Goal: Information Seeking & Learning: Learn about a topic

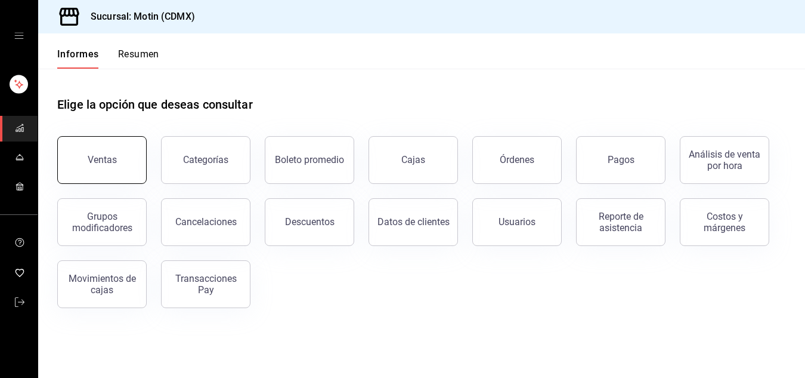
click at [109, 157] on font "Ventas" at bounding box center [102, 159] width 29 height 11
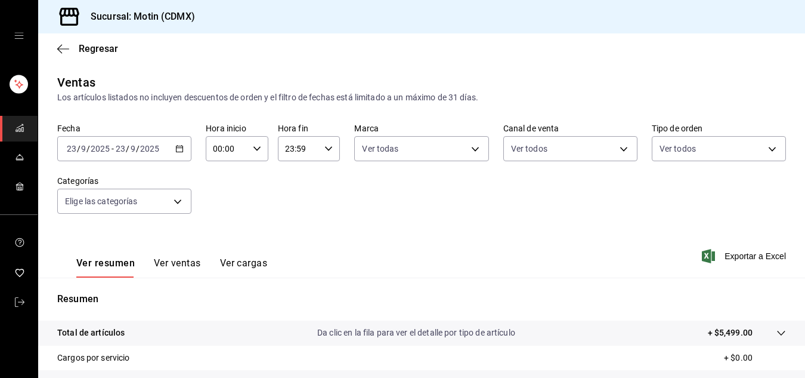
click at [181, 151] on \(Stroke\) "button" at bounding box center [179, 149] width 7 height 7
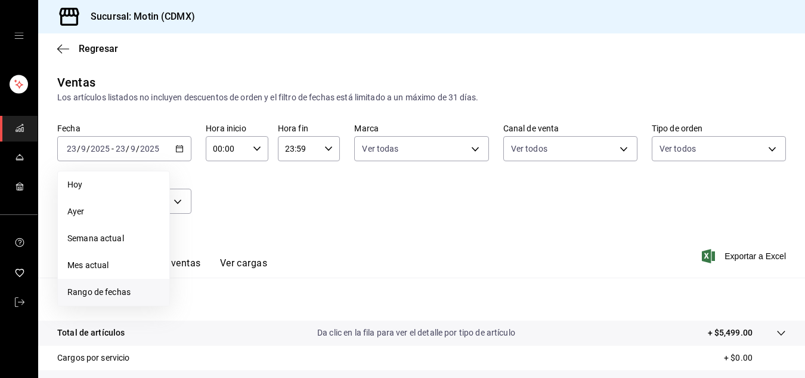
click at [98, 301] on li "Rango de fechas" at bounding box center [114, 292] width 112 height 27
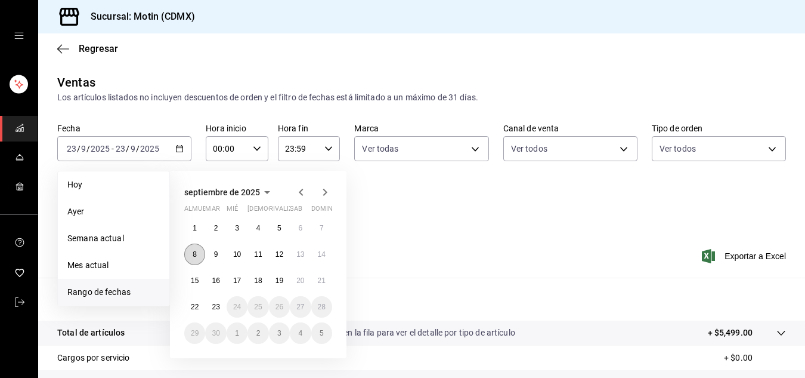
click at [196, 253] on font "8" at bounding box center [195, 254] width 4 height 8
click at [195, 256] on font "8" at bounding box center [195, 254] width 4 height 8
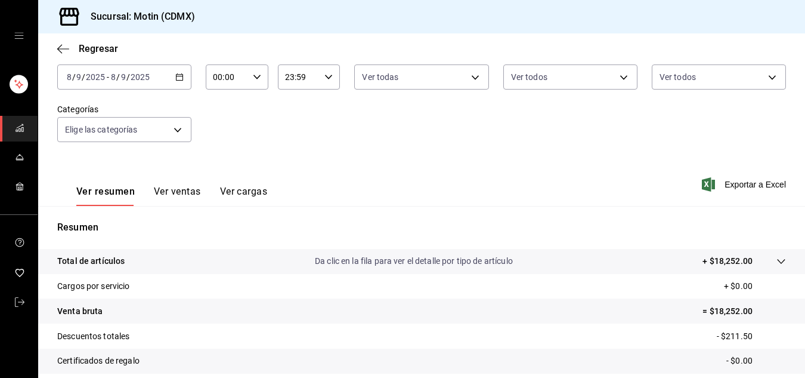
scroll to position [95, 0]
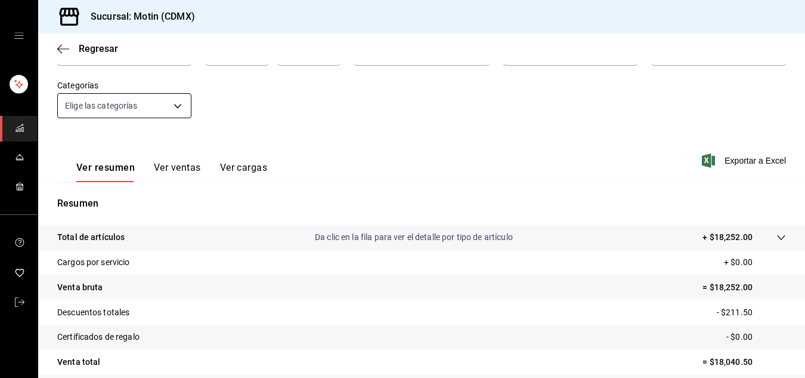
click at [171, 107] on body "Sucursal: Motin (CDMX) Regresar Ventas Los artículos listados no incluyen descu…" at bounding box center [402, 189] width 805 height 378
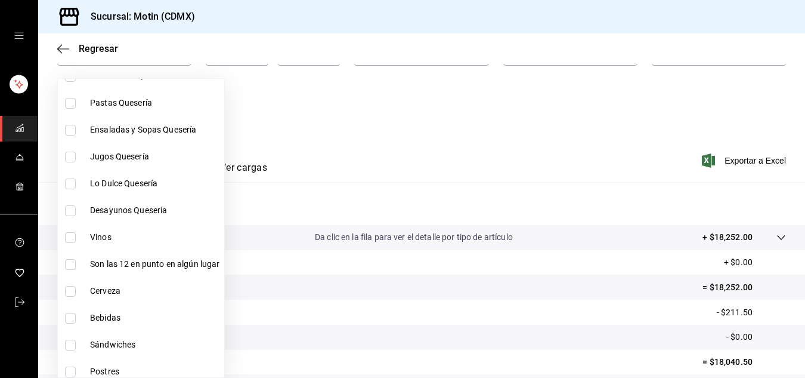
scroll to position [215, 0]
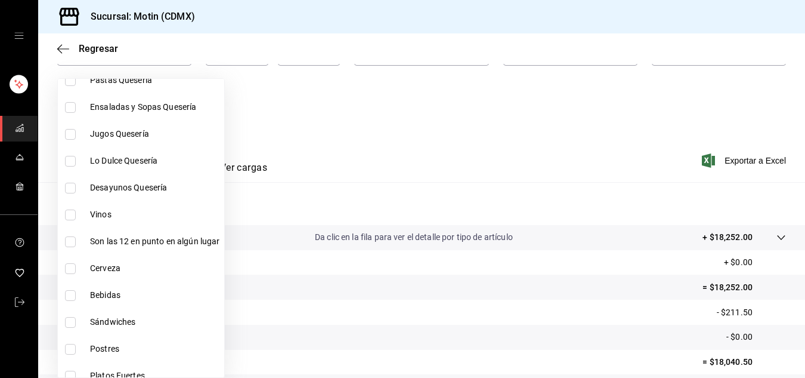
click at [261, 111] on div at bounding box center [402, 189] width 805 height 378
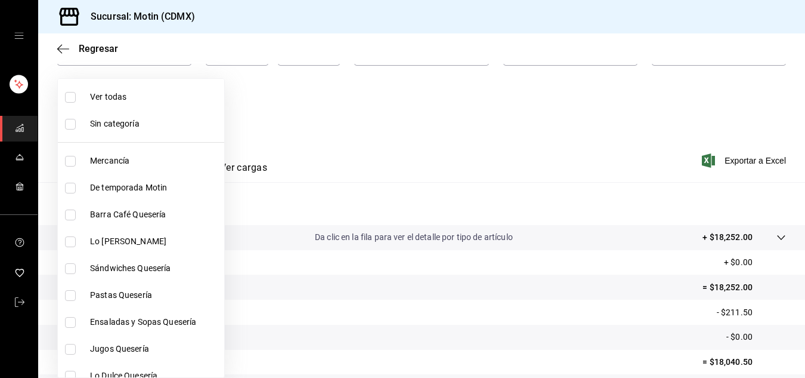
click at [261, 111] on div at bounding box center [402, 189] width 805 height 378
click at [261, 112] on div at bounding box center [402, 189] width 805 height 378
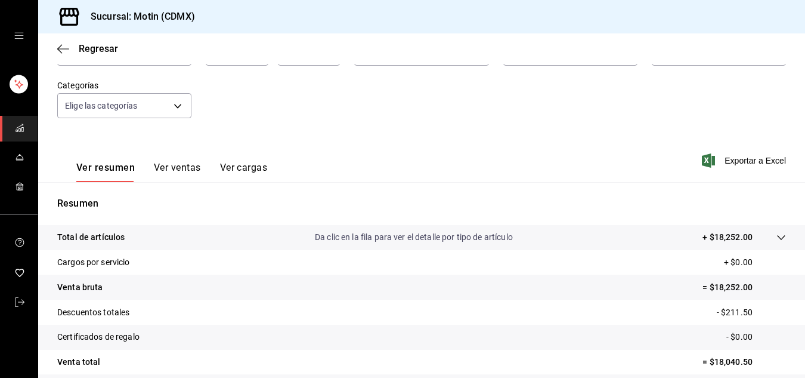
click at [261, 113] on div "Ver todas Sin categoría Mercancía De temporada Motin Barra Café Quesería Lo [PE…" at bounding box center [402, 189] width 805 height 378
click at [82, 48] on font "Regresar" at bounding box center [98, 48] width 39 height 11
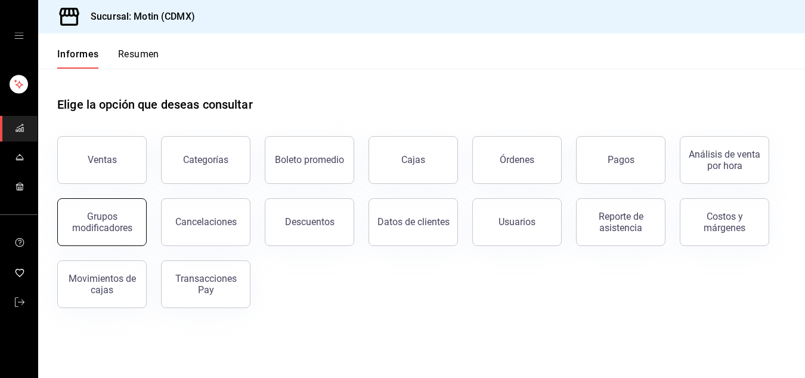
click at [119, 220] on div "Grupos modificadores" at bounding box center [102, 222] width 74 height 23
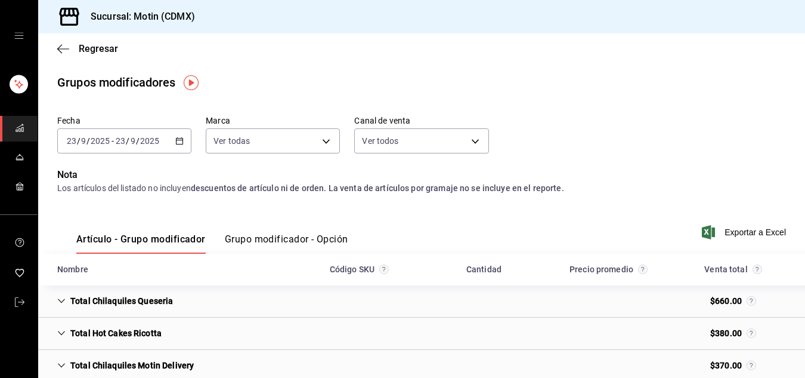
click at [175, 141] on icon "button" at bounding box center [179, 141] width 8 height 8
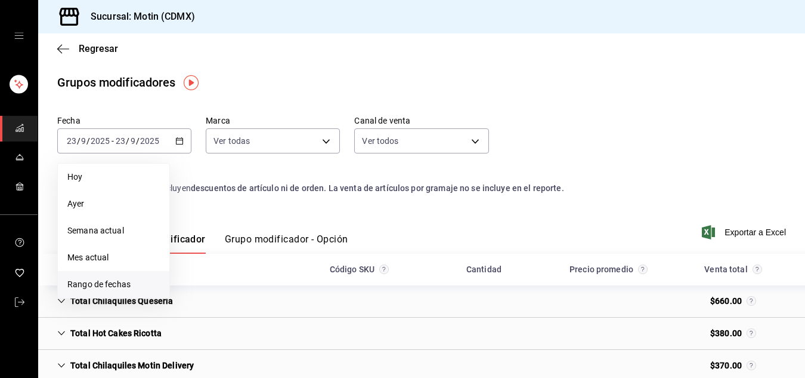
click at [104, 282] on font "Rango de fechas" at bounding box center [98, 284] width 63 height 10
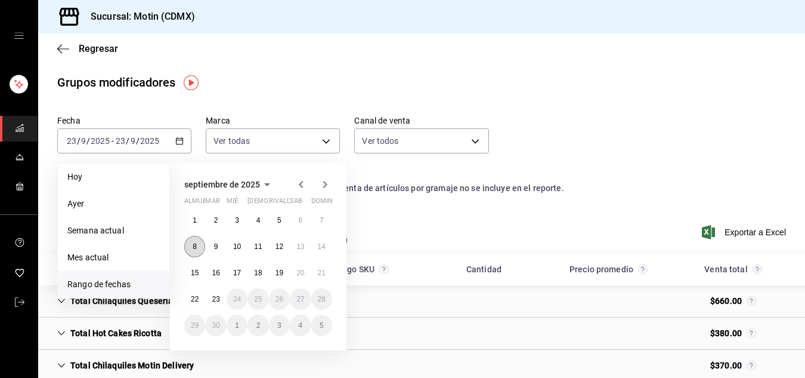
click at [196, 245] on font "8" at bounding box center [195, 246] width 4 height 8
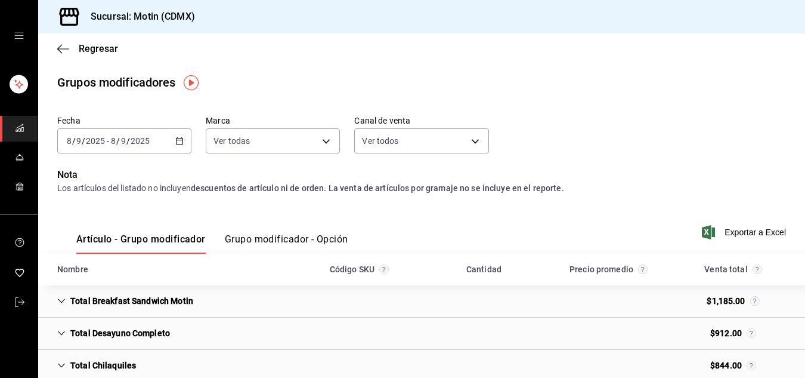
click at [267, 239] on font "Grupo modificador - Opción" at bounding box center [286, 238] width 123 height 11
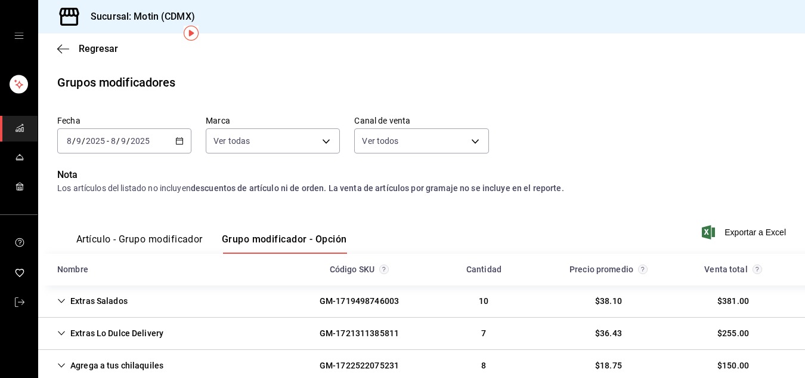
scroll to position [97, 0]
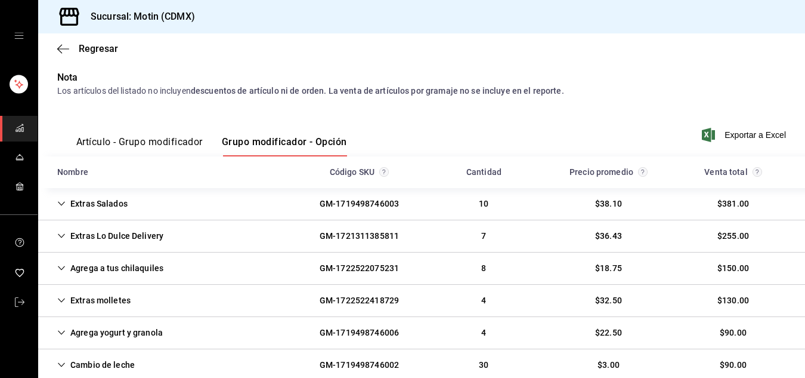
click at [60, 205] on icon "Cell" at bounding box center [61, 203] width 8 height 8
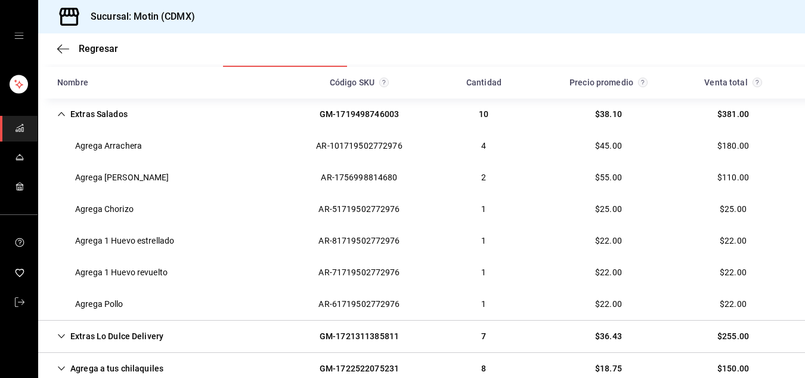
scroll to position [270, 0]
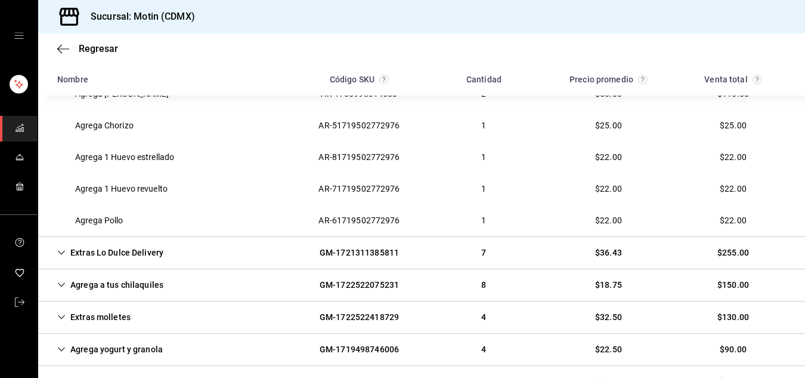
click at [73, 288] on div "Agrega a tus chilaquiles" at bounding box center [110, 285] width 125 height 22
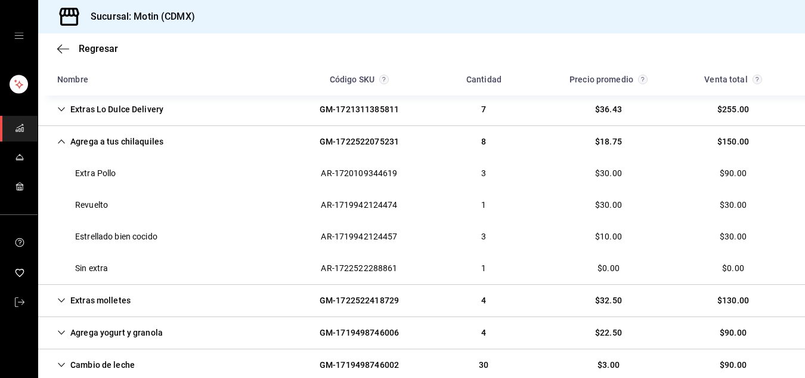
scroll to position [437, 0]
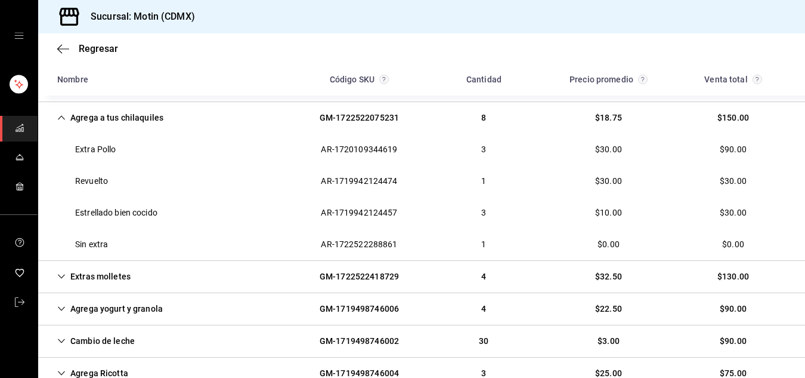
click at [61, 277] on icon "Cell" at bounding box center [61, 276] width 7 height 4
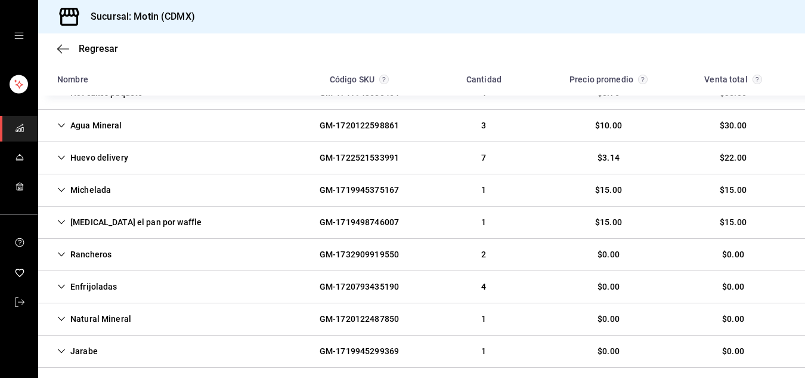
scroll to position [845, 0]
click at [56, 253] on div "Rancheros" at bounding box center [84, 254] width 73 height 22
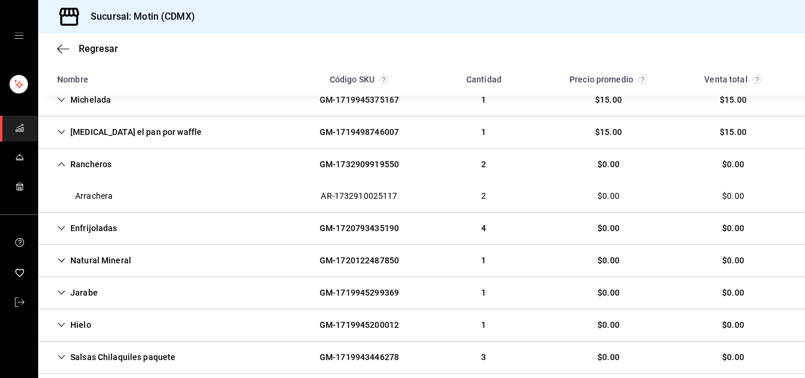
scroll to position [936, 0]
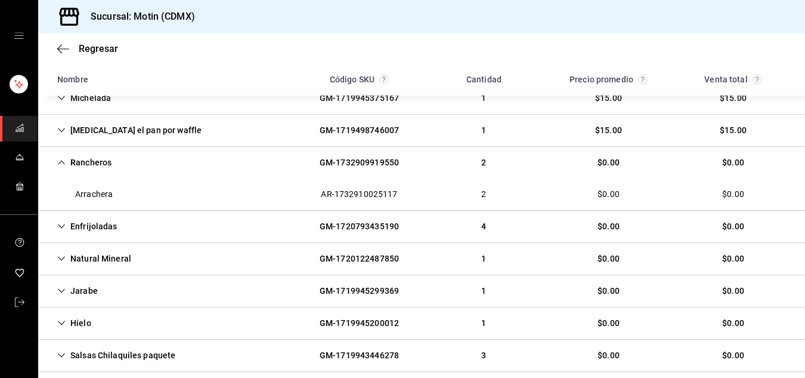
click at [63, 223] on icon "Cell" at bounding box center [61, 226] width 8 height 8
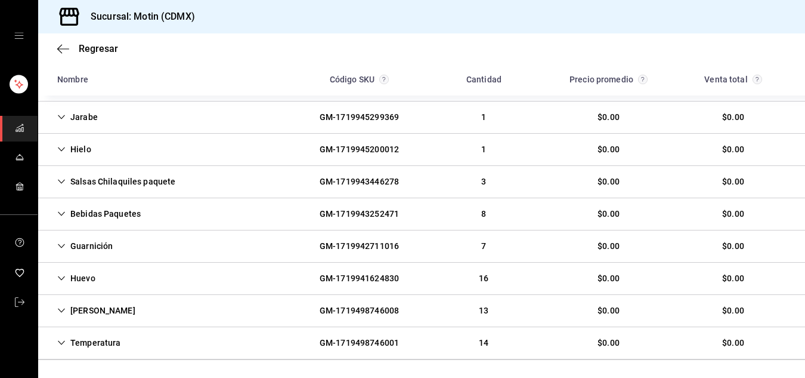
scroll to position [1181, 0]
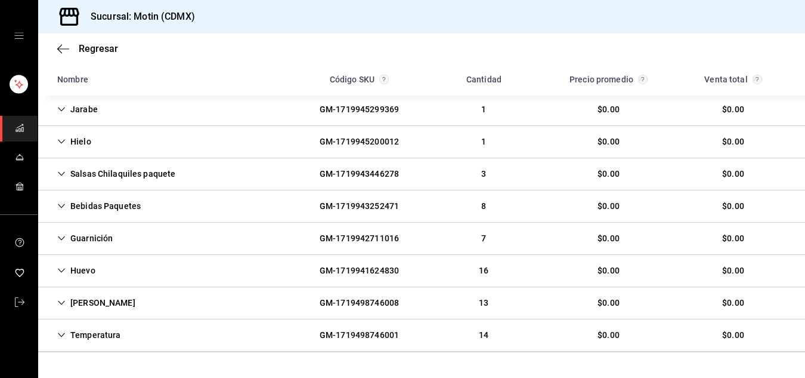
click at [61, 172] on icon "Cell" at bounding box center [61, 173] width 8 height 8
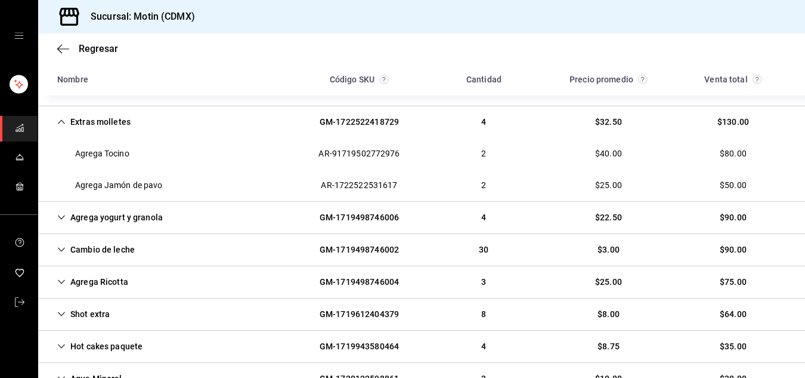
scroll to position [0, 0]
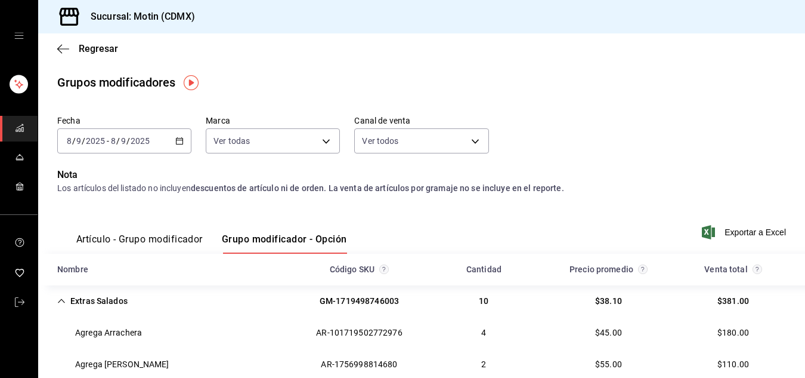
click at [126, 234] on font "Artículo - Grupo modificador" at bounding box center [139, 238] width 126 height 11
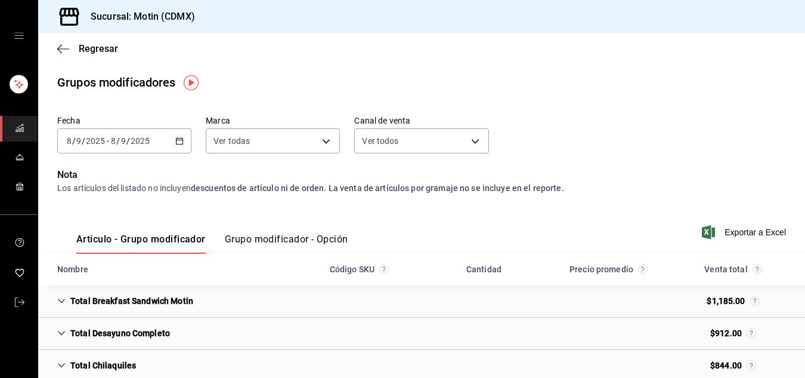
click at [180, 141] on icon "button" at bounding box center [179, 141] width 8 height 8
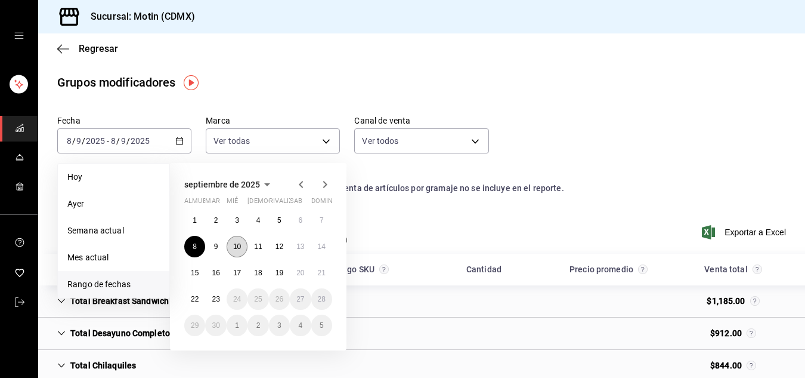
click at [236, 245] on font "10" at bounding box center [237, 246] width 8 height 8
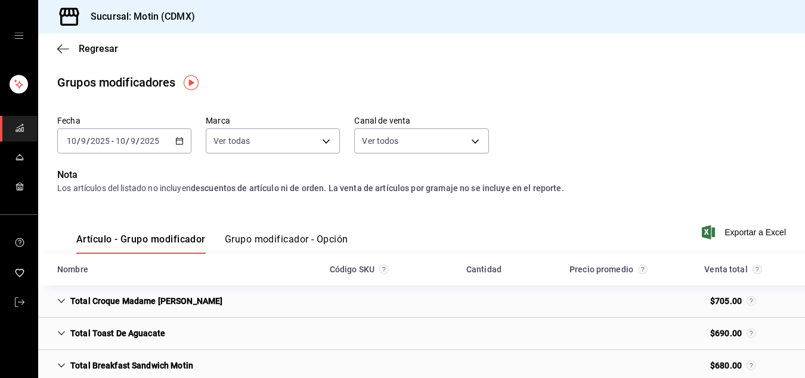
click at [301, 237] on font "Grupo modificador - Opción" at bounding box center [286, 238] width 123 height 11
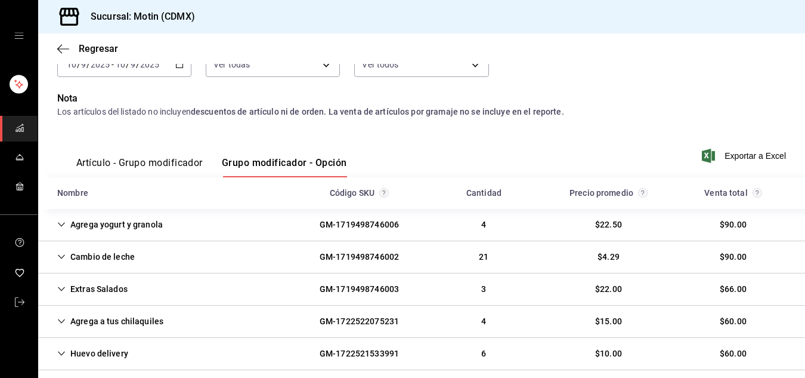
scroll to position [79, 0]
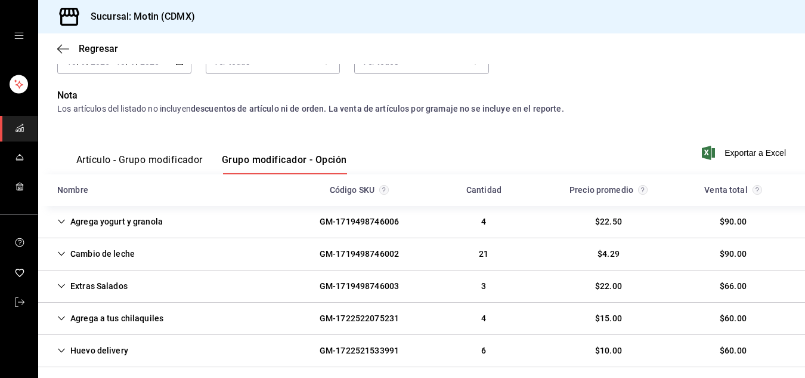
click at [83, 292] on div "Extras Salados" at bounding box center [92, 286] width 89 height 22
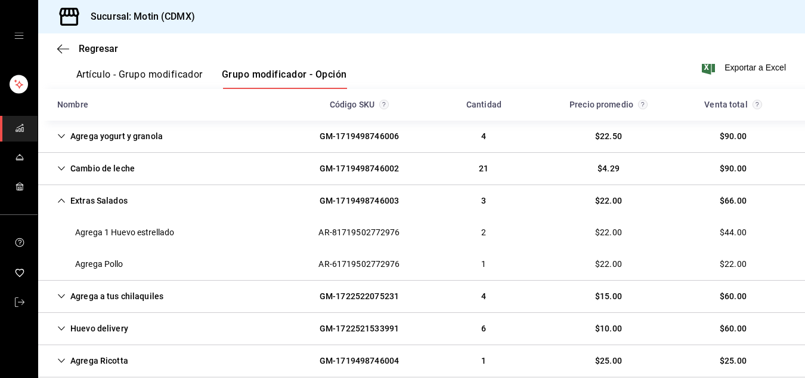
scroll to position [165, 0]
click at [67, 299] on div "Agrega a tus chilaquiles" at bounding box center [110, 295] width 125 height 22
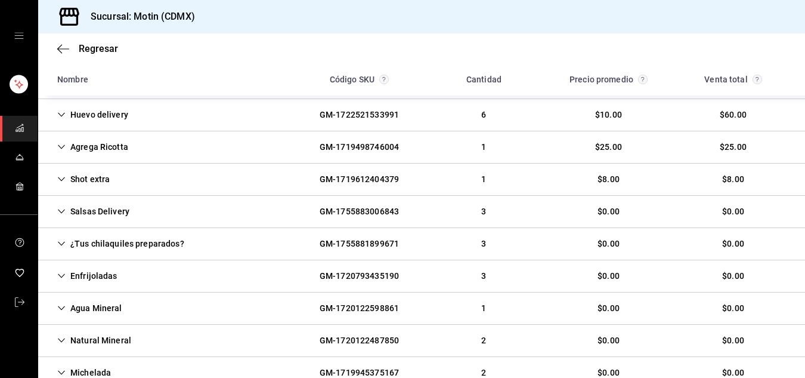
scroll to position [477, 0]
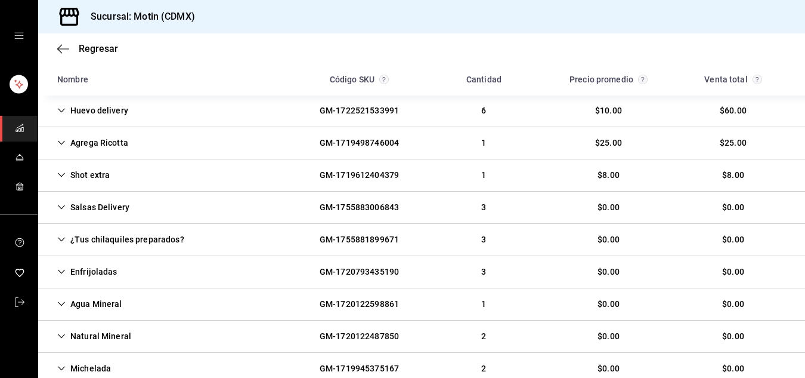
click at [71, 269] on div "Enfrijoladas" at bounding box center [87, 272] width 79 height 22
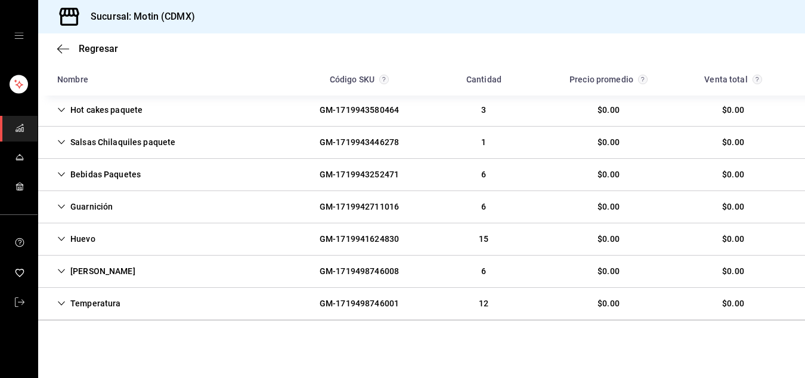
scroll to position [0, 0]
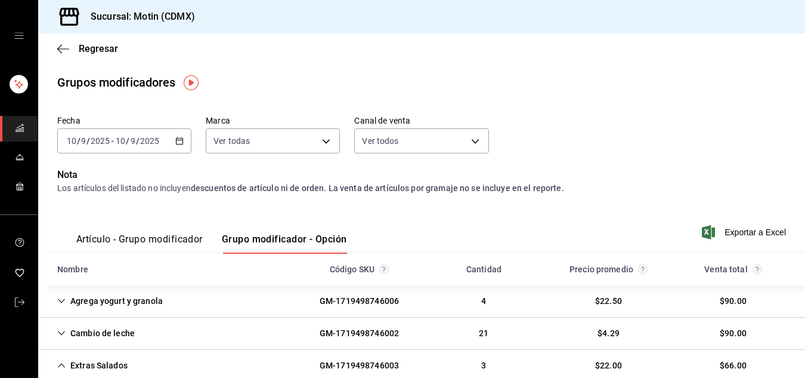
click at [177, 141] on icon "button" at bounding box center [179, 141] width 8 height 8
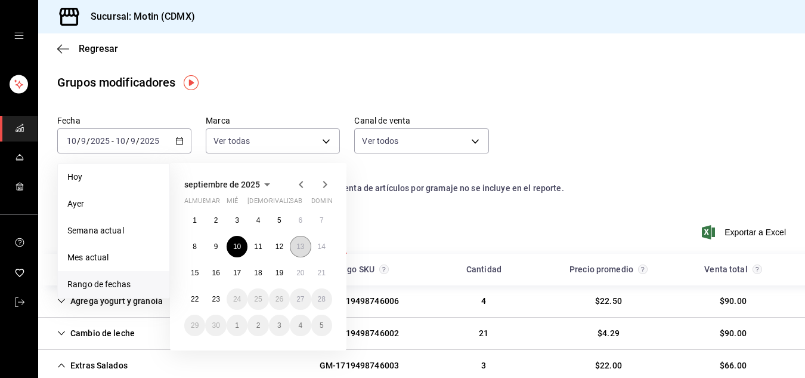
click at [301, 245] on font "13" at bounding box center [300, 246] width 8 height 8
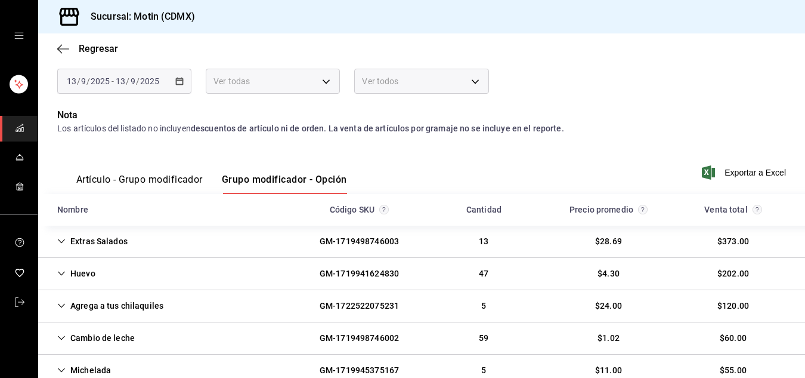
scroll to position [66, 0]
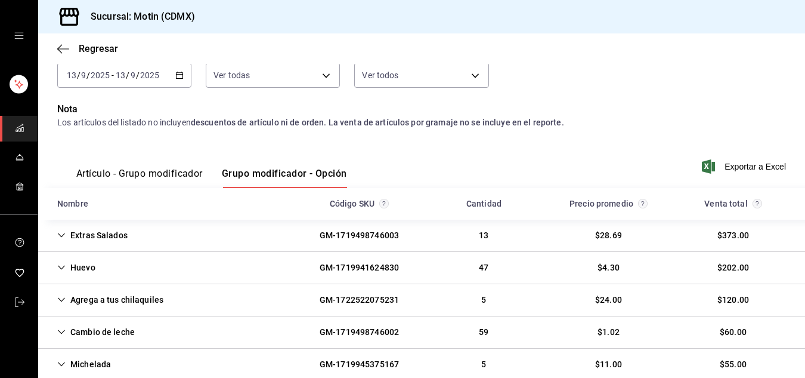
click at [60, 235] on icon "Cell" at bounding box center [61, 235] width 7 height 4
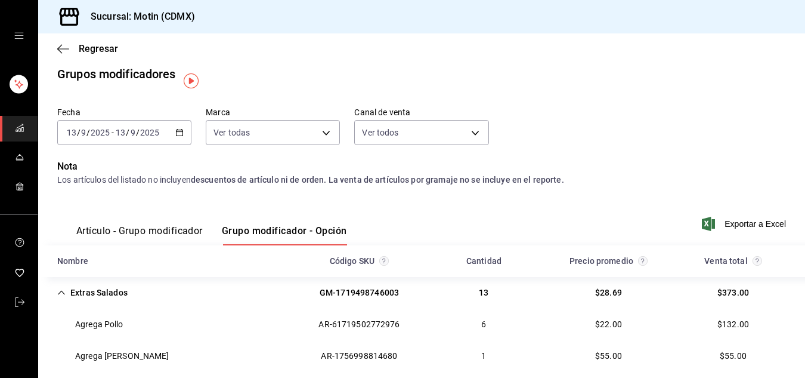
scroll to position [2, 0]
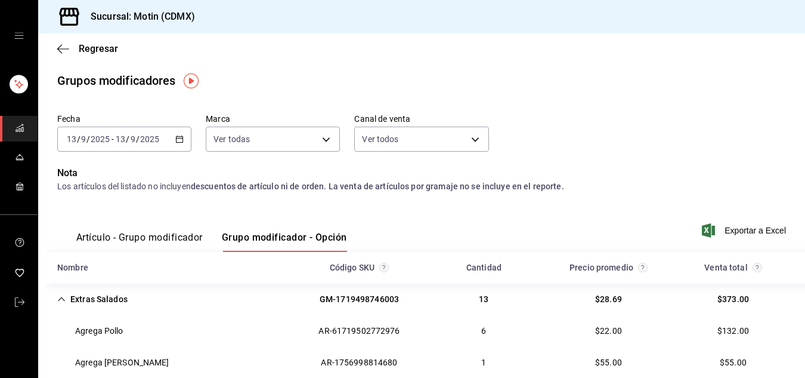
click at [175, 138] on icon "button" at bounding box center [179, 139] width 8 height 8
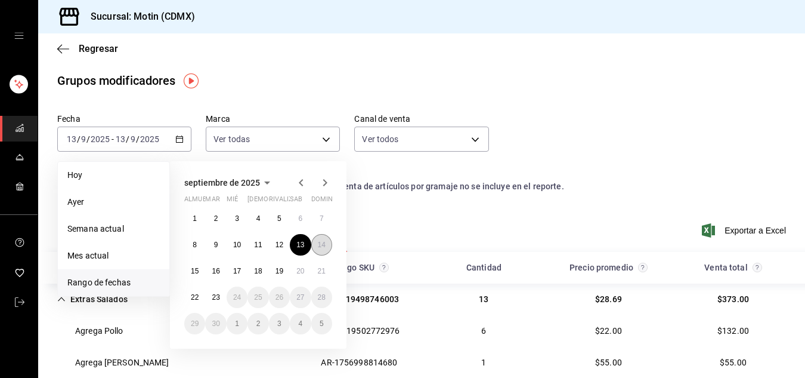
click at [319, 241] on font "14" at bounding box center [322, 244] width 8 height 8
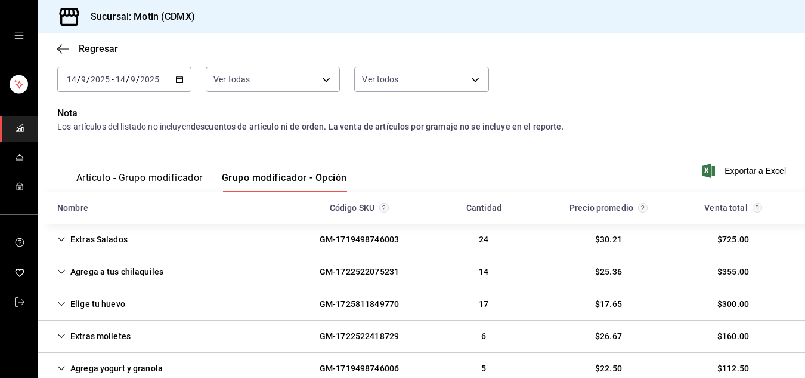
scroll to position [64, 0]
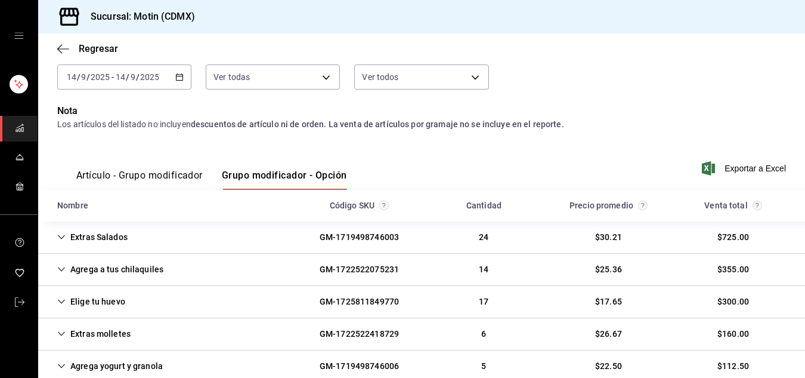
click at [86, 234] on div "Extras Salados" at bounding box center [92, 237] width 89 height 22
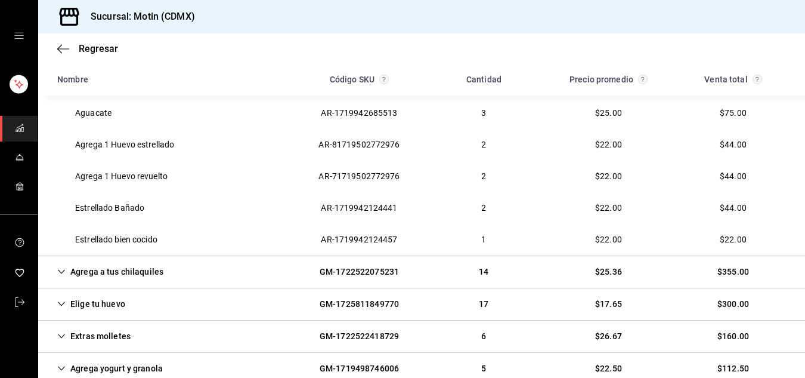
scroll to position [322, 0]
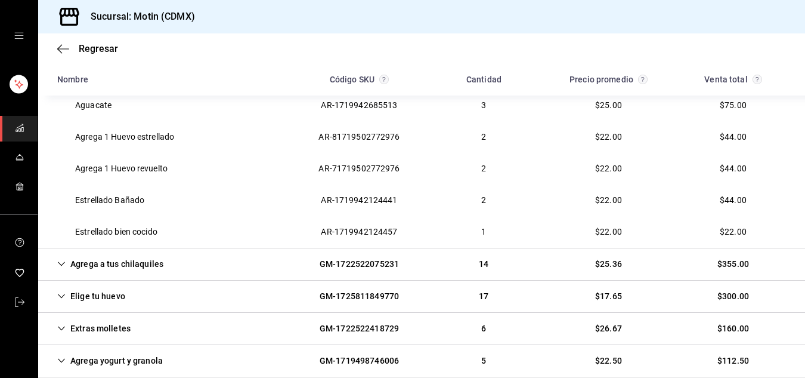
click at [114, 265] on div "Agrega a tus chilaquiles" at bounding box center [110, 264] width 125 height 22
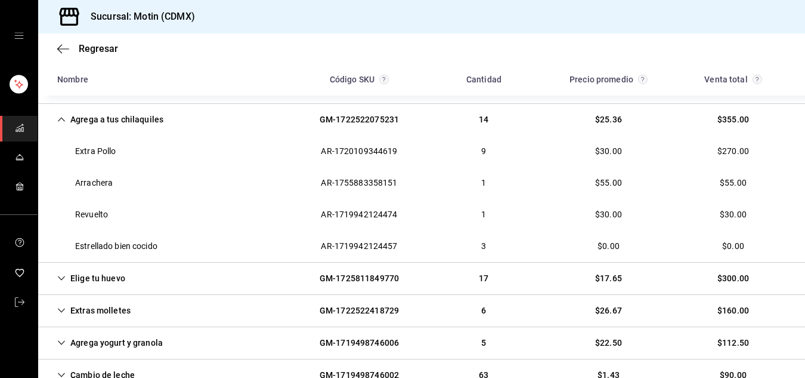
scroll to position [513, 0]
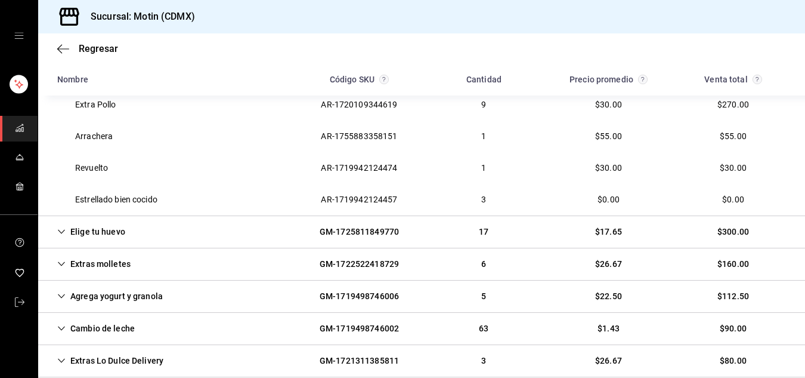
click at [80, 263] on div "Extras molletes" at bounding box center [94, 264] width 92 height 22
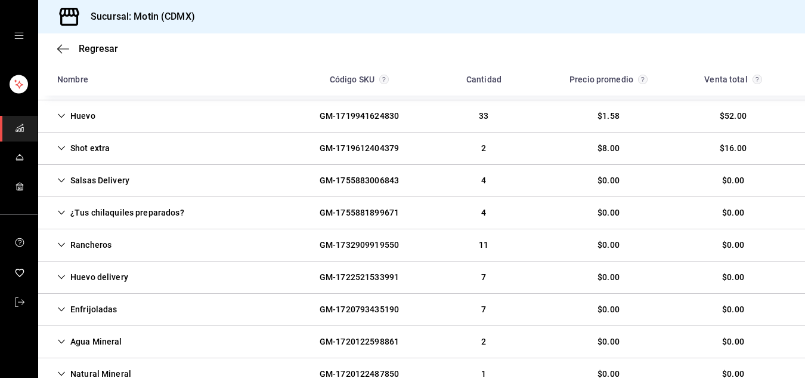
scroll to position [891, 0]
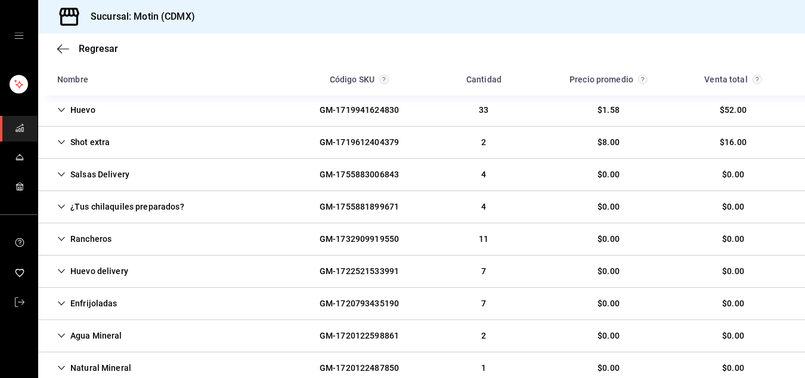
click at [76, 304] on div "Enfrijoladas" at bounding box center [87, 303] width 79 height 22
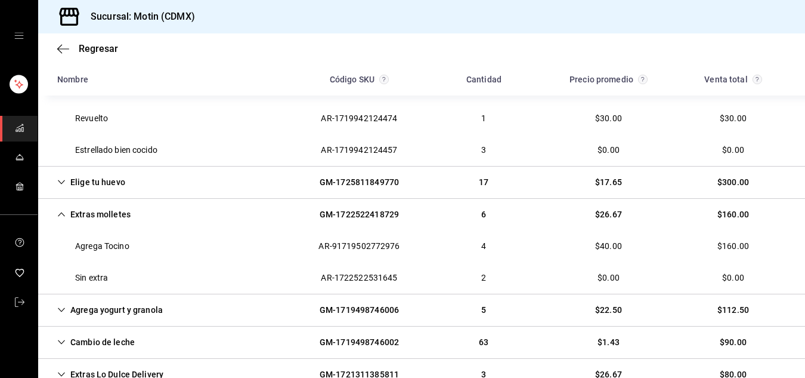
scroll to position [0, 0]
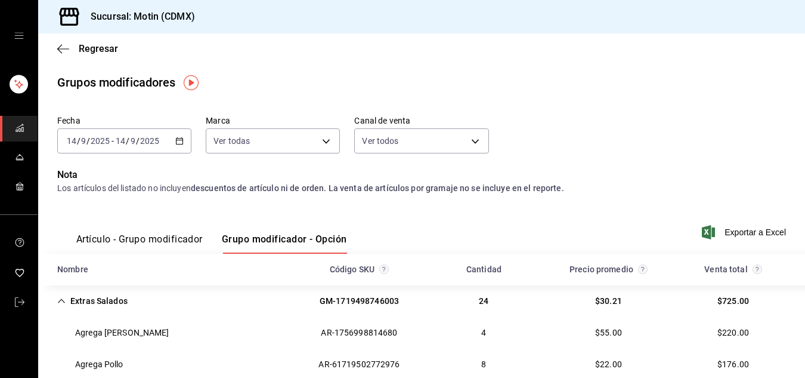
click at [177, 143] on icon "button" at bounding box center [179, 141] width 8 height 8
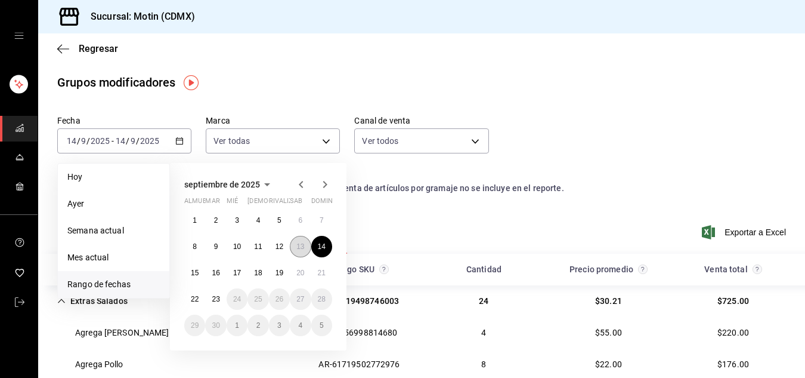
click at [301, 243] on font "13" at bounding box center [300, 246] width 8 height 8
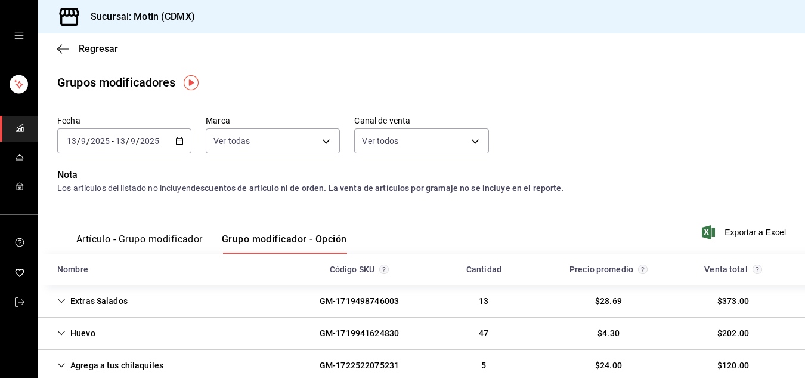
click at [136, 237] on font "Artículo - Grupo modificador" at bounding box center [139, 238] width 126 height 11
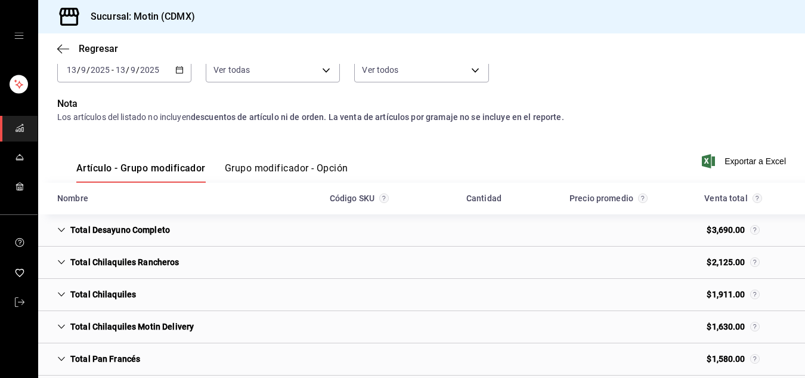
scroll to position [72, 0]
click at [67, 261] on div "Total Chilaquiles Rancheros" at bounding box center [118, 261] width 141 height 22
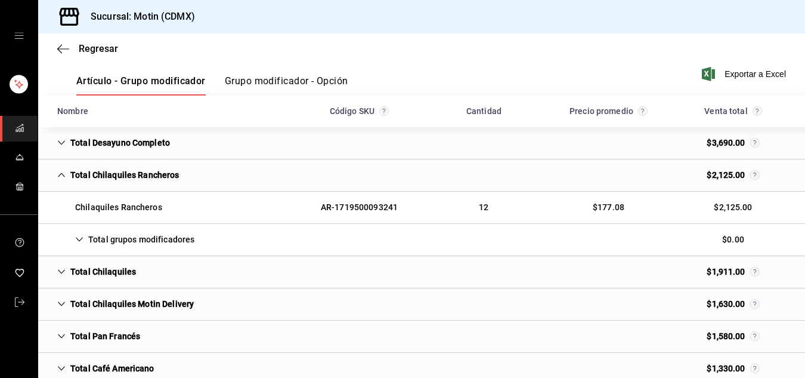
scroll to position [167, 0]
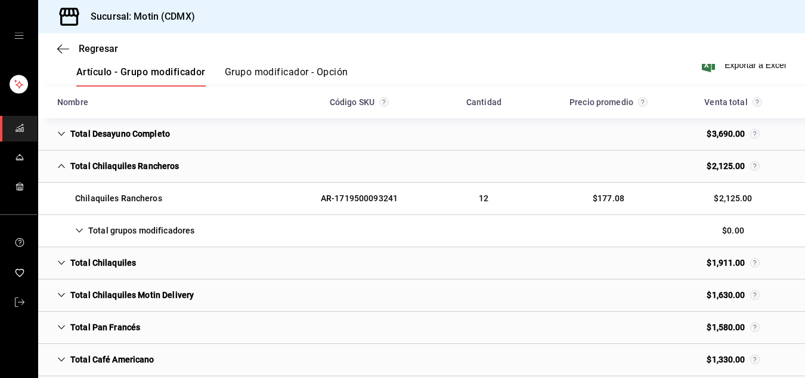
click at [64, 264] on icon "Cell" at bounding box center [61, 262] width 8 height 8
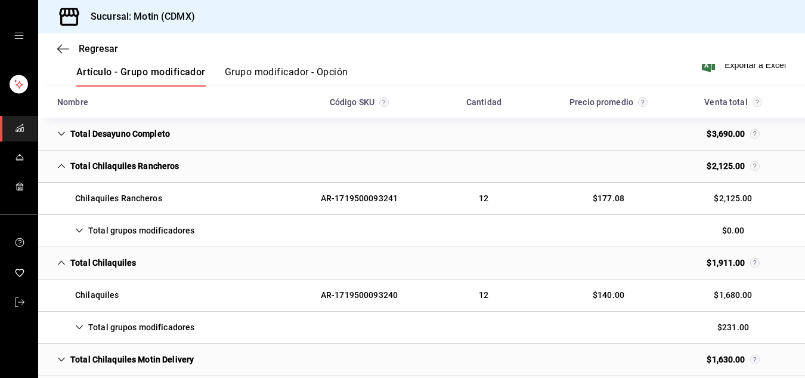
click at [64, 164] on icon "Cell" at bounding box center [61, 166] width 8 height 8
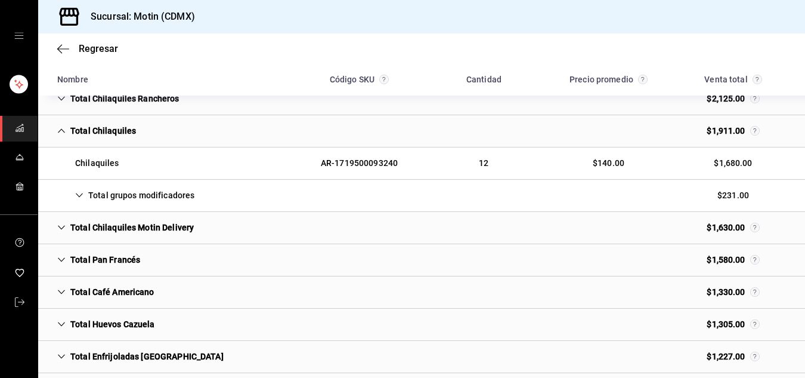
scroll to position [239, 0]
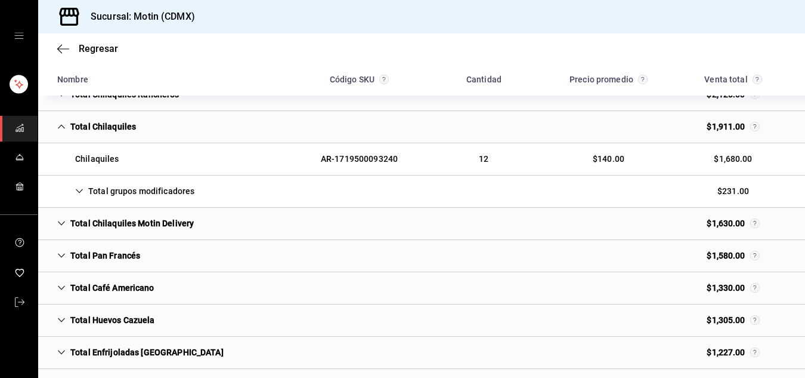
click at [61, 223] on icon "Cell" at bounding box center [61, 223] width 8 height 8
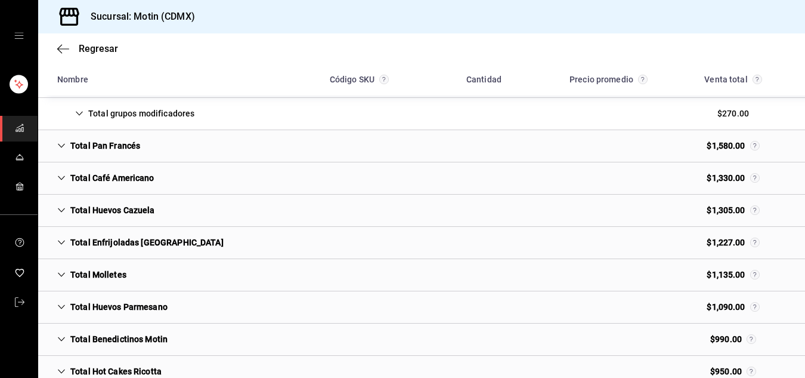
scroll to position [425, 0]
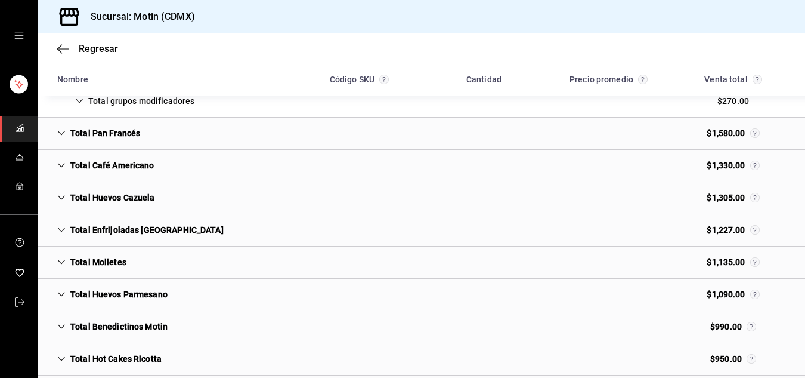
click at [58, 259] on icon "Cell" at bounding box center [61, 262] width 8 height 8
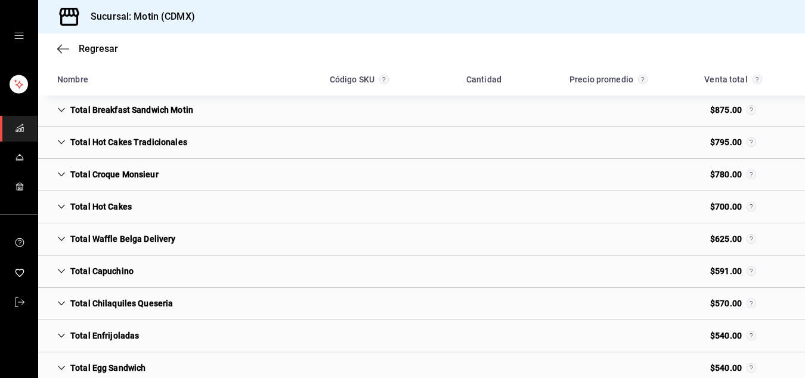
scroll to position [839, 0]
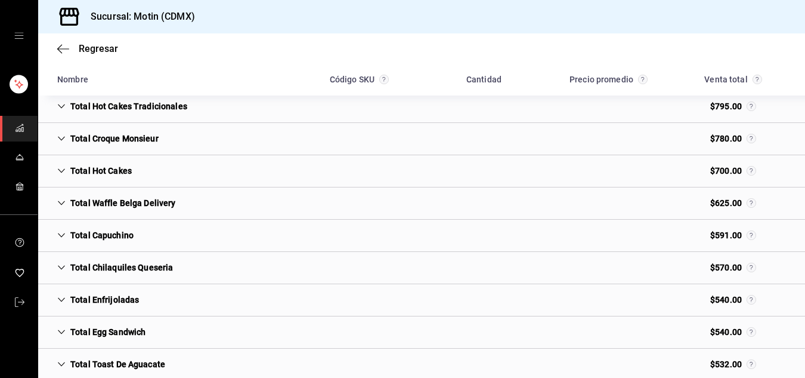
click at [63, 268] on icon "Cell" at bounding box center [61, 267] width 8 height 8
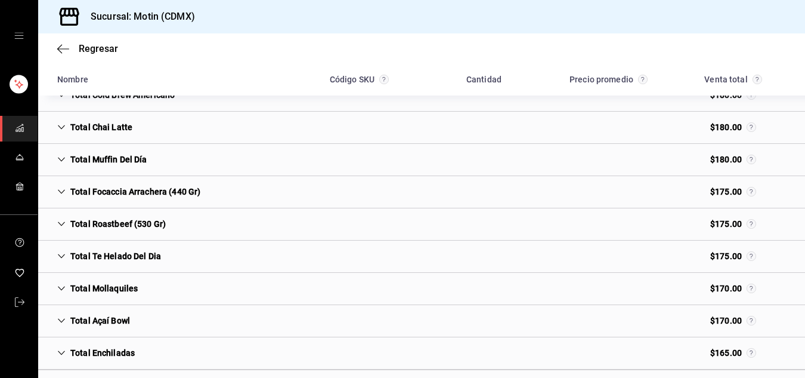
scroll to position [2155, 0]
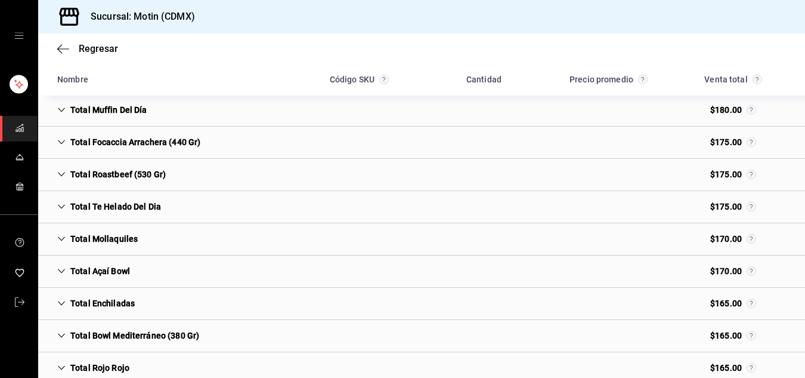
click at [60, 237] on icon "Cell" at bounding box center [61, 238] width 8 height 8
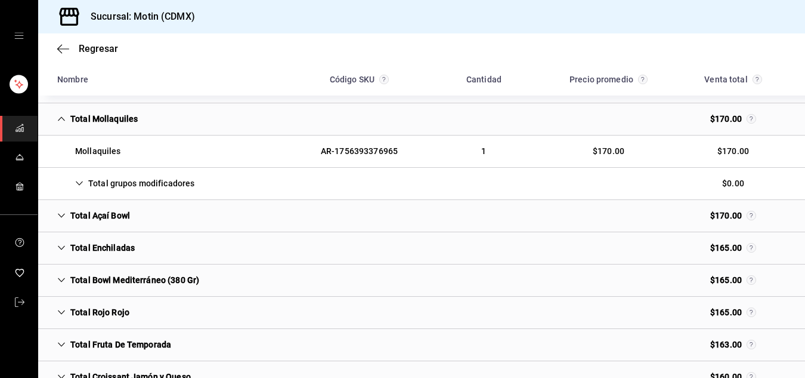
scroll to position [2279, 0]
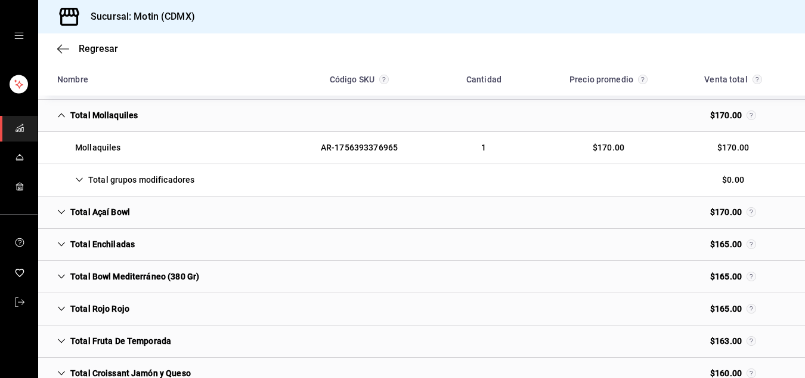
click at [66, 242] on div "Total Enchiladas" at bounding box center [96, 244] width 97 height 22
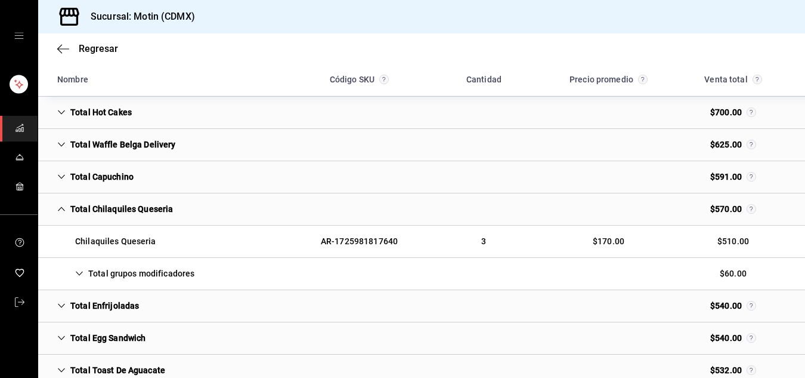
scroll to position [0, 0]
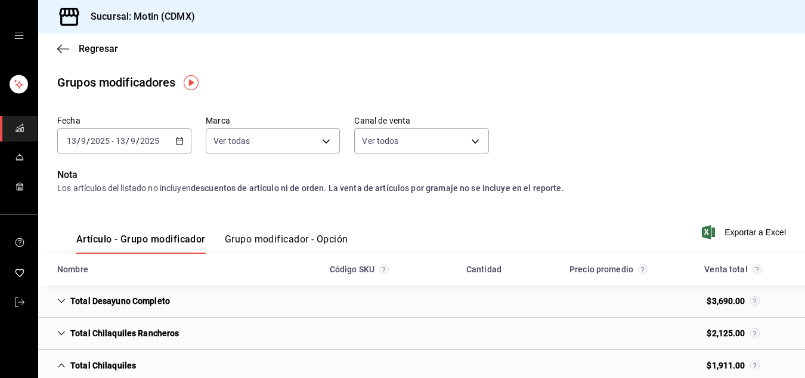
click at [177, 140] on \(Stroke\) "button" at bounding box center [180, 140] width 7 height 1
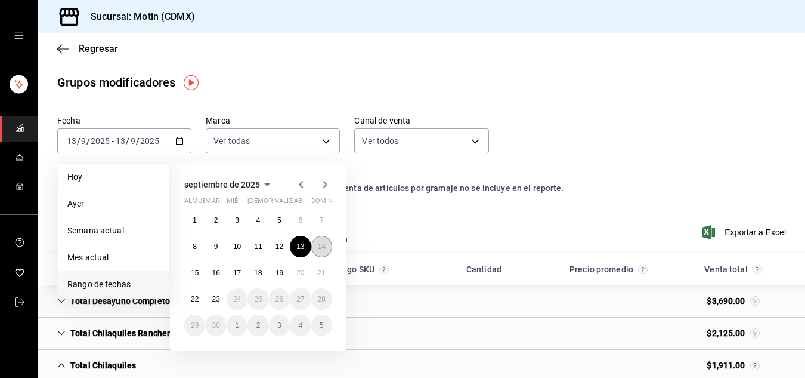
click at [322, 247] on font "14" at bounding box center [322, 246] width 8 height 8
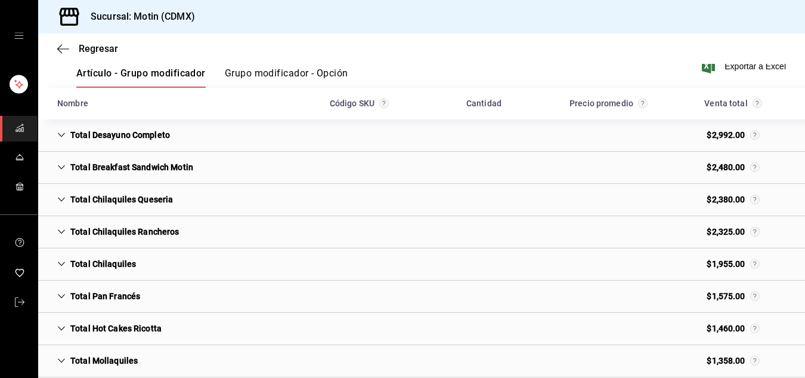
scroll to position [171, 0]
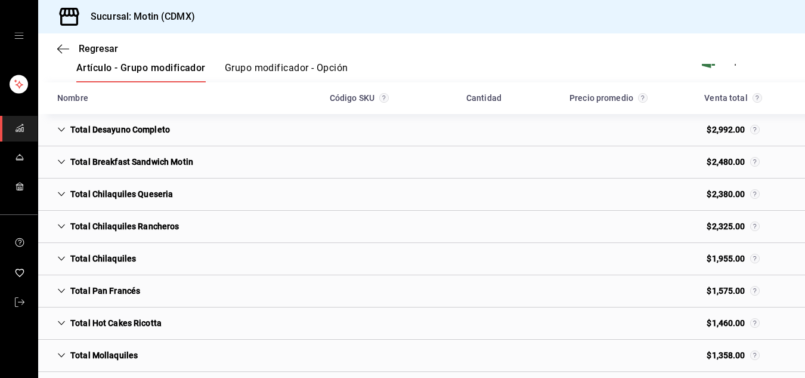
click at [69, 191] on div "Total Chilaquiles Queseria" at bounding box center [115, 194] width 135 height 22
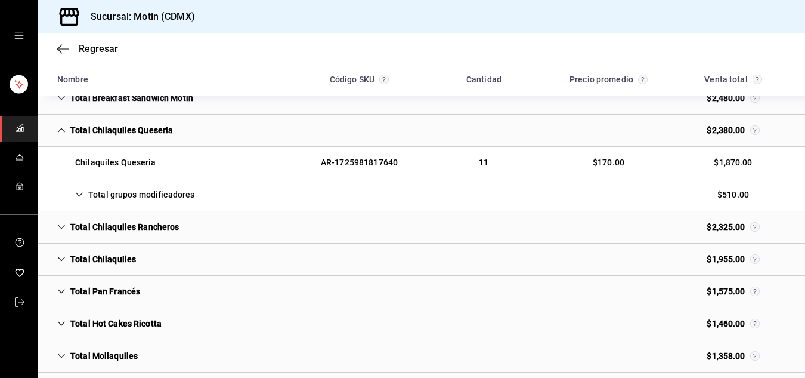
scroll to position [252, 0]
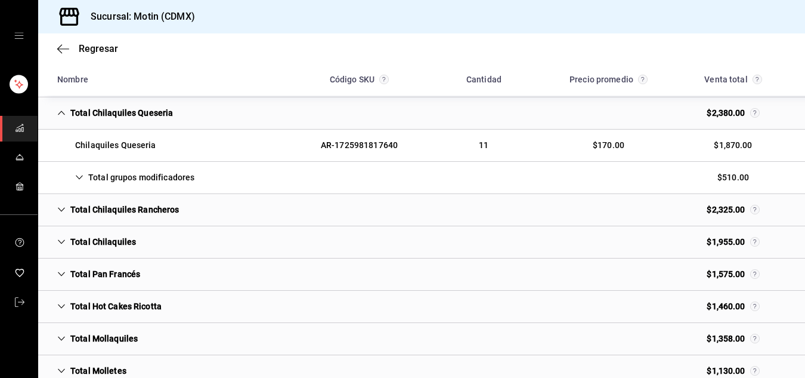
click at [117, 242] on div "Total Chilaquiles" at bounding box center [97, 242] width 98 height 22
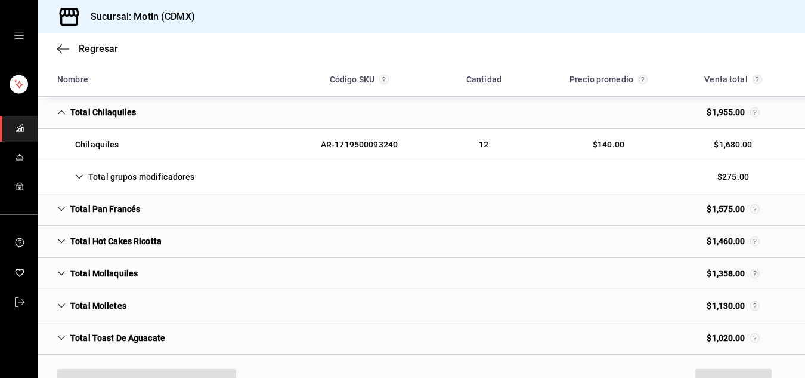
scroll to position [395, 0]
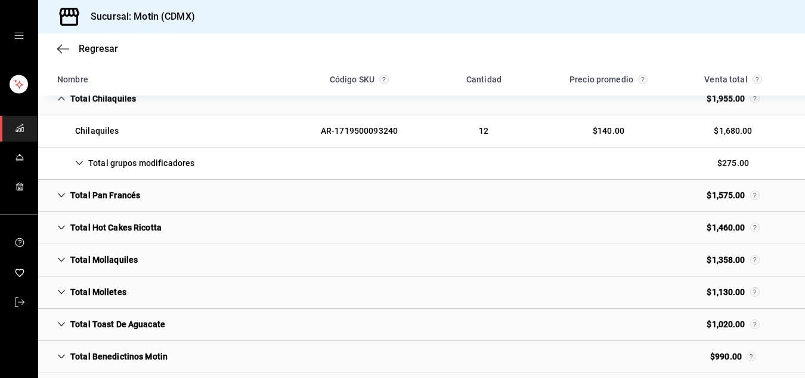
click at [149, 258] on div "Total Mollaquiles $1,358.00" at bounding box center [421, 260] width 767 height 32
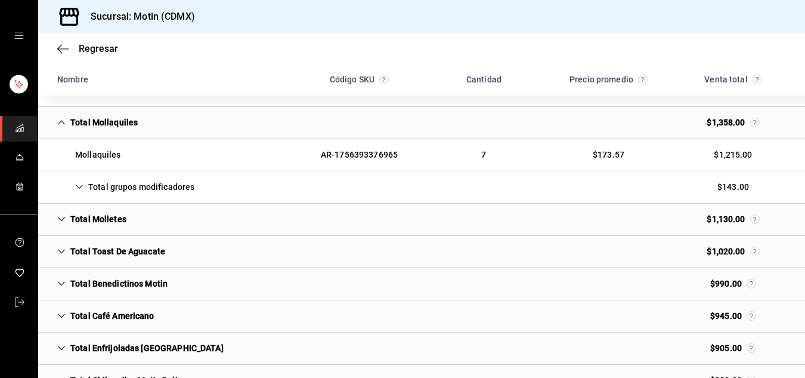
scroll to position [539, 0]
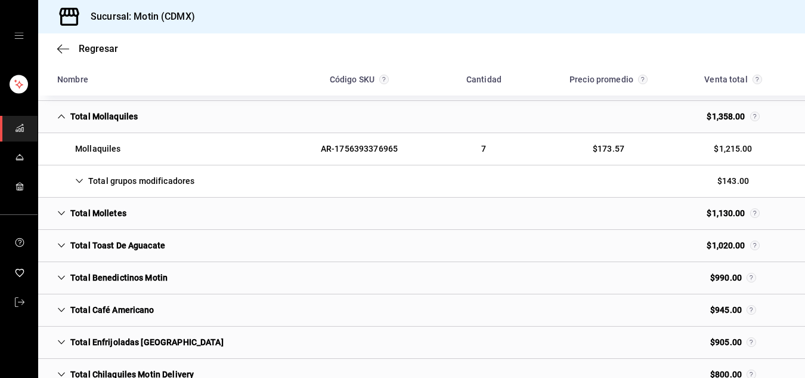
click at [150, 209] on div "Total Molletes $1,130.00" at bounding box center [421, 213] width 767 height 32
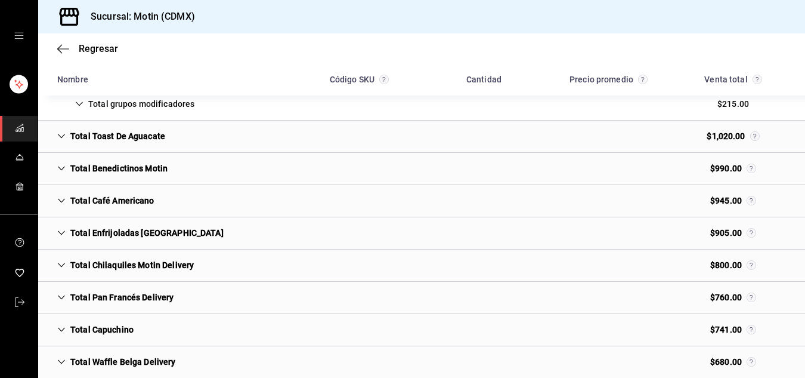
scroll to position [714, 0]
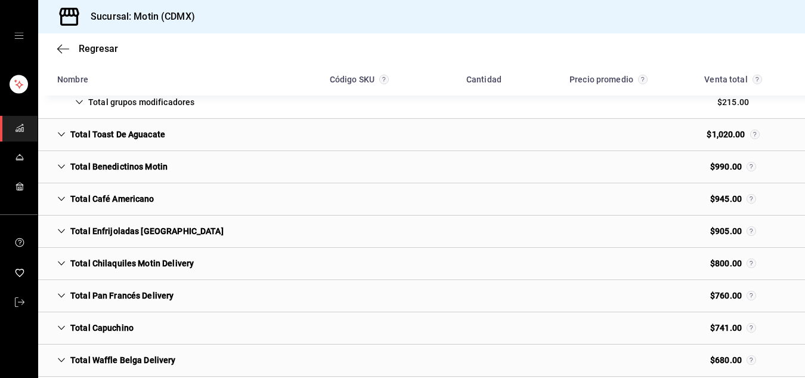
click at [143, 263] on div "Total Chilaquiles Motin Delivery" at bounding box center [126, 263] width 156 height 22
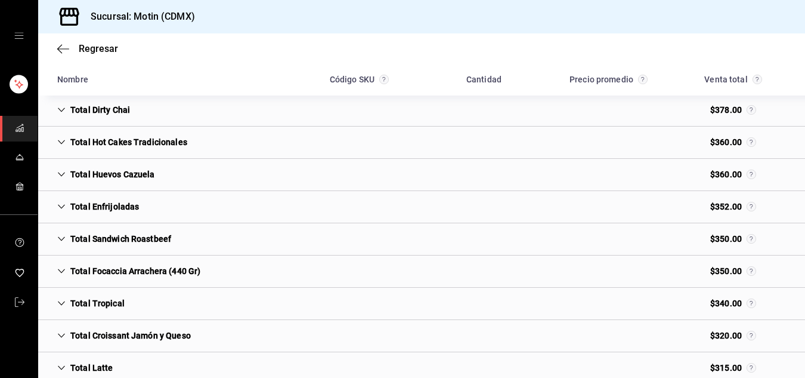
scroll to position [1416, 0]
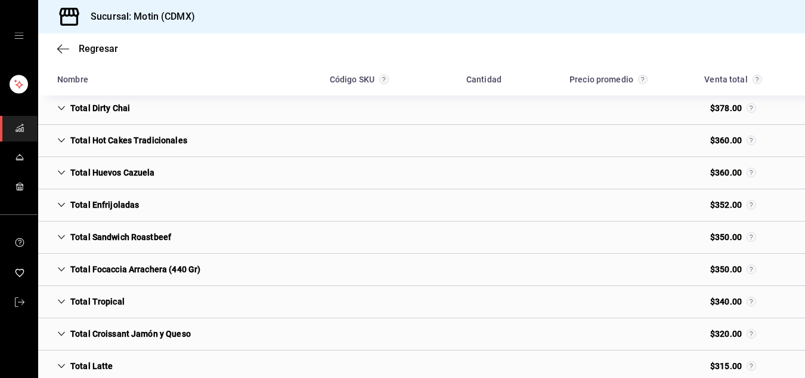
click at [138, 266] on div "Total Focaccia Arrachera (440 Gr)" at bounding box center [129, 269] width 162 height 22
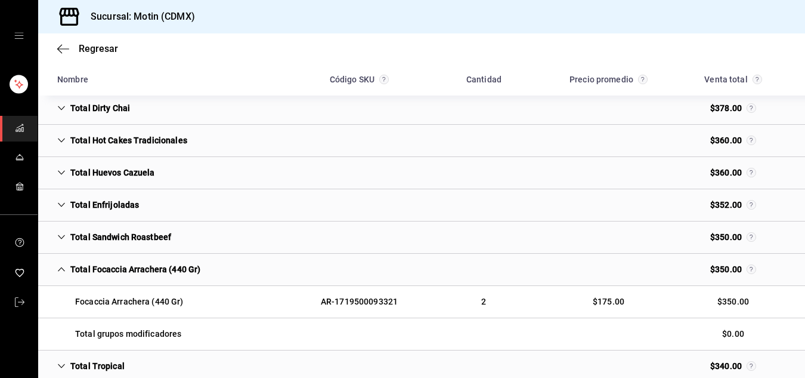
click at [138, 266] on div "Total Focaccia Arrachera (440 Gr)" at bounding box center [129, 269] width 162 height 22
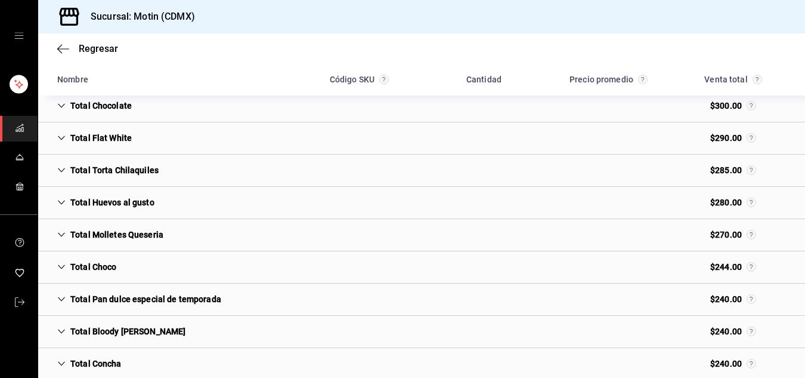
scroll to position [1778, 0]
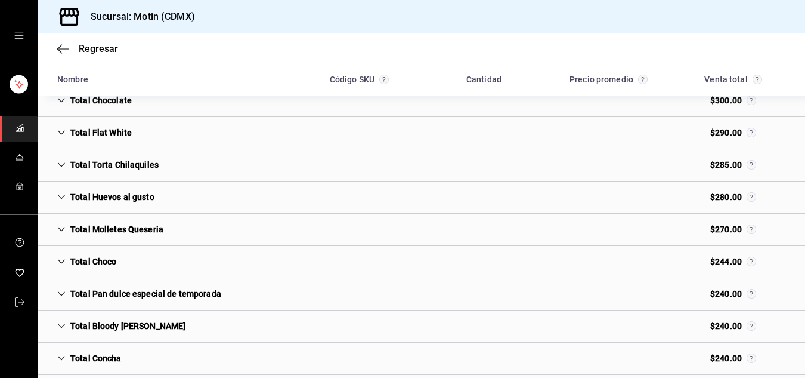
click at [142, 231] on div "Total Molletes Queseria" at bounding box center [110, 229] width 125 height 22
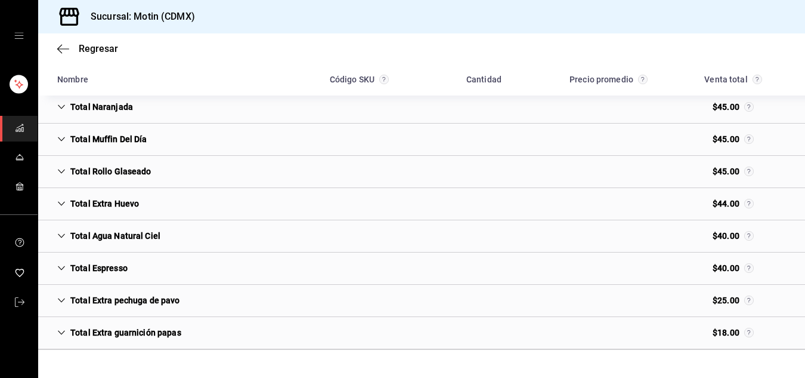
scroll to position [4184, 0]
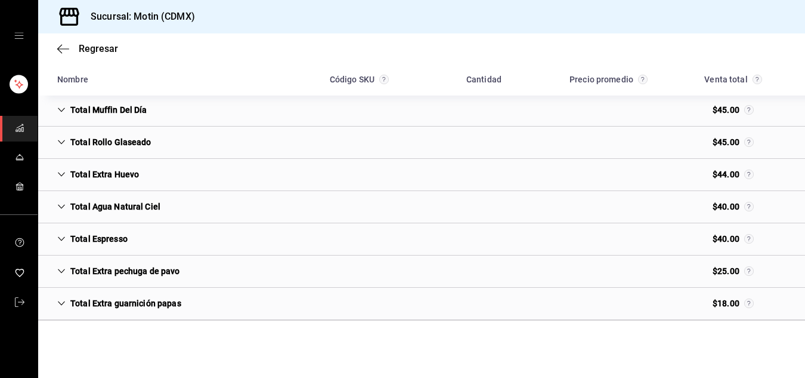
click at [154, 54] on div "Regresar" at bounding box center [421, 48] width 767 height 30
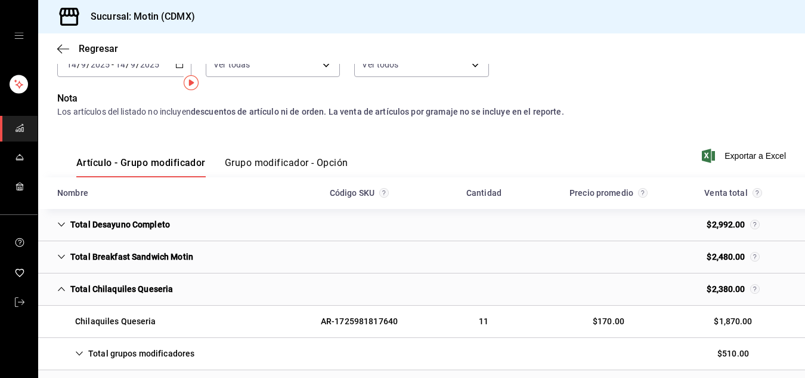
scroll to position [0, 0]
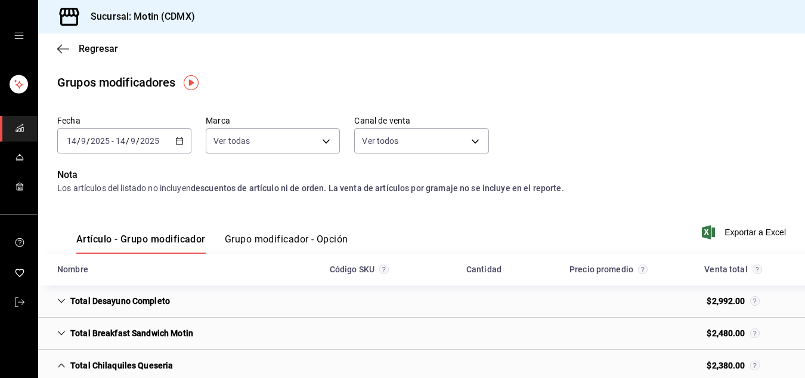
click at [178, 135] on div "[DATE] [DATE] - [DATE] [DATE]" at bounding box center [124, 140] width 134 height 25
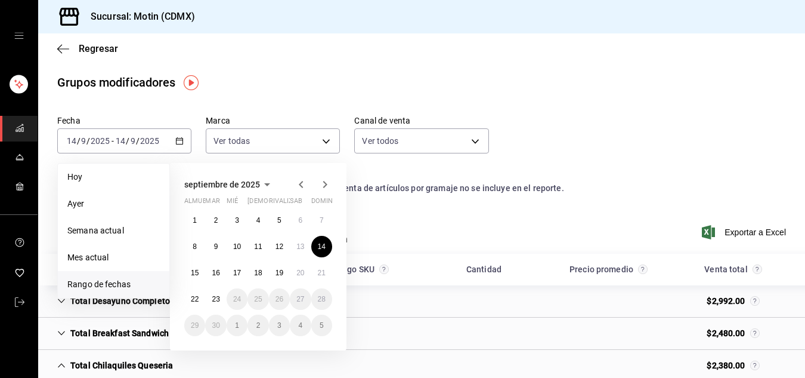
drag, startPoint x: 178, startPoint y: 135, endPoint x: 81, endPoint y: 275, distance: 170.2
click at [81, 275] on li "Rango de fechas" at bounding box center [114, 284] width 112 height 27
drag, startPoint x: 89, startPoint y: 286, endPoint x: 363, endPoint y: 211, distance: 283.7
click at [363, 211] on div "[DATE] almuerzo mar mié Jue rivalizar sab dominio 1 2 3 4 5 6 7 8 9 10 11 12 13…" at bounding box center [274, 251] width 209 height 197
click at [191, 247] on button "8" at bounding box center [194, 246] width 21 height 21
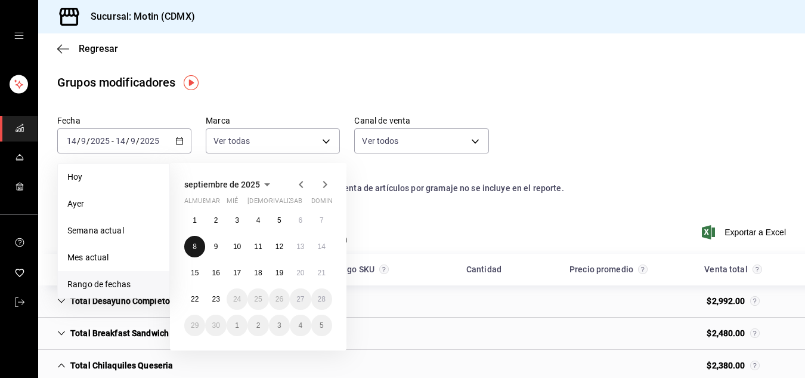
click at [191, 247] on button "8" at bounding box center [194, 246] width 21 height 21
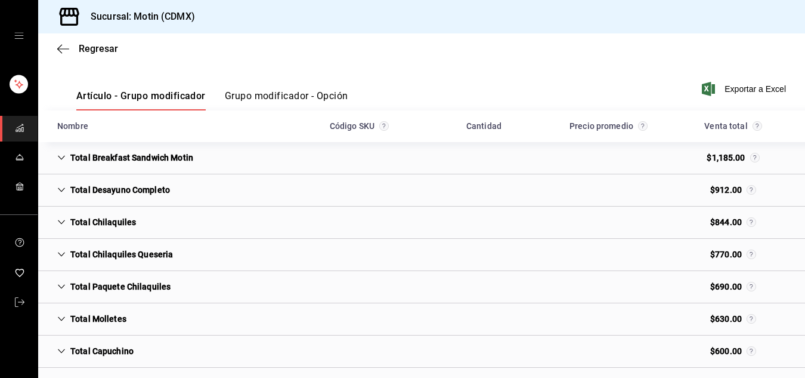
scroll to position [167, 0]
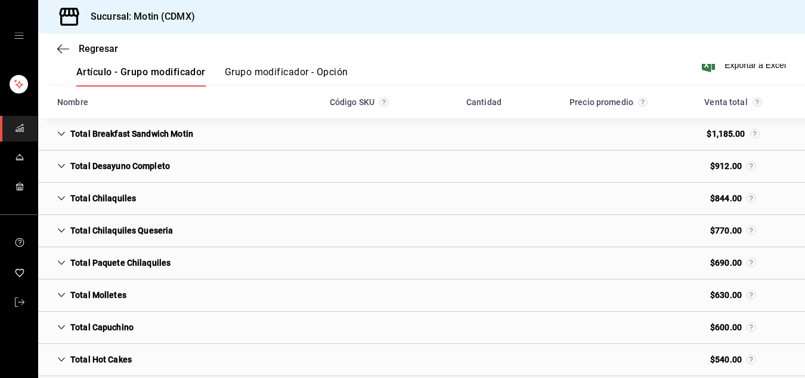
click at [135, 193] on div "Total Chilaquiles" at bounding box center [97, 198] width 98 height 22
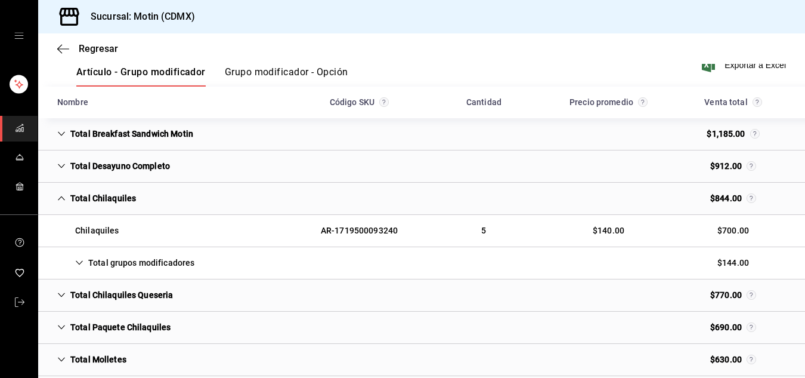
click at [112, 296] on div "Total Chilaquiles Queseria" at bounding box center [115, 295] width 135 height 22
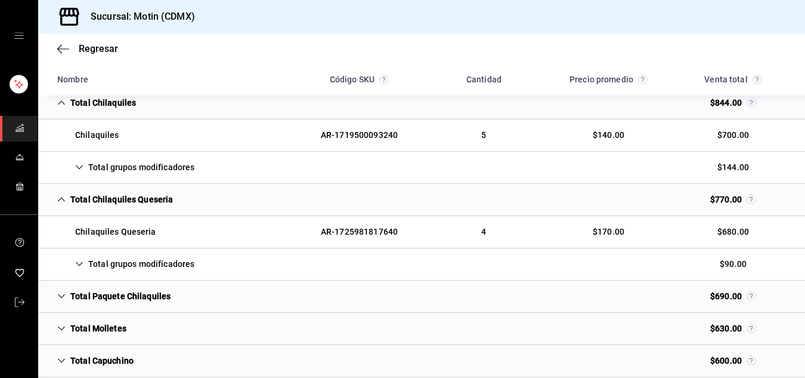
scroll to position [286, 0]
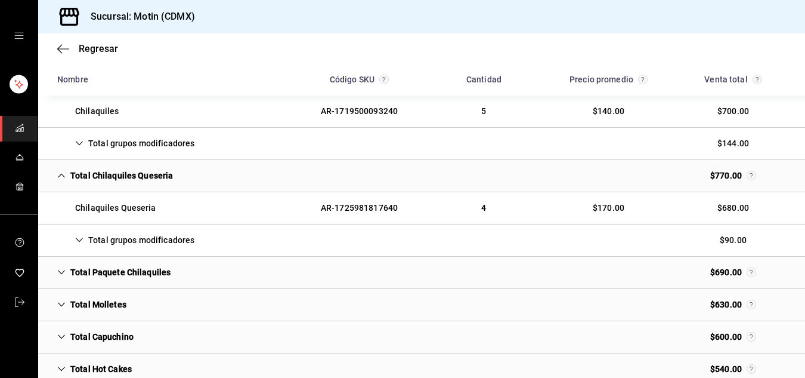
click at [115, 277] on div "Total Paquete Chilaquiles" at bounding box center [114, 272] width 132 height 22
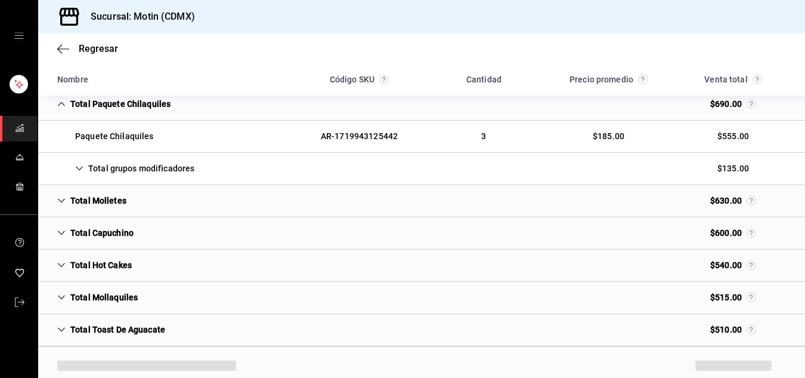
scroll to position [477, 0]
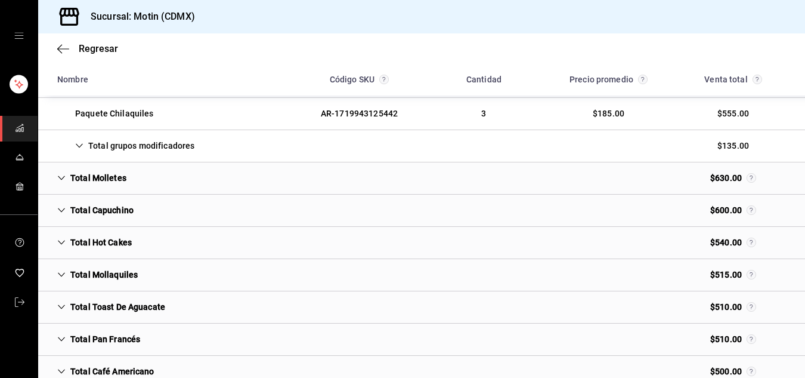
click at [115, 277] on div "Total Mollaquiles" at bounding box center [98, 275] width 100 height 22
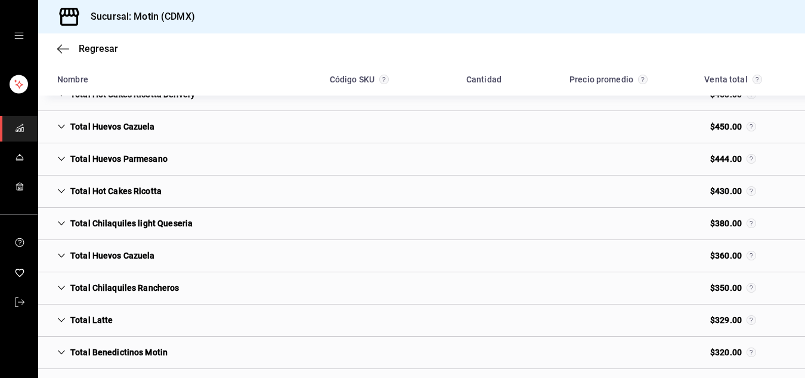
scroll to position [907, 0]
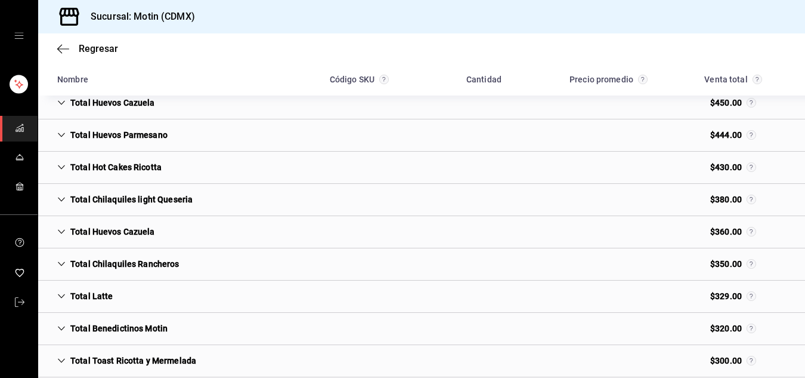
click at [123, 258] on div "Total Chilaquiles Rancheros" at bounding box center [118, 264] width 141 height 22
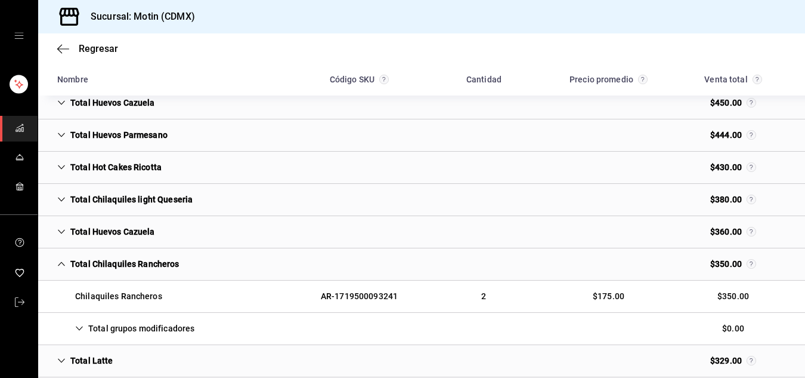
click at [138, 193] on div "Total Chilaquiles light Queseria" at bounding box center [125, 199] width 154 height 22
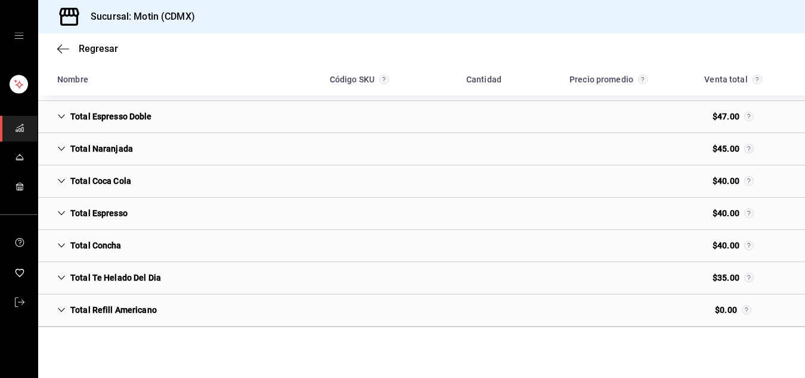
scroll to position [2574, 0]
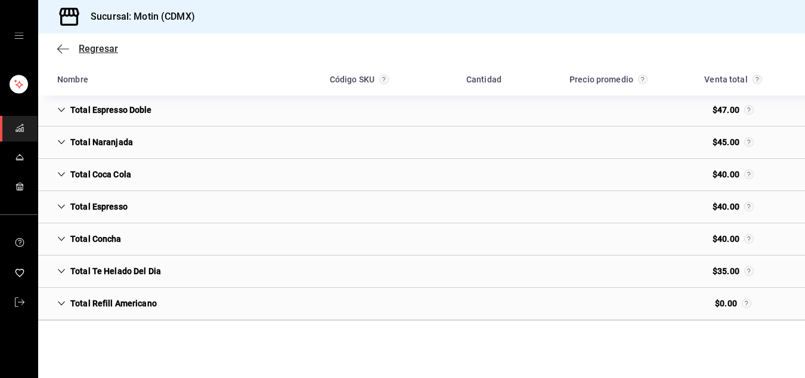
click at [70, 50] on span "Regresar" at bounding box center [87, 48] width 61 height 11
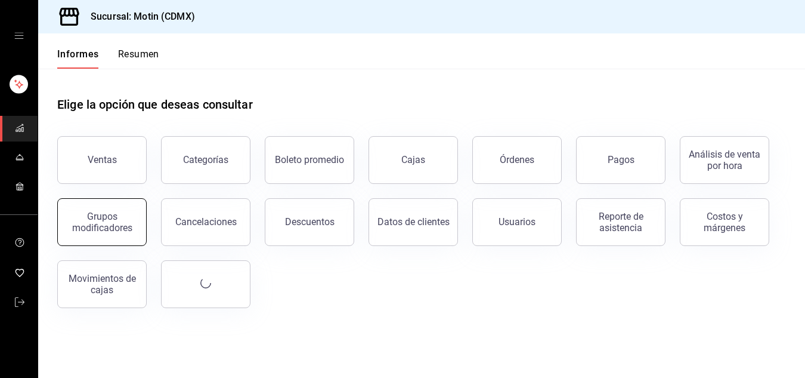
click at [120, 227] on font "Grupos modificadores" at bounding box center [102, 222] width 60 height 23
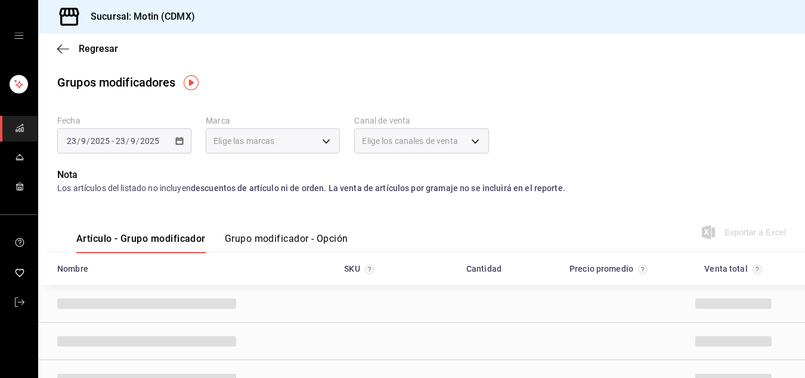
click at [120, 227] on div "Artículo - Grupo modificador Grupo modificador - Opción" at bounding box center [202, 235] width 291 height 35
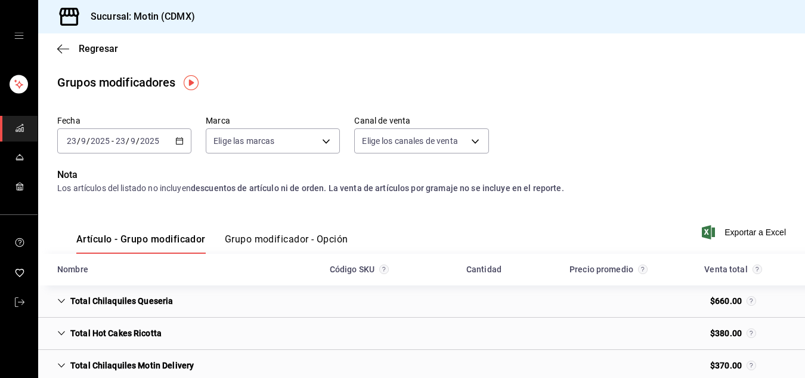
click at [177, 144] on \(Stroke\) "button" at bounding box center [179, 141] width 7 height 7
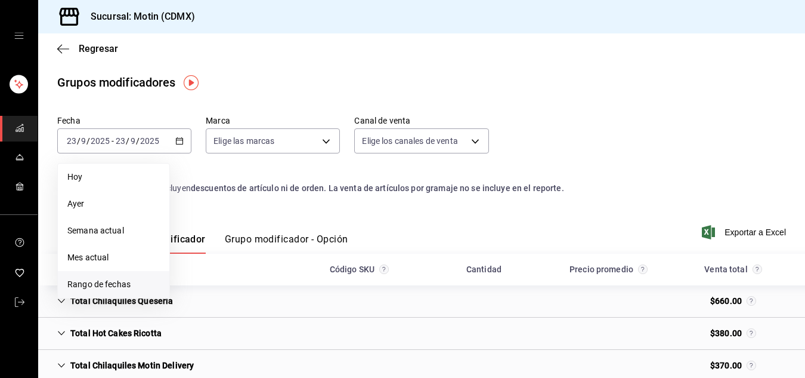
click at [98, 274] on li "Rango de fechas" at bounding box center [114, 284] width 112 height 27
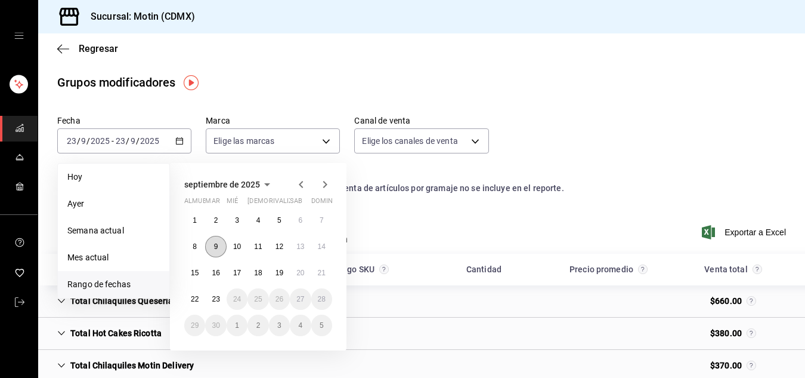
click at [218, 250] on button "9" at bounding box center [215, 246] width 21 height 21
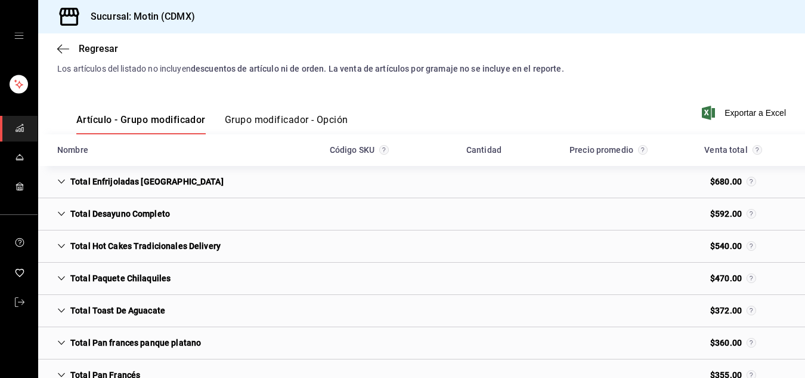
scroll to position [143, 0]
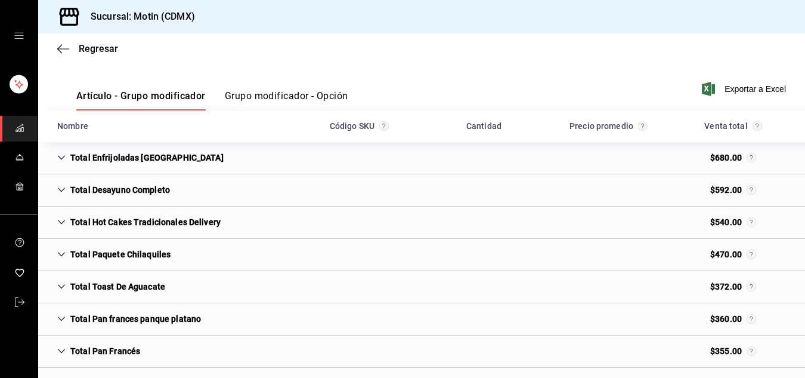
click at [174, 260] on div "Total Paquete Chilaquiles" at bounding box center [114, 254] width 132 height 22
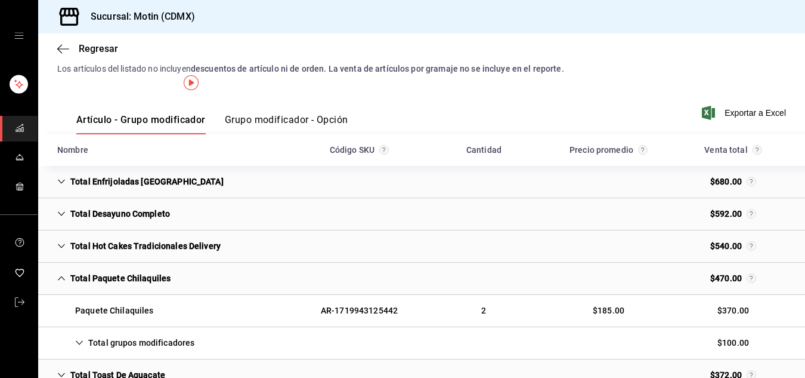
scroll to position [0, 0]
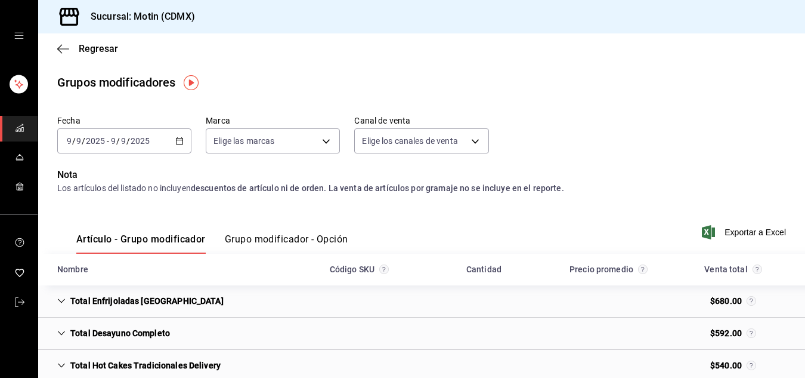
click at [178, 143] on icon "button" at bounding box center [179, 141] width 8 height 8
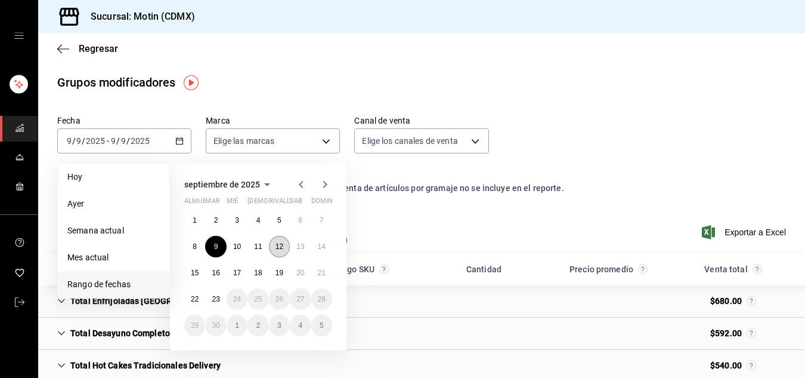
click at [277, 248] on font "12" at bounding box center [280, 246] width 8 height 8
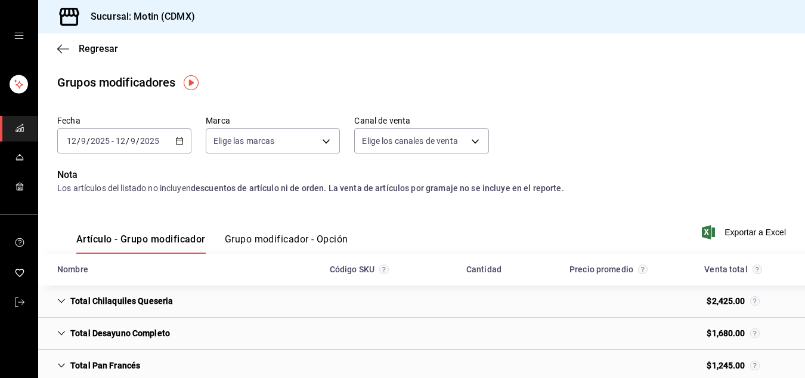
click at [181, 297] on div "Total Chilaquiles Queseria $2,425.00" at bounding box center [421, 301] width 767 height 32
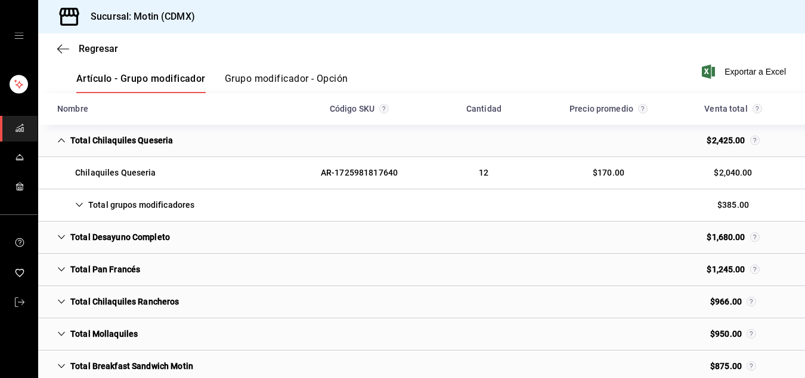
scroll to position [167, 0]
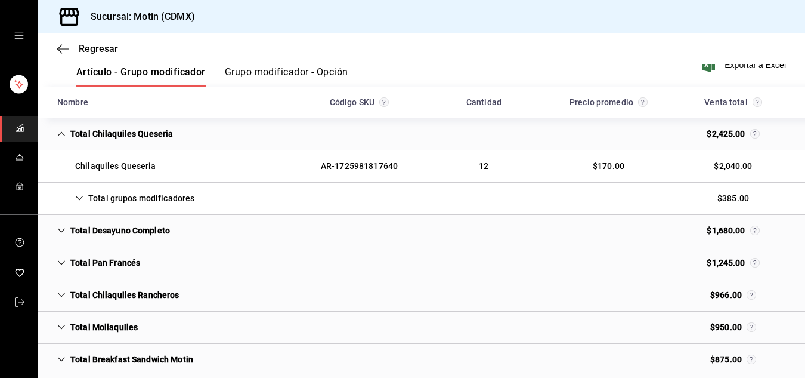
click at [134, 296] on div "Total Chilaquiles Rancheros" at bounding box center [118, 295] width 141 height 22
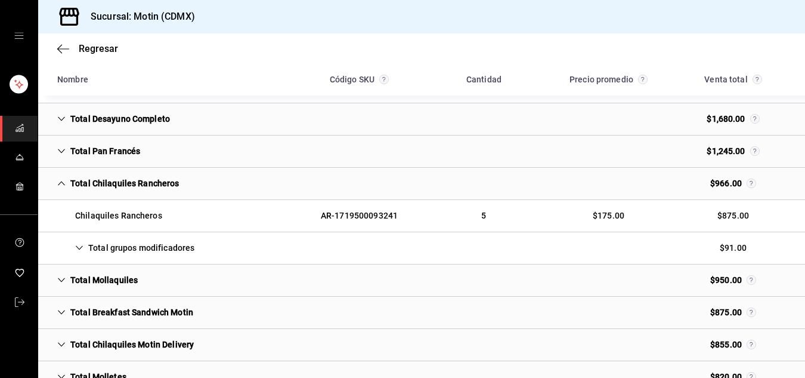
scroll to position [292, 0]
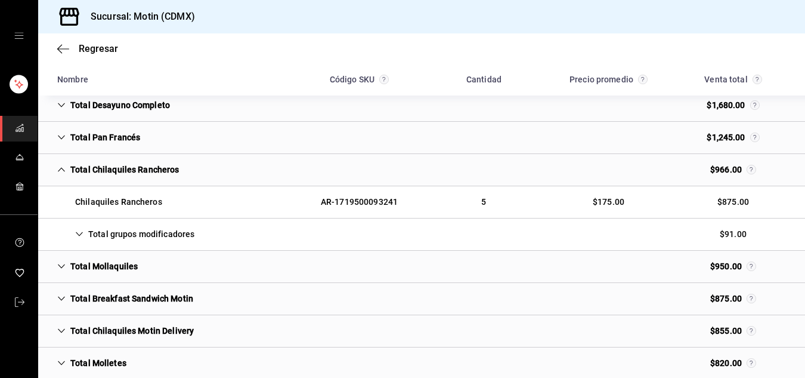
click at [112, 265] on div "Total Mollaquiles" at bounding box center [98, 266] width 100 height 22
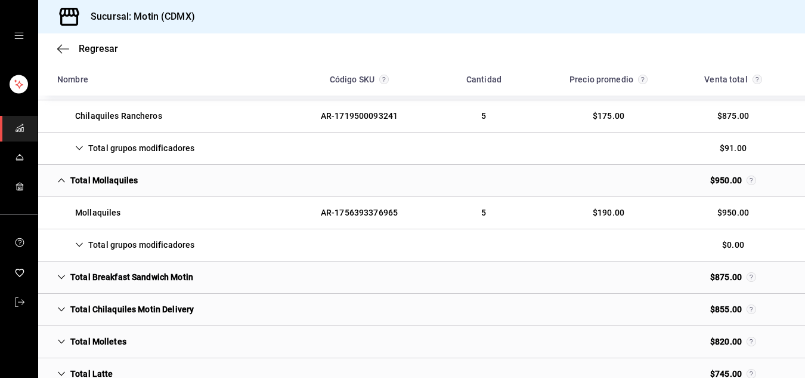
scroll to position [382, 0]
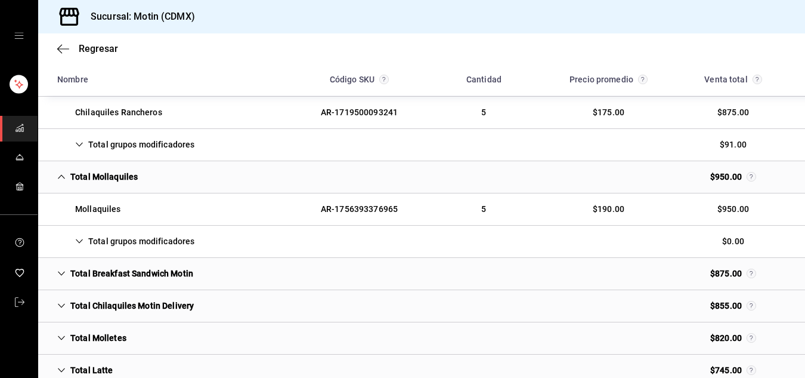
click at [163, 304] on div "Total Chilaquiles Motin Delivery" at bounding box center [126, 306] width 156 height 22
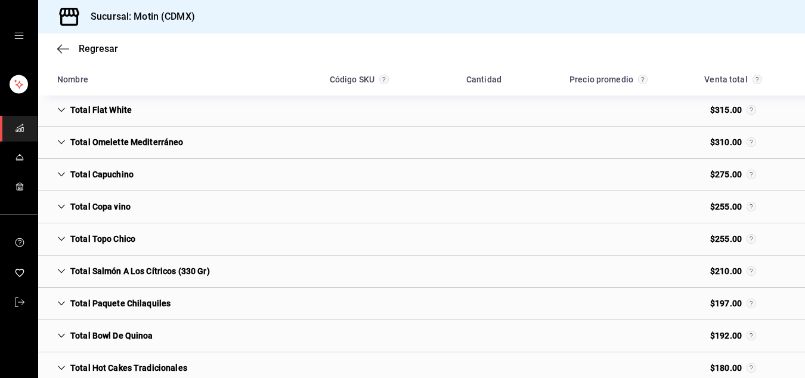
scroll to position [1227, 0]
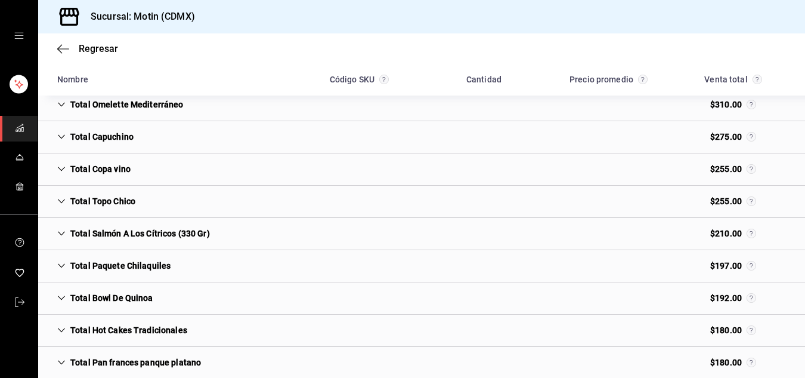
click at [142, 265] on div "Total Paquete Chilaquiles" at bounding box center [114, 266] width 132 height 22
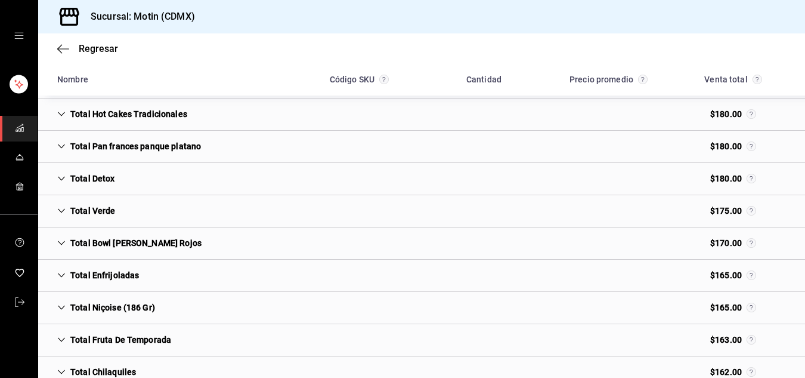
scroll to position [1535, 0]
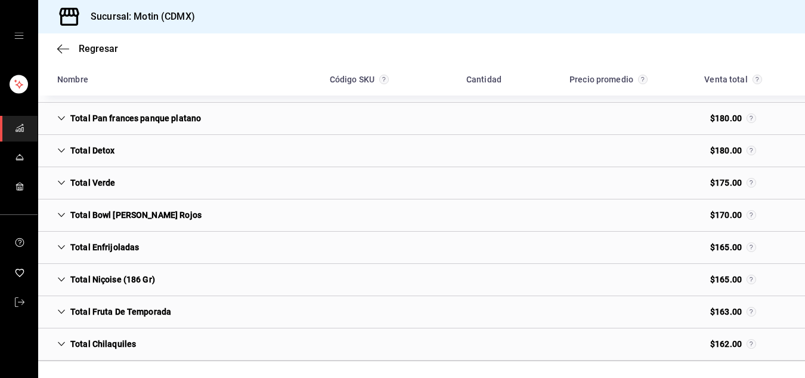
click at [118, 344] on div "Total Chilaquiles" at bounding box center [97, 344] width 98 height 22
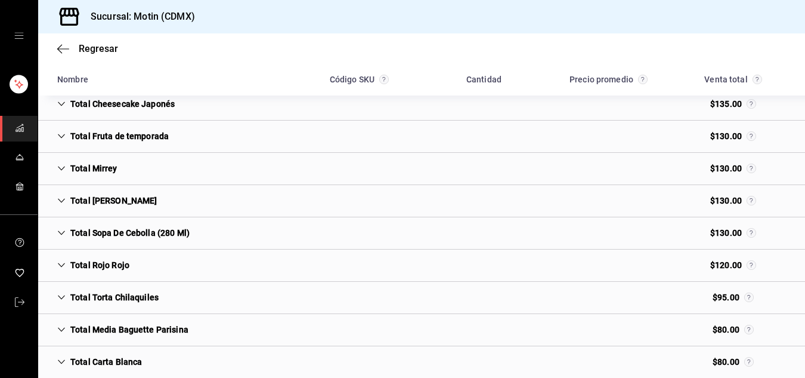
scroll to position [1996, 0]
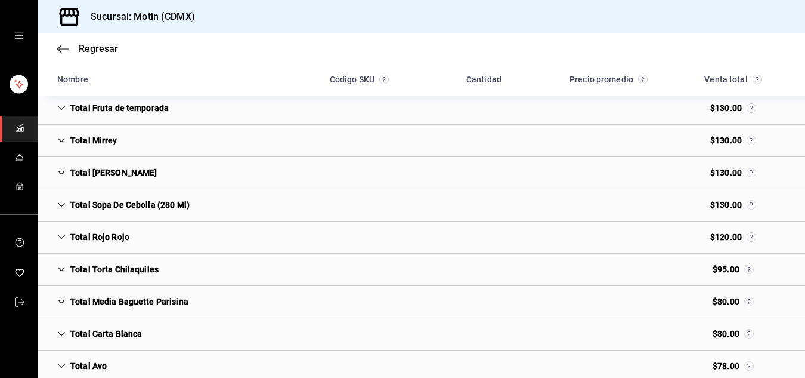
click at [139, 271] on div "Total Torta Chilaquiles" at bounding box center [108, 269] width 120 height 22
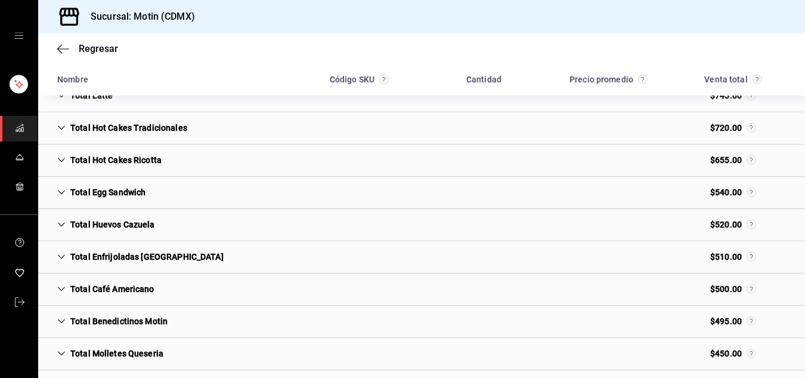
scroll to position [0, 0]
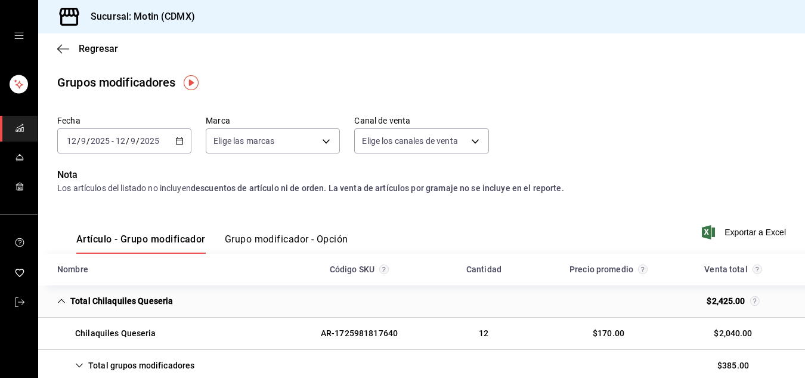
click at [177, 140] on icon "button" at bounding box center [179, 141] width 8 height 8
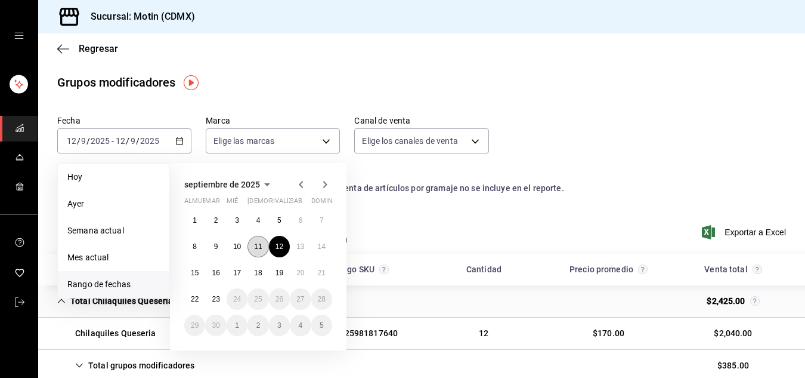
click at [259, 243] on font "11" at bounding box center [258, 246] width 8 height 8
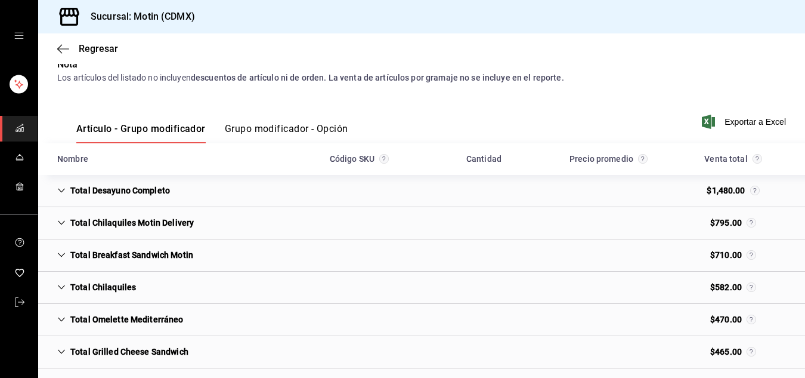
scroll to position [125, 0]
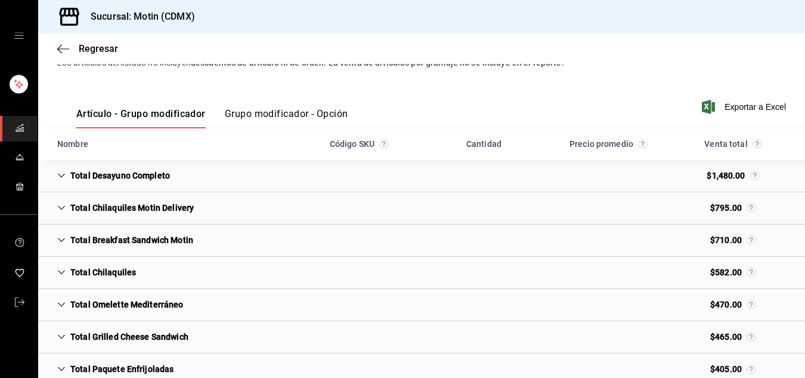
click at [63, 208] on icon "Cell" at bounding box center [61, 208] width 7 height 4
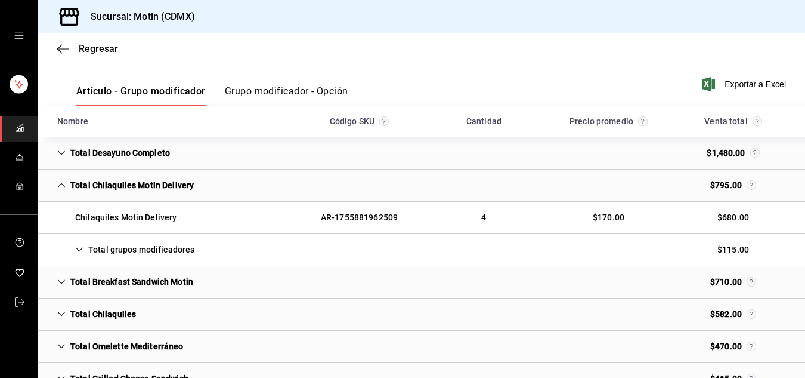
scroll to position [205, 0]
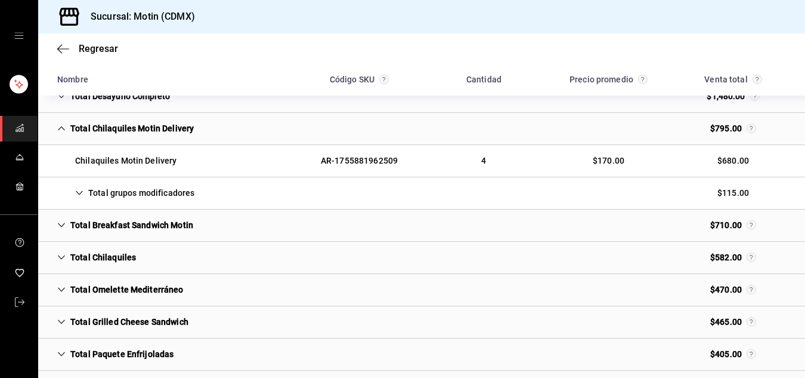
click at [61, 257] on icon "Cell" at bounding box center [61, 257] width 8 height 8
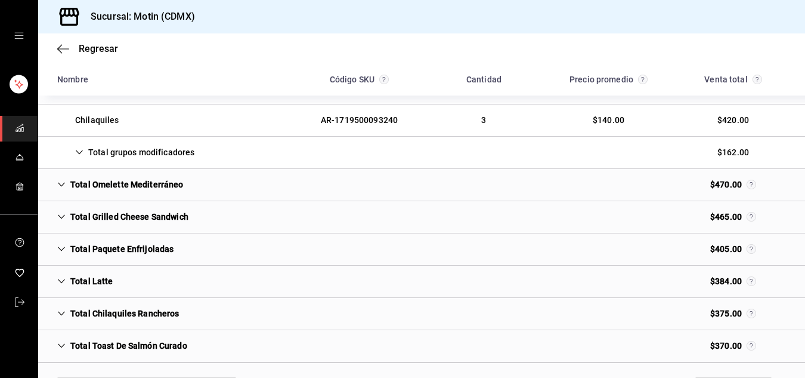
scroll to position [416, 0]
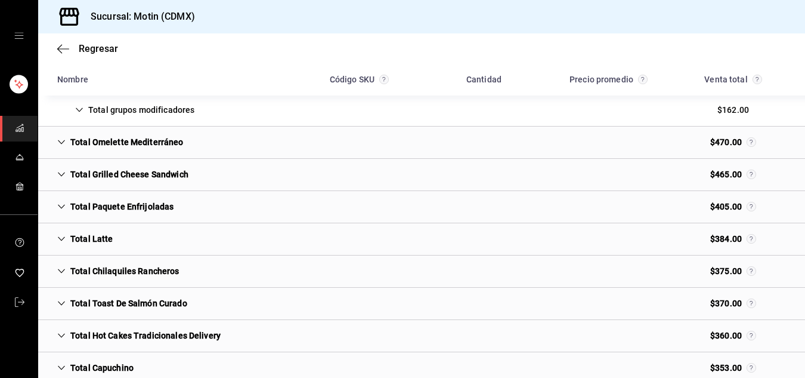
click at [68, 271] on div "Total Chilaquiles Rancheros" at bounding box center [118, 271] width 141 height 22
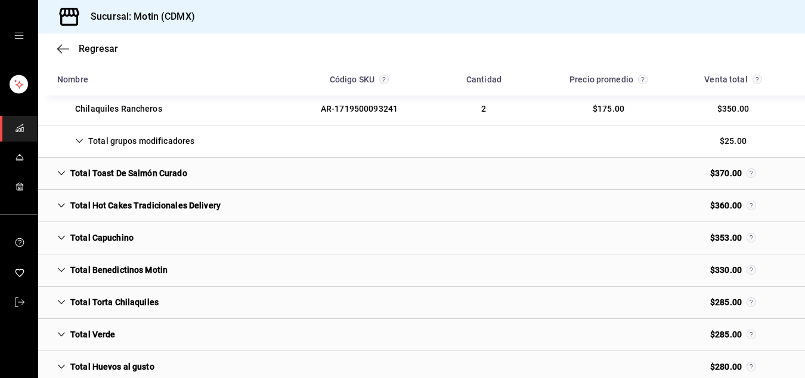
scroll to position [619, 0]
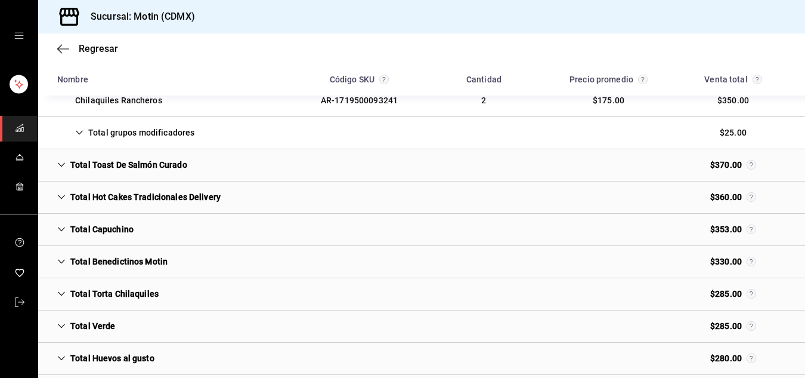
click at [141, 291] on div "Total Torta Chilaquiles" at bounding box center [108, 294] width 120 height 22
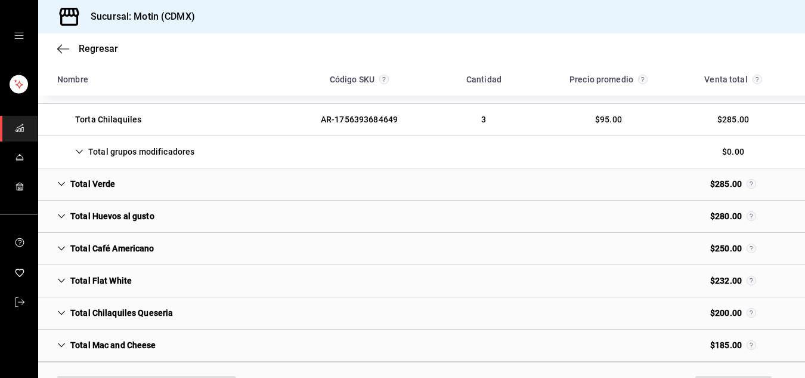
scroll to position [867, 0]
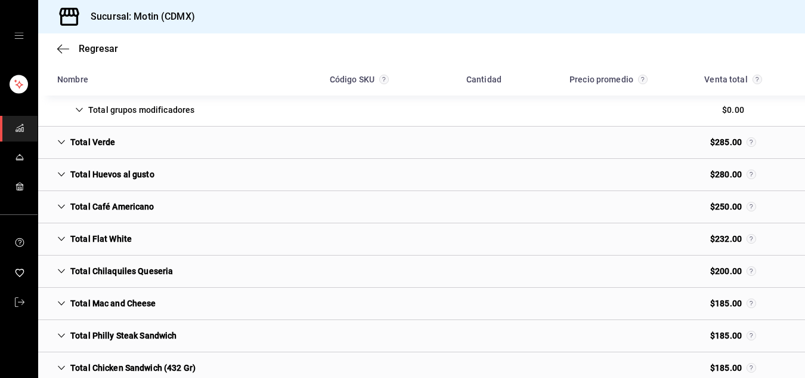
click at [140, 265] on div "Total Chilaquiles Queseria" at bounding box center [115, 271] width 135 height 22
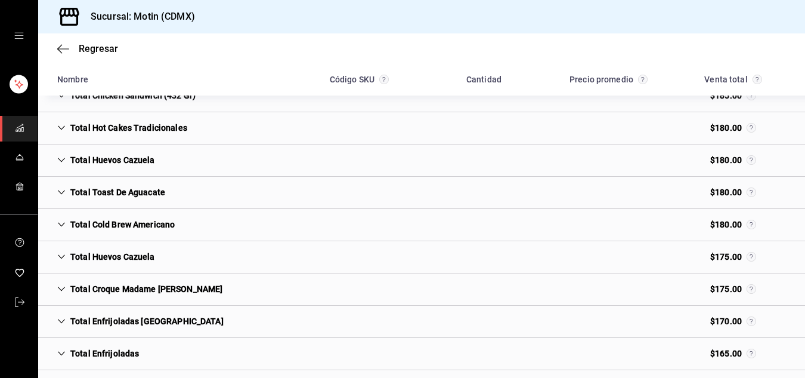
scroll to position [0, 0]
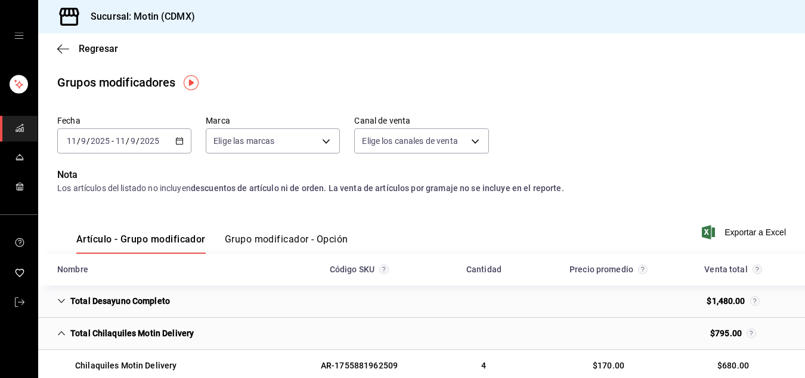
click at [175, 143] on icon "button" at bounding box center [179, 141] width 8 height 8
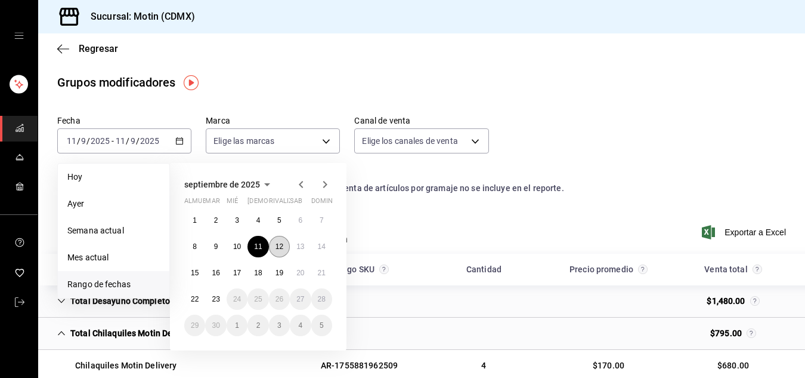
click at [276, 246] on font "12" at bounding box center [280, 246] width 8 height 8
click at [276, 246] on button "Grupo modificador - Opción" at bounding box center [286, 243] width 123 height 21
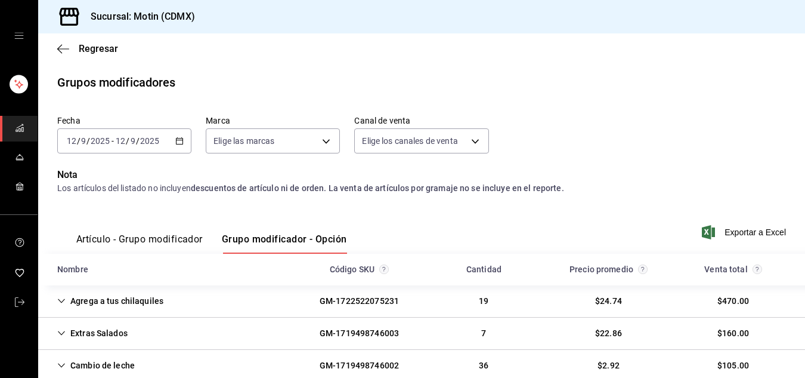
scroll to position [88, 0]
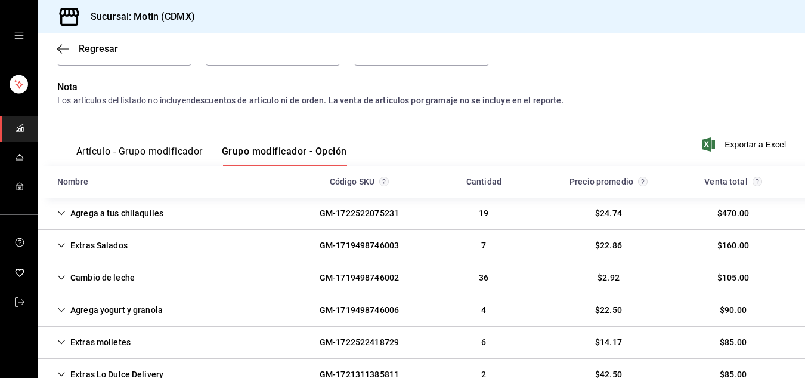
click at [138, 157] on button "Artículo - Grupo modificador" at bounding box center [139, 155] width 126 height 21
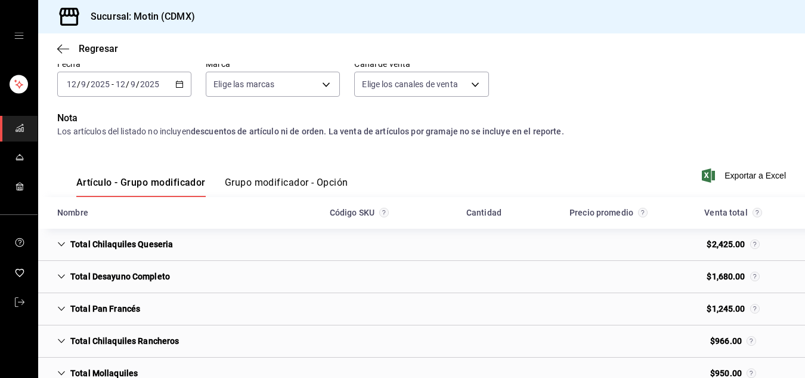
scroll to position [64, 0]
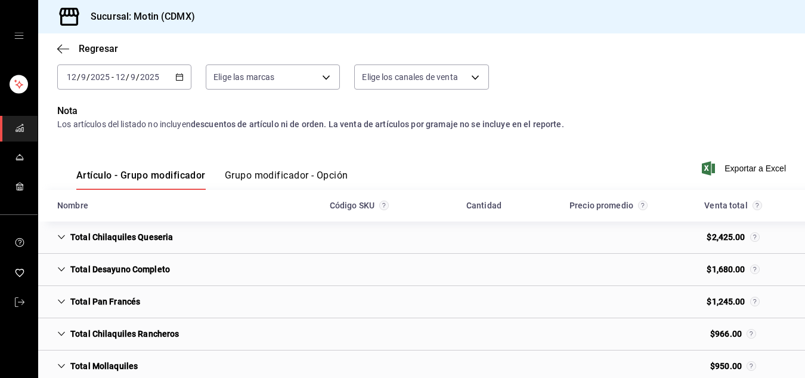
click at [123, 235] on div "Total Chilaquiles Queseria" at bounding box center [115, 237] width 135 height 22
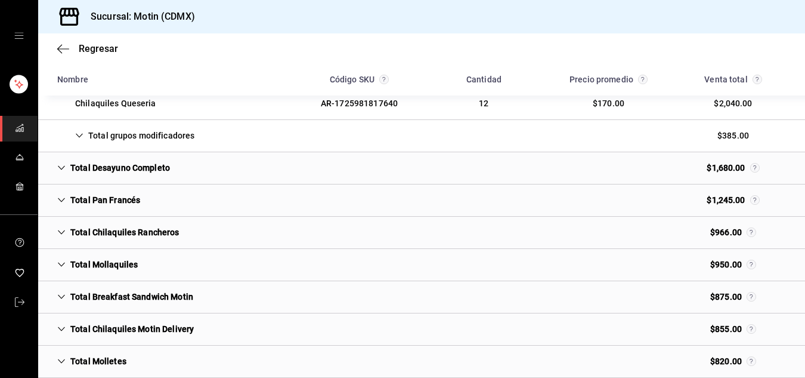
scroll to position [231, 0]
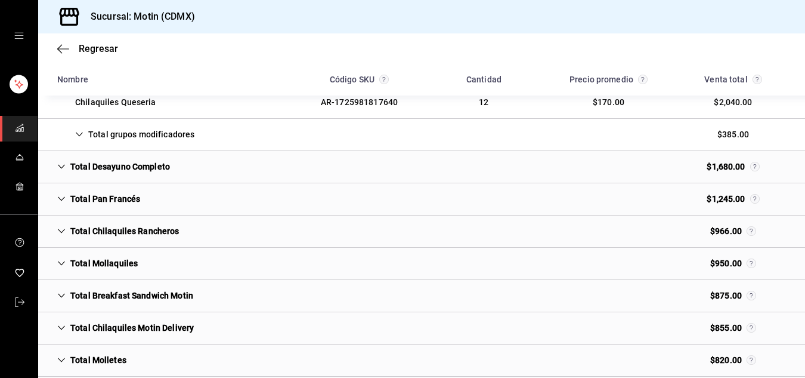
click at [141, 227] on div "Total Chilaquiles Rancheros" at bounding box center [118, 231] width 141 height 22
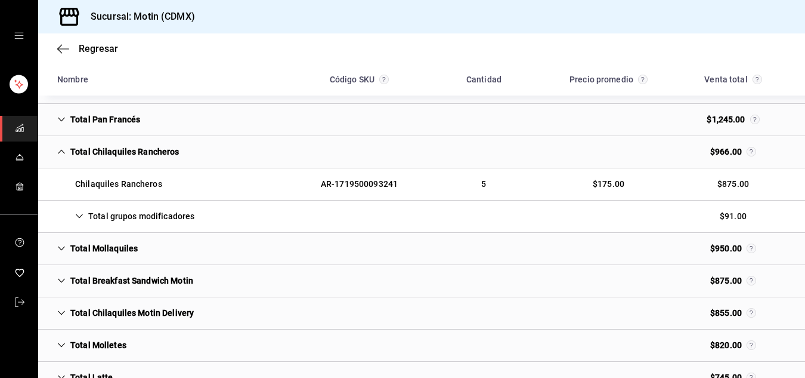
scroll to position [314, 0]
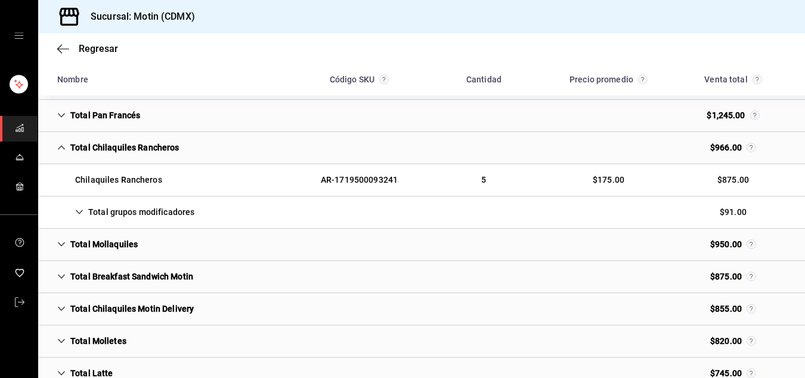
click at [116, 241] on div "Total Mollaquiles" at bounding box center [98, 244] width 100 height 22
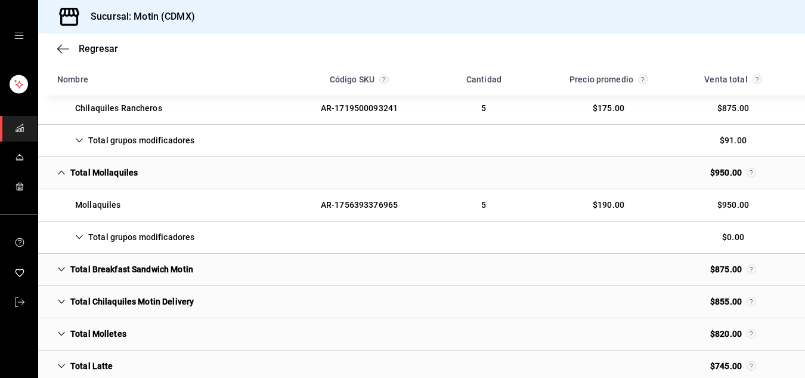
scroll to position [392, 0]
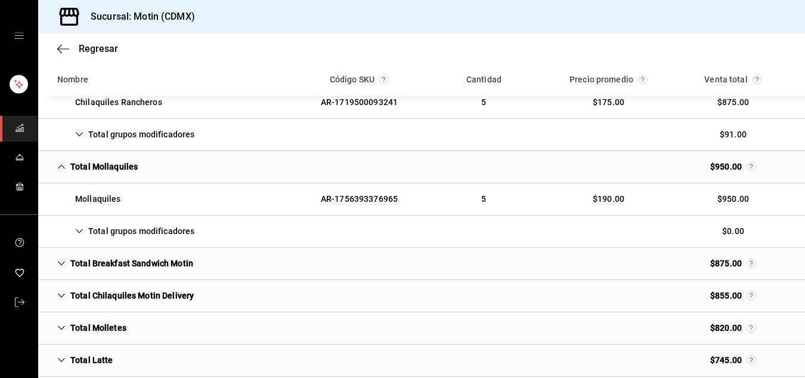
click at [156, 295] on div "Total Chilaquiles Motin Delivery" at bounding box center [126, 295] width 156 height 22
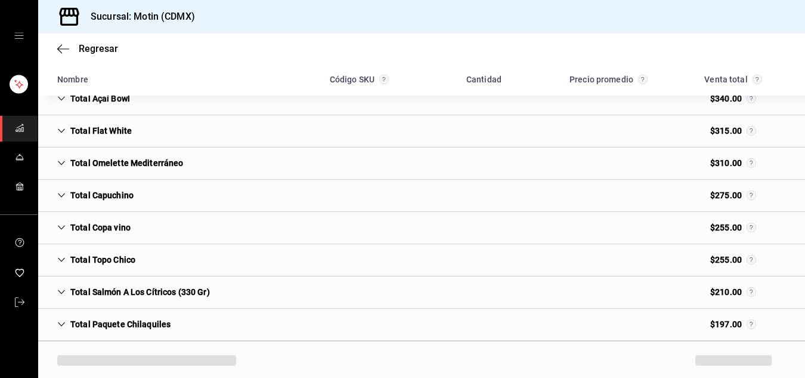
scroll to position [1185, 0]
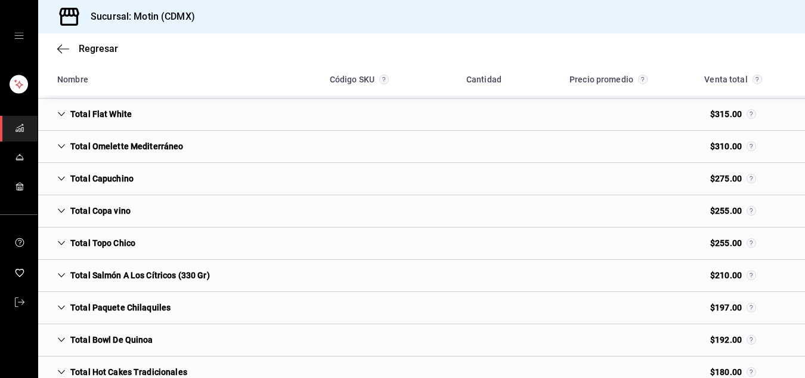
click at [143, 307] on div "Total Paquete Chilaquiles" at bounding box center [114, 307] width 132 height 22
click at [195, 303] on div "Total Paquete Chilaquiles $197.00" at bounding box center [421, 308] width 767 height 32
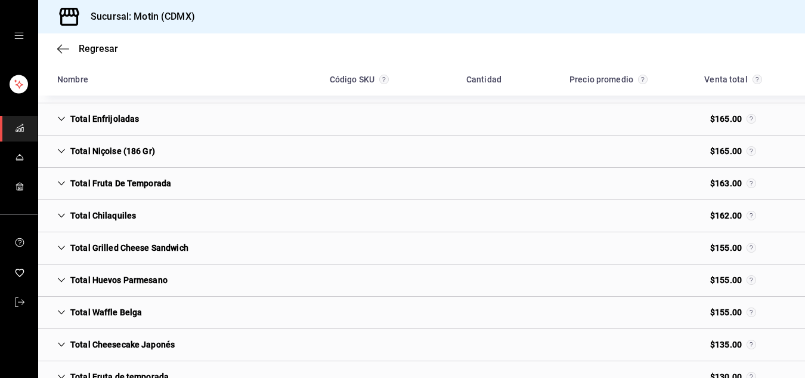
scroll to position [1665, 0]
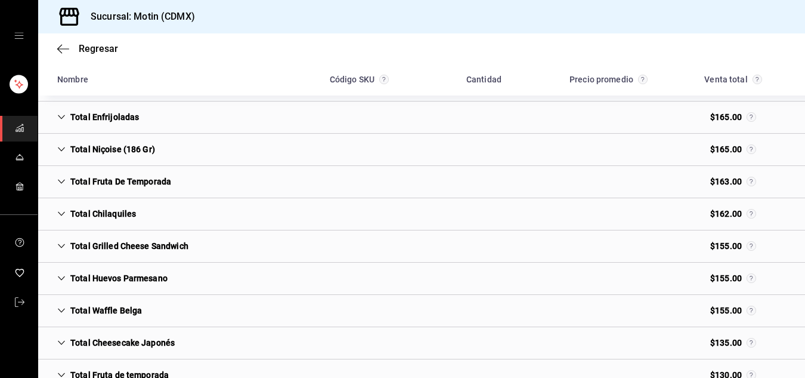
click at [124, 218] on div "Total Chilaquiles" at bounding box center [97, 214] width 98 height 22
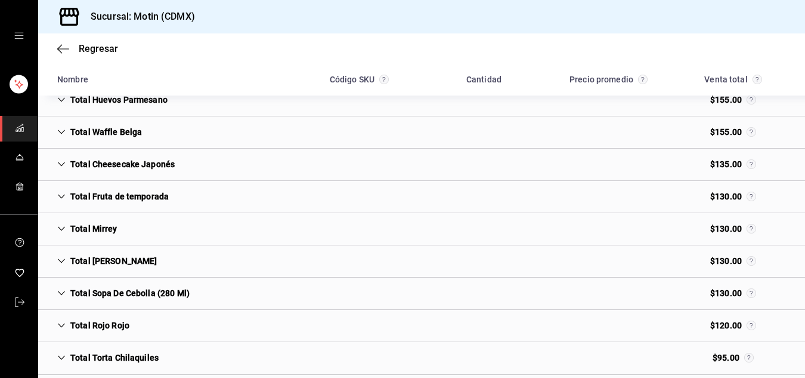
scroll to position [1962, 0]
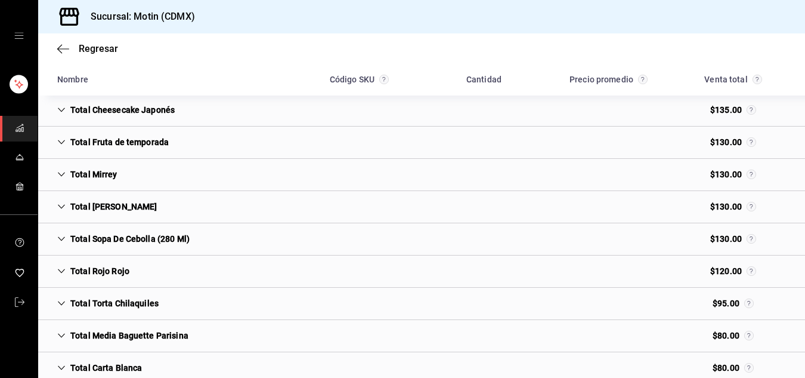
click at [138, 298] on div "Total Torta Chilaquiles" at bounding box center [108, 303] width 120 height 22
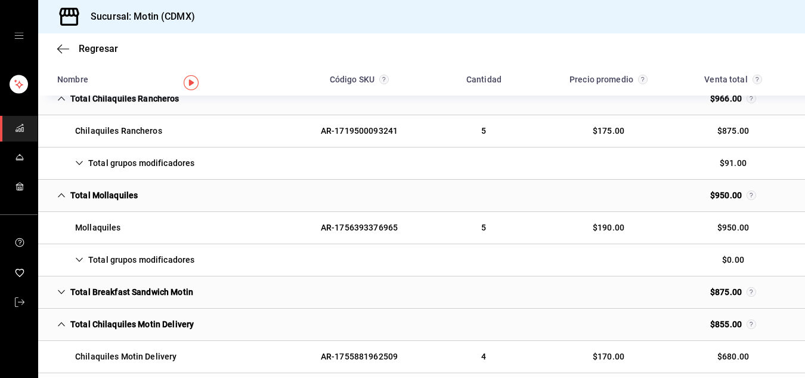
scroll to position [0, 0]
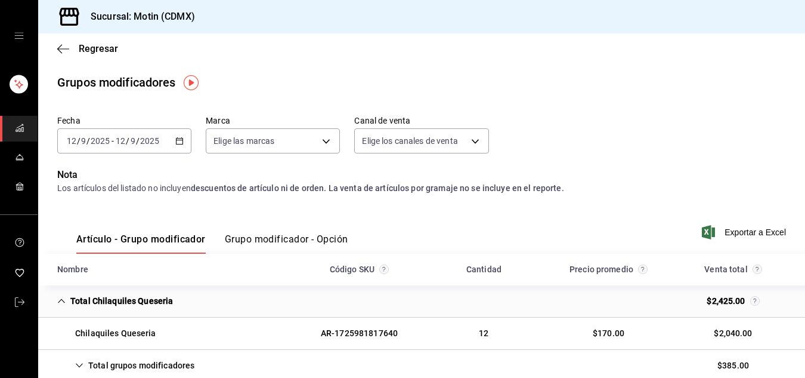
click at [173, 141] on div "[DATE] [DATE] - [DATE] [DATE]" at bounding box center [124, 140] width 134 height 25
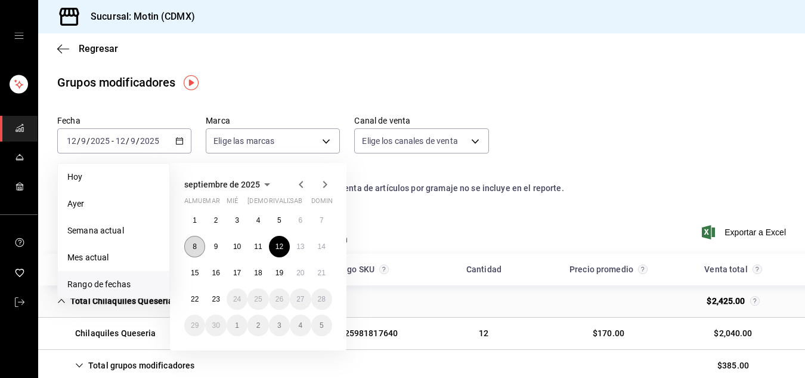
click at [197, 242] on button "8" at bounding box center [194, 246] width 21 height 21
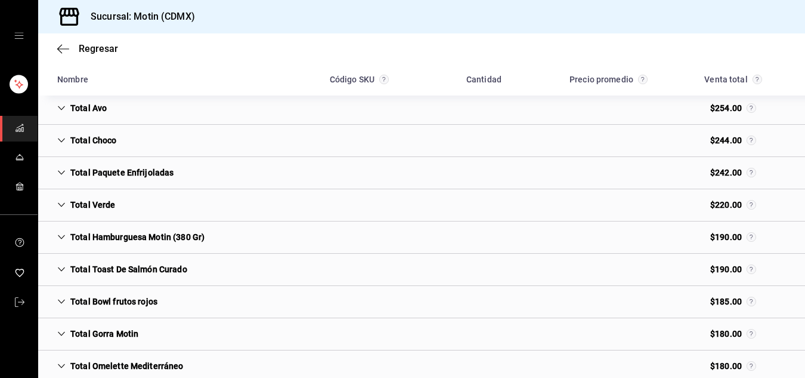
scroll to position [1059, 0]
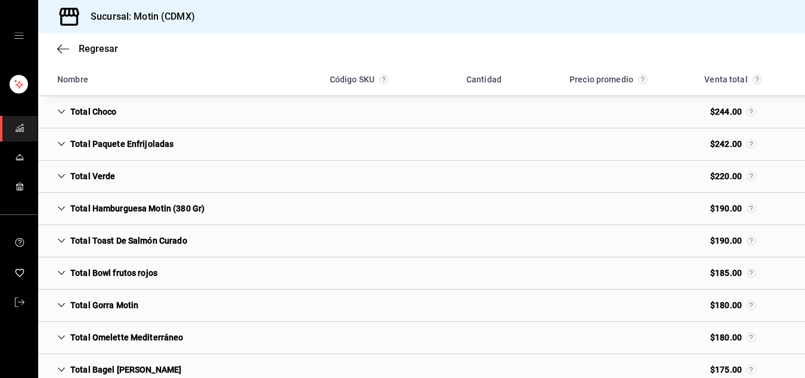
click at [83, 208] on div "Total Hamburguesa Motin (380 Gr)" at bounding box center [131, 208] width 166 height 22
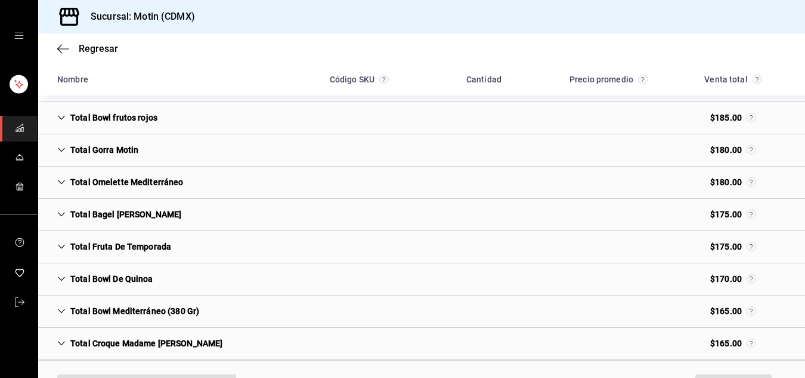
scroll to position [1313, 0]
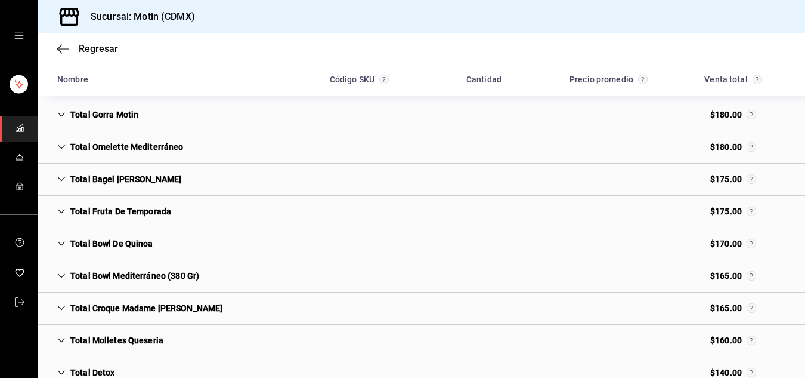
click at [141, 303] on div "Total Croque Madame [PERSON_NAME]" at bounding box center [140, 308] width 184 height 22
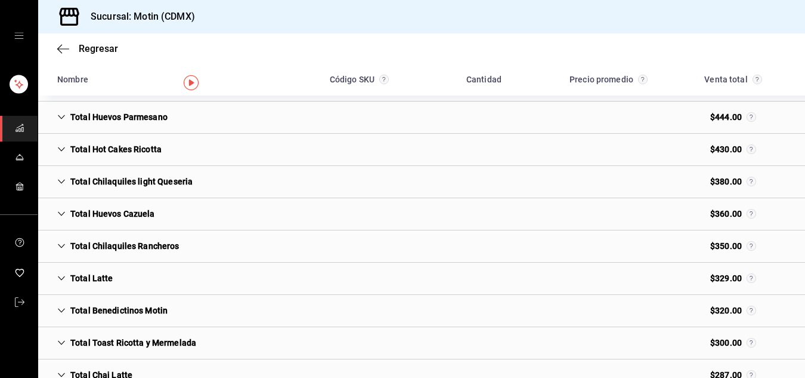
scroll to position [0, 0]
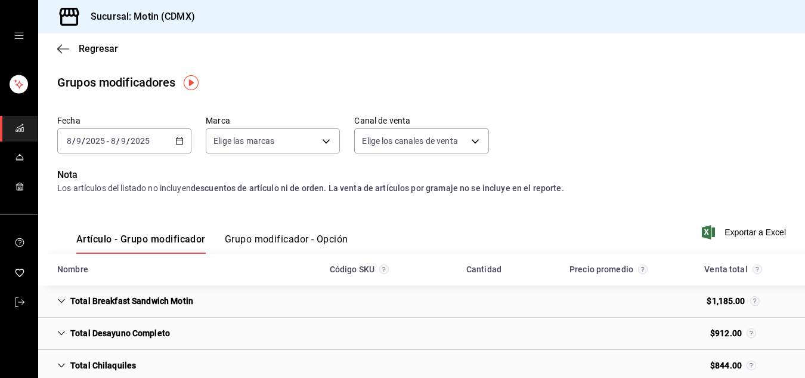
click at [181, 138] on \(Stroke\) "button" at bounding box center [179, 141] width 7 height 7
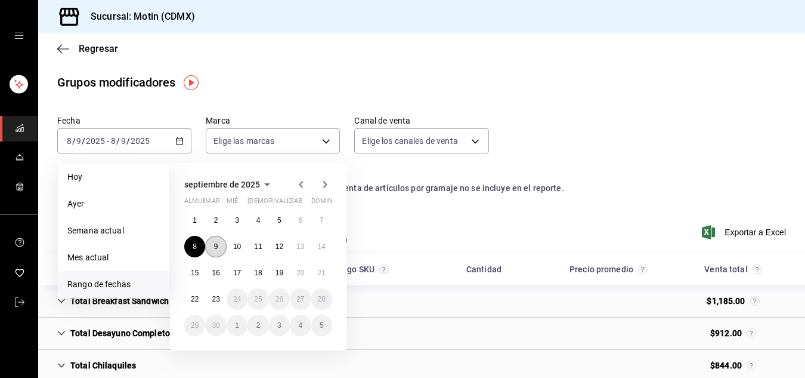
click at [218, 247] on button "9" at bounding box center [215, 246] width 21 height 21
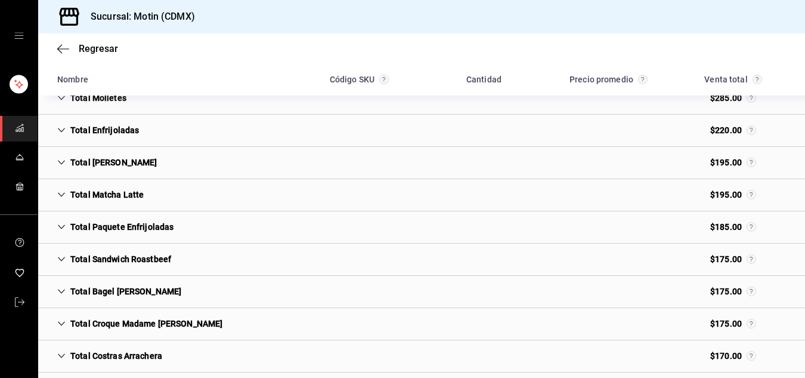
scroll to position [474, 0]
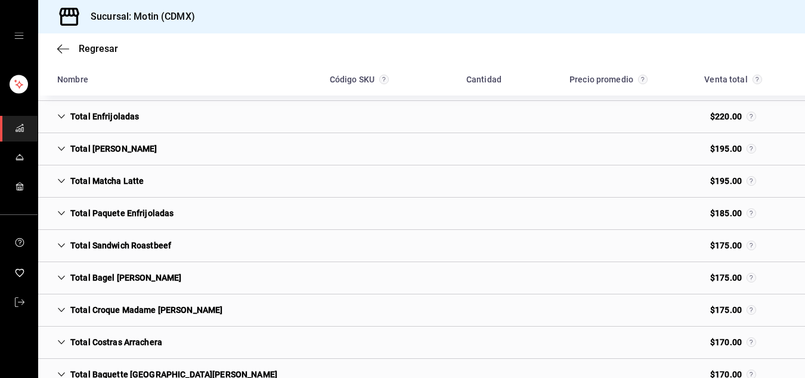
click at [160, 242] on div "Total Sandwich Roastbeef" at bounding box center [114, 245] width 133 height 22
click at [61, 242] on icon "Cell" at bounding box center [61, 245] width 8 height 8
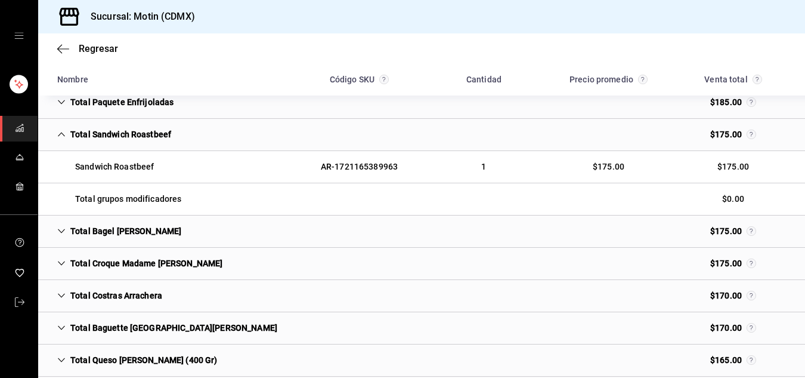
scroll to position [602, 0]
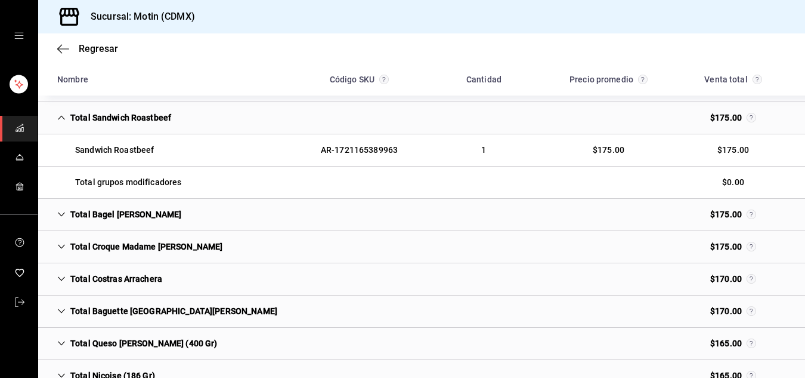
click at [64, 243] on icon "Cell" at bounding box center [61, 246] width 8 height 8
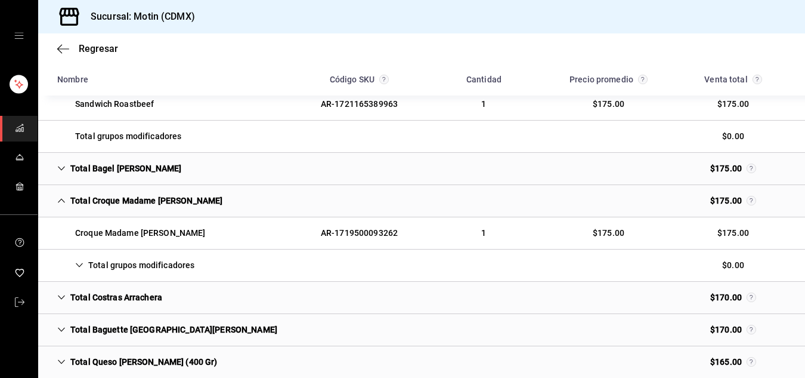
scroll to position [675, 0]
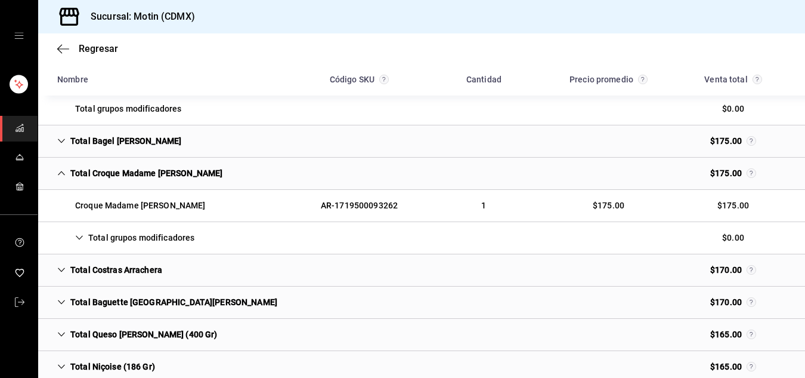
click at [61, 267] on icon "Cell" at bounding box center [61, 269] width 8 height 8
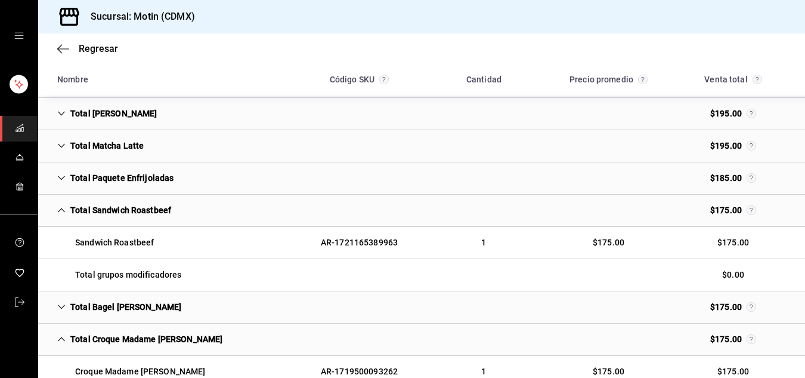
scroll to position [0, 0]
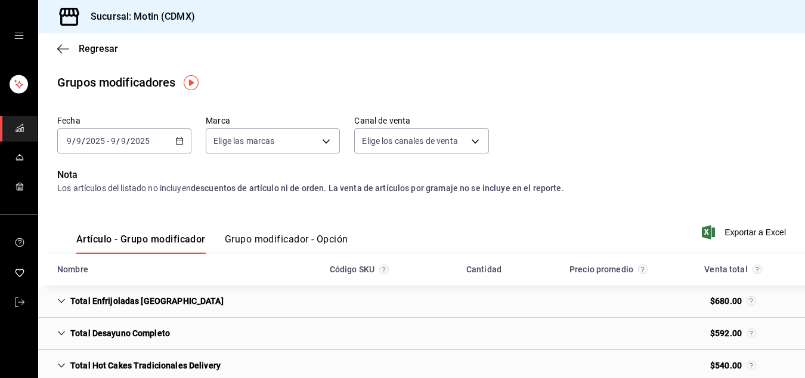
click at [177, 137] on icon "button" at bounding box center [179, 141] width 8 height 8
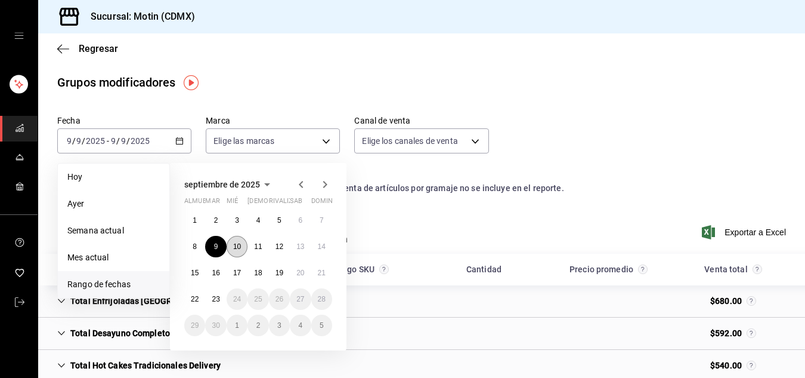
click at [233, 246] on font "10" at bounding box center [237, 246] width 8 height 8
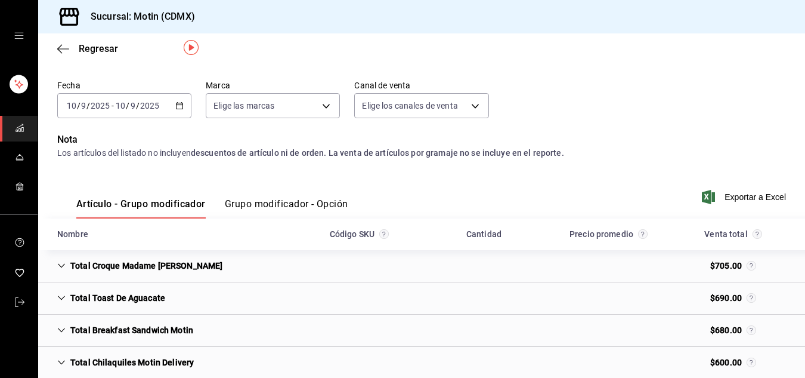
scroll to position [52, 0]
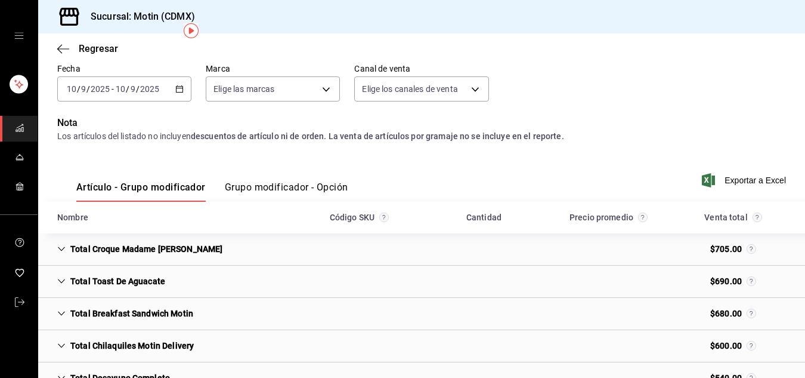
click at [70, 249] on div "Total Croque Madame [PERSON_NAME]" at bounding box center [140, 249] width 184 height 22
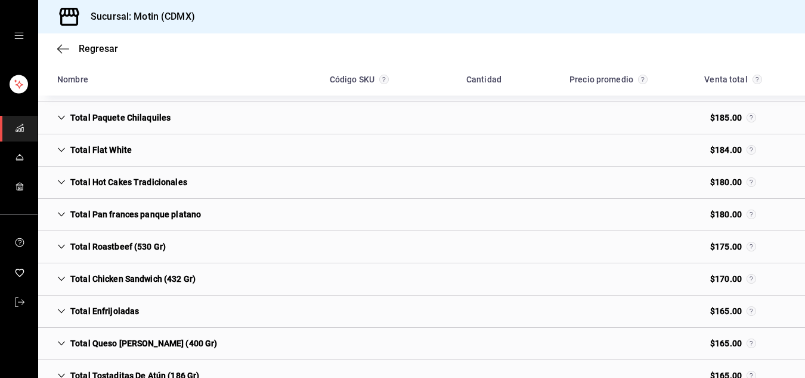
scroll to position [990, 0]
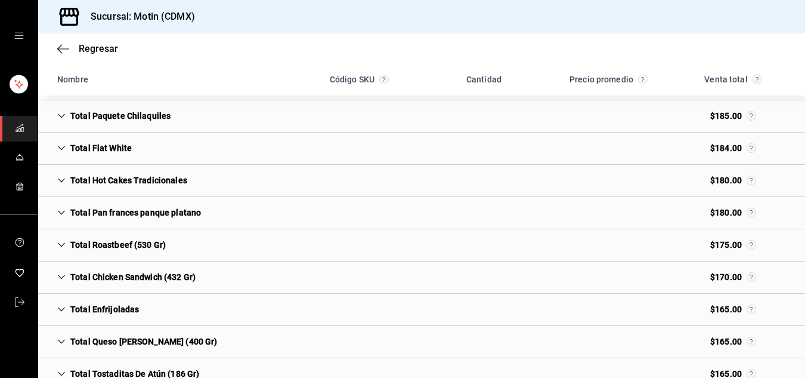
click at [63, 244] on icon "Cell" at bounding box center [61, 244] width 8 height 8
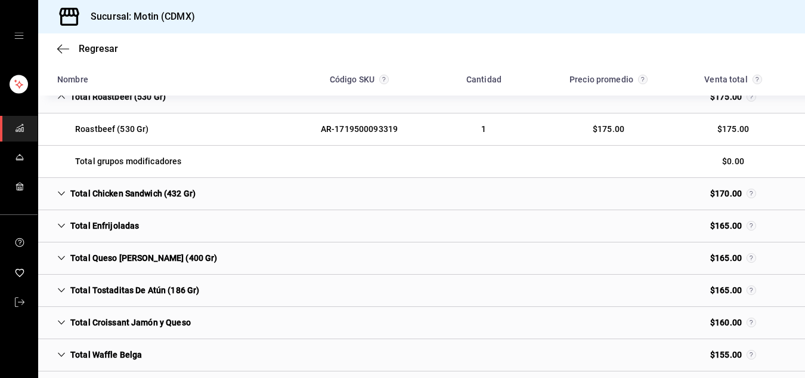
scroll to position [1147, 0]
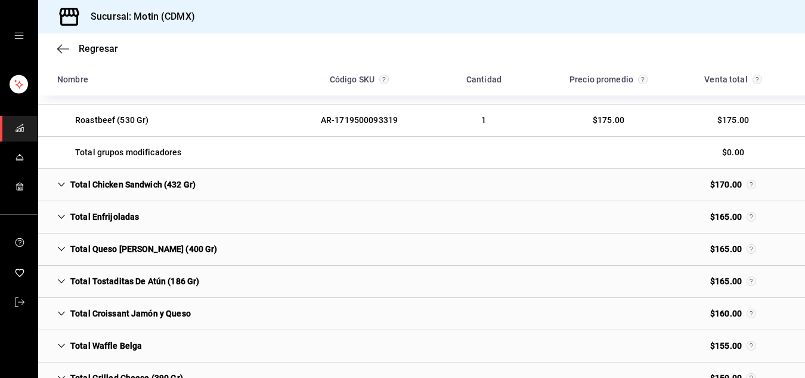
click at [61, 311] on icon "Cell" at bounding box center [61, 313] width 8 height 8
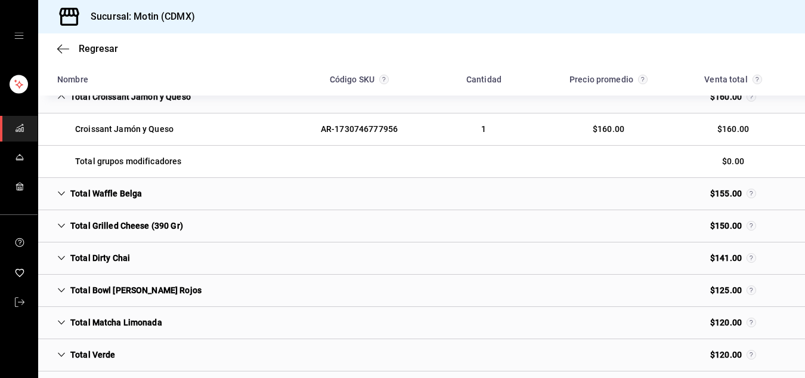
scroll to position [1370, 0]
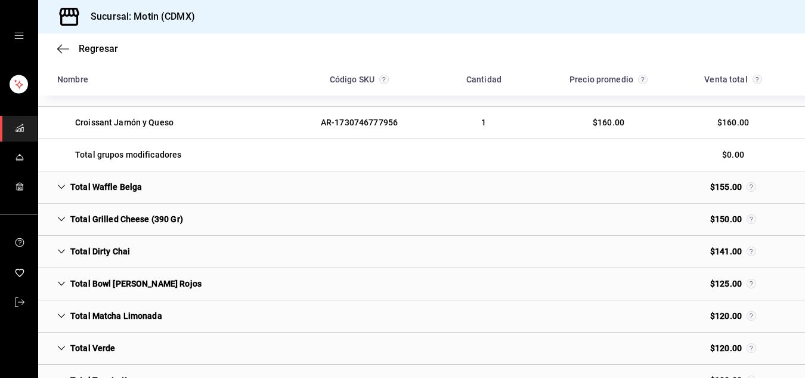
click at [63, 218] on icon "Cell" at bounding box center [61, 219] width 7 height 4
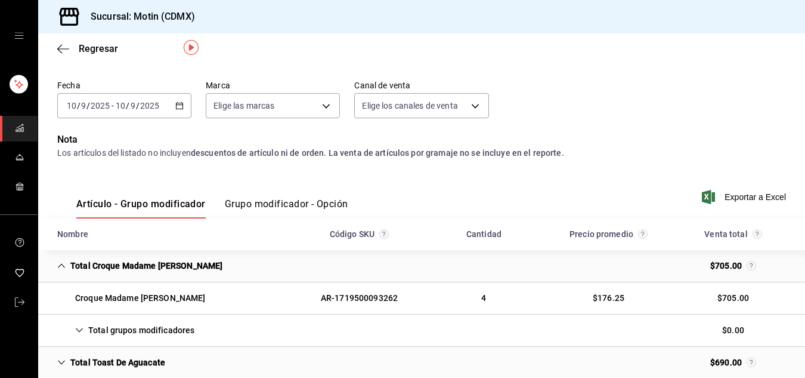
scroll to position [0, 0]
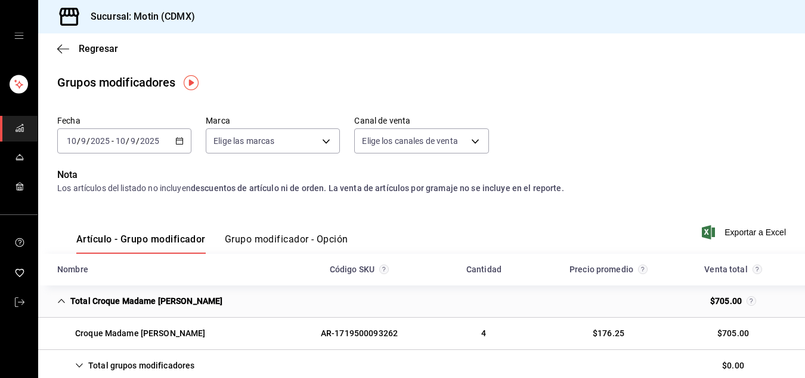
click at [177, 140] on \(Stroke\) "button" at bounding box center [180, 140] width 7 height 1
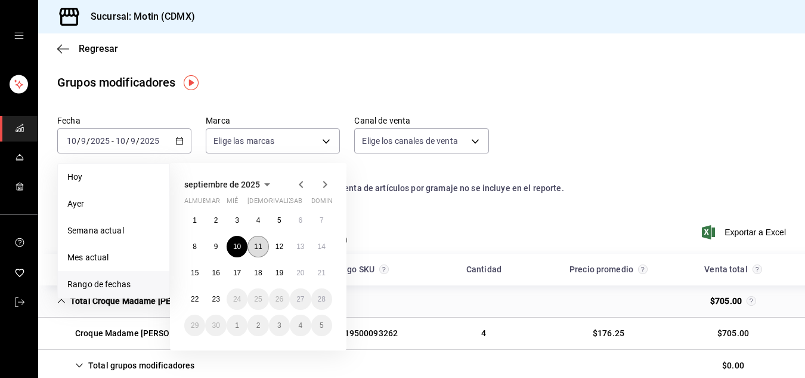
click at [260, 245] on font "11" at bounding box center [258, 246] width 8 height 8
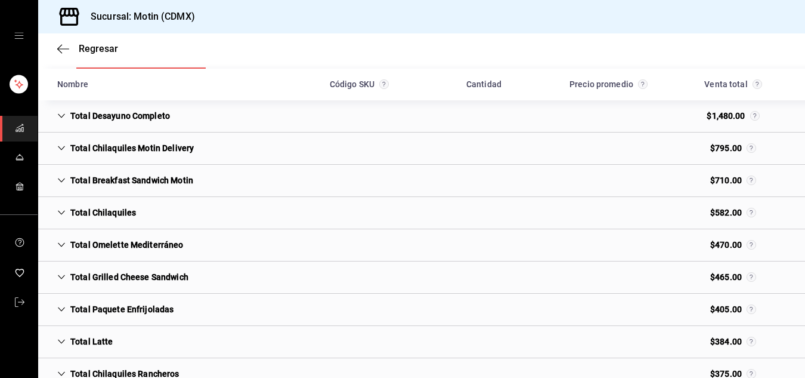
scroll to position [216, 0]
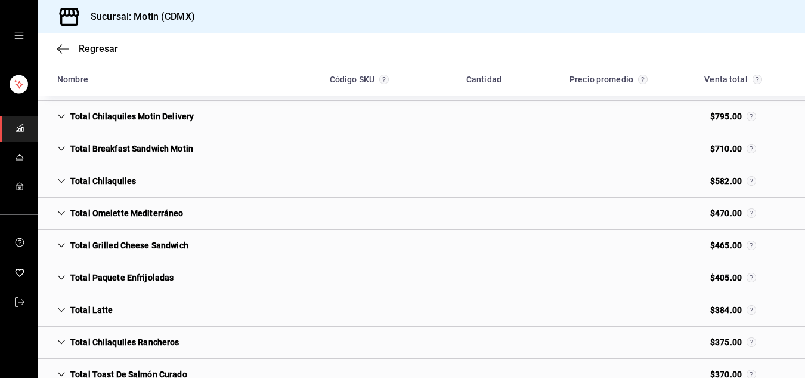
click at [100, 243] on div "Total Grilled Cheese Sandwich" at bounding box center [123, 245] width 150 height 22
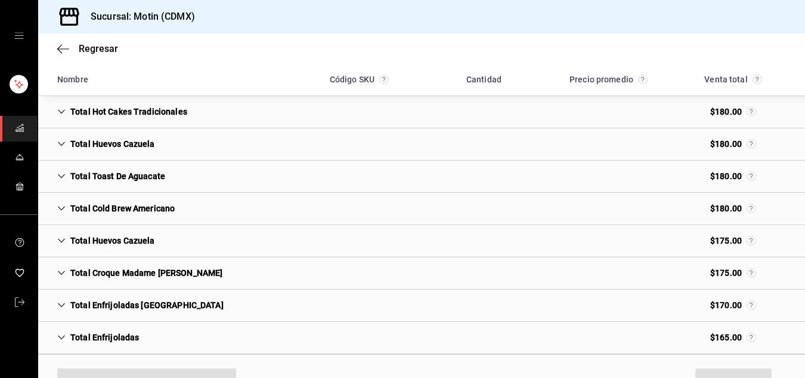
scroll to position [964, 0]
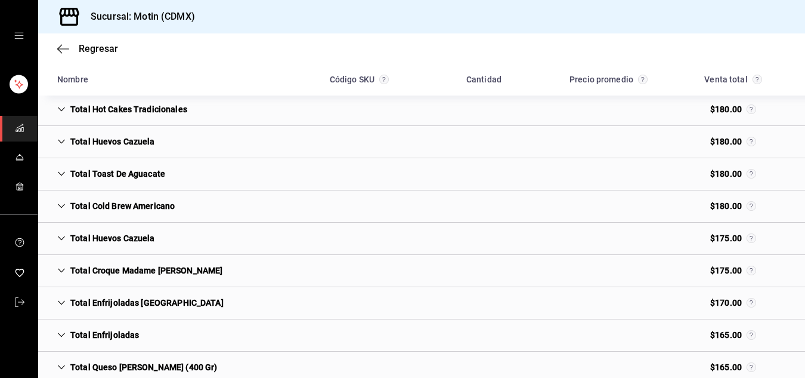
click at [58, 267] on icon "Cell" at bounding box center [61, 270] width 8 height 8
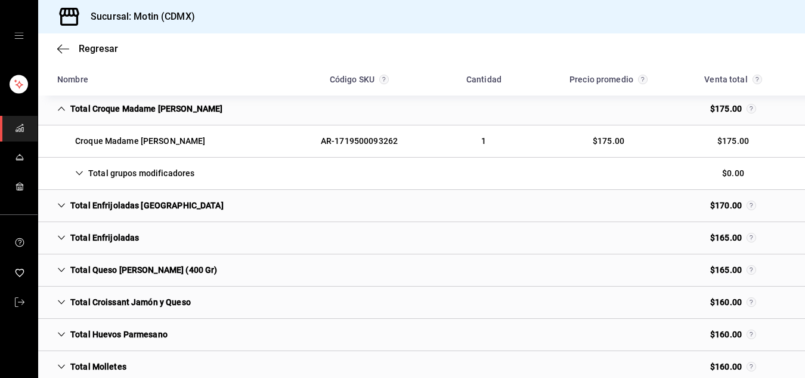
scroll to position [1141, 0]
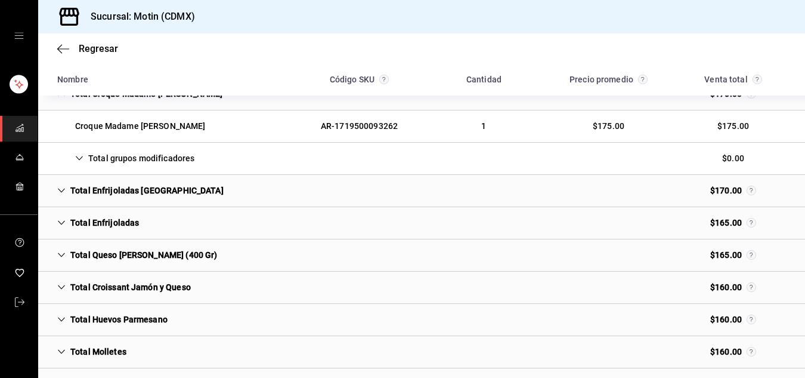
click at [58, 284] on icon "Cell" at bounding box center [61, 287] width 8 height 8
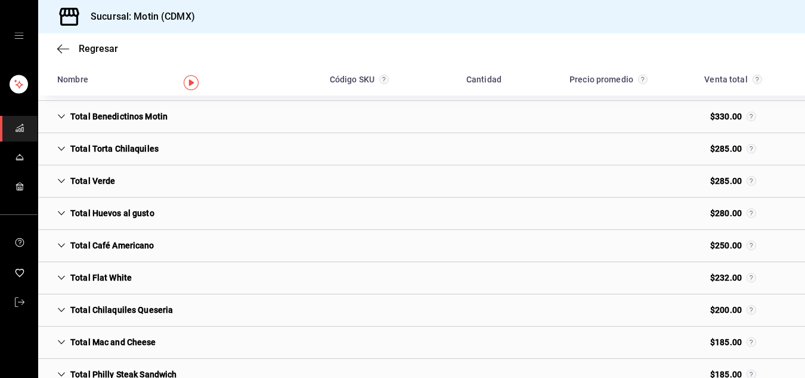
scroll to position [0, 0]
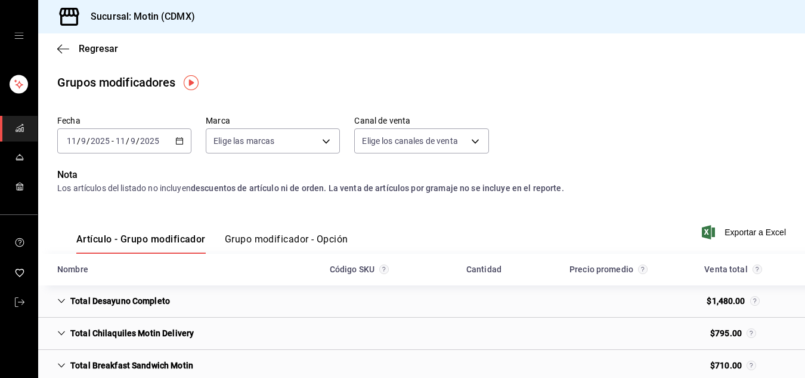
click at [175, 141] on icon "button" at bounding box center [179, 141] width 8 height 8
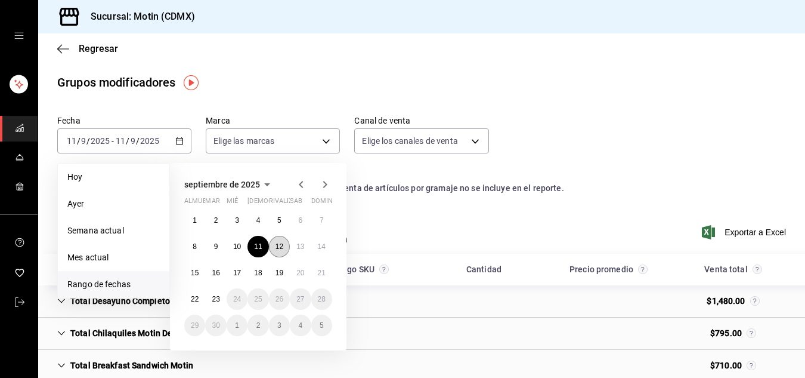
click at [283, 246] on font "12" at bounding box center [280, 246] width 8 height 8
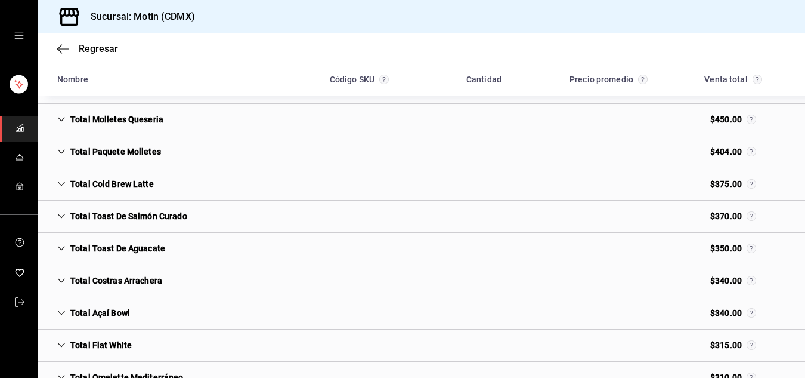
scroll to position [699, 0]
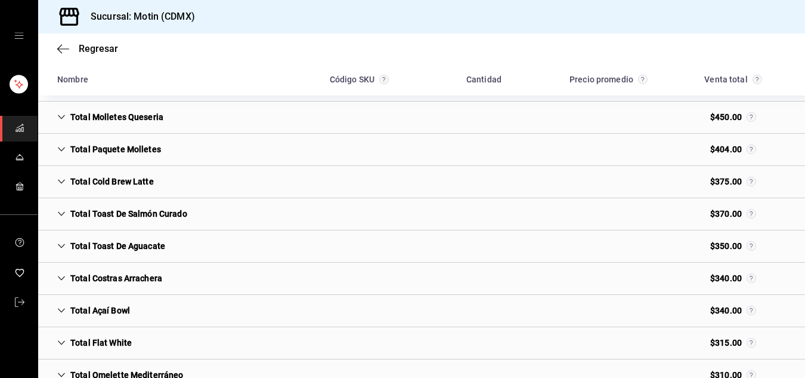
click at [54, 271] on div "Total Costras Arrachera" at bounding box center [110, 278] width 124 height 22
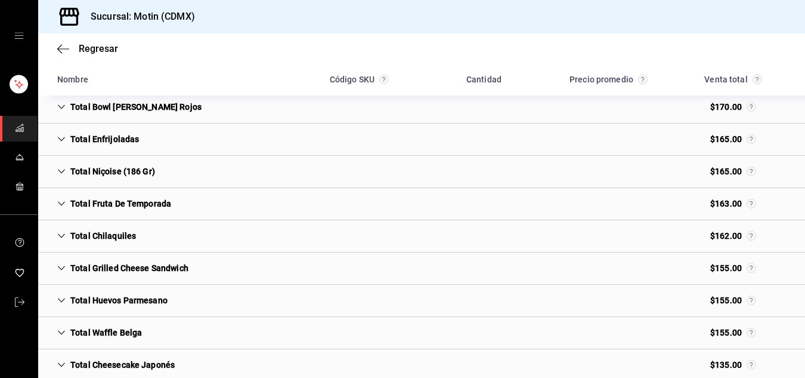
scroll to position [1387, 0]
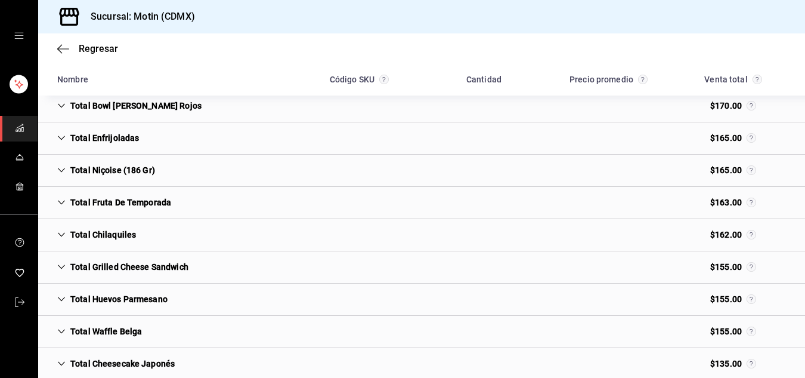
click at [58, 265] on icon "Cell" at bounding box center [61, 267] width 7 height 4
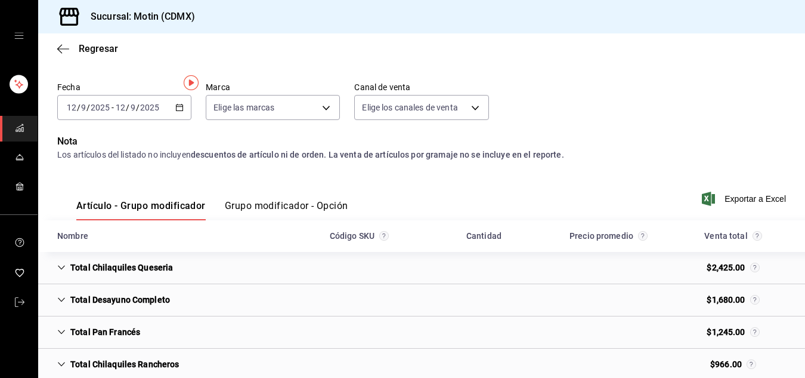
scroll to position [0, 0]
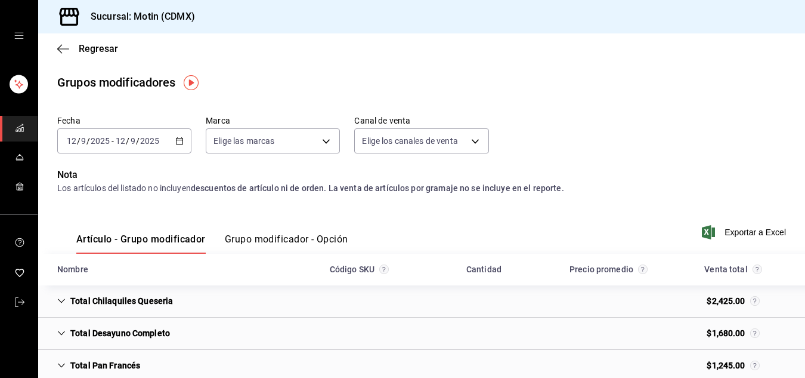
click at [178, 140] on icon "button" at bounding box center [179, 141] width 8 height 8
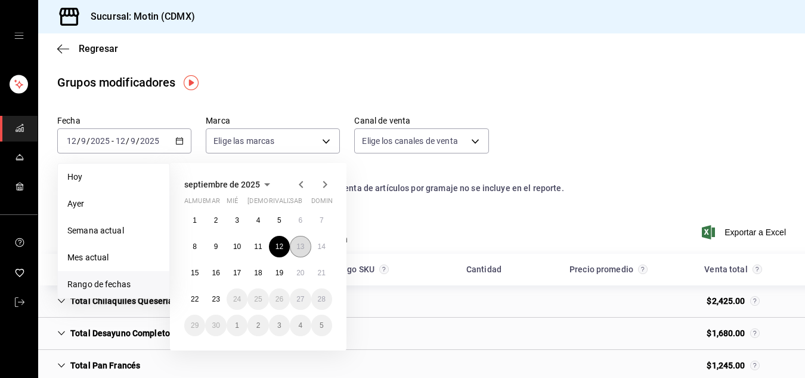
click at [298, 246] on font "13" at bounding box center [300, 246] width 8 height 8
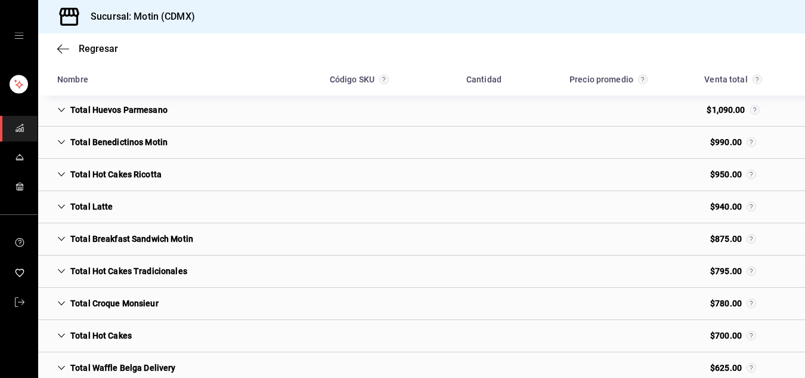
scroll to position [491, 0]
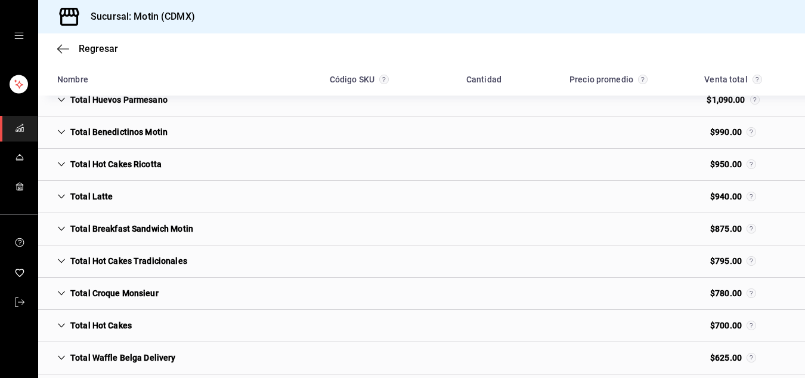
click at [63, 290] on icon "Cell" at bounding box center [61, 293] width 8 height 8
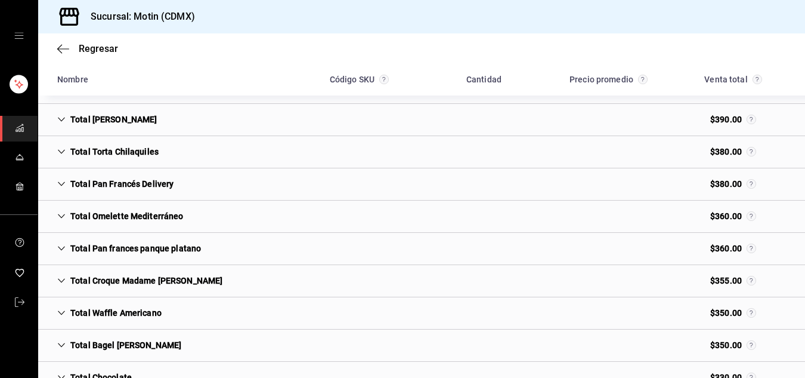
scroll to position [1054, 0]
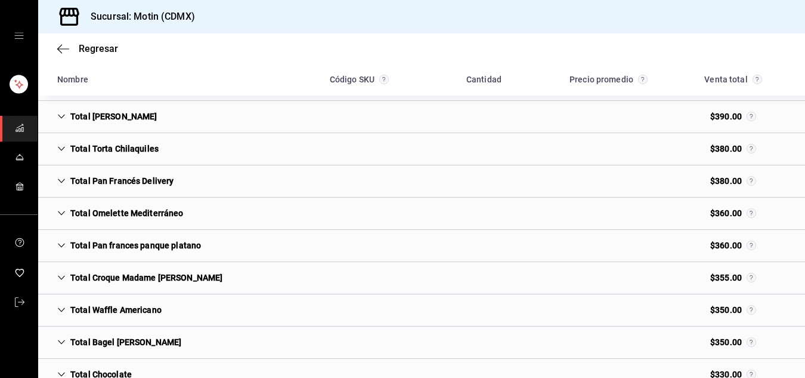
click at [57, 280] on div "Total Croque Madame [PERSON_NAME]" at bounding box center [140, 278] width 184 height 22
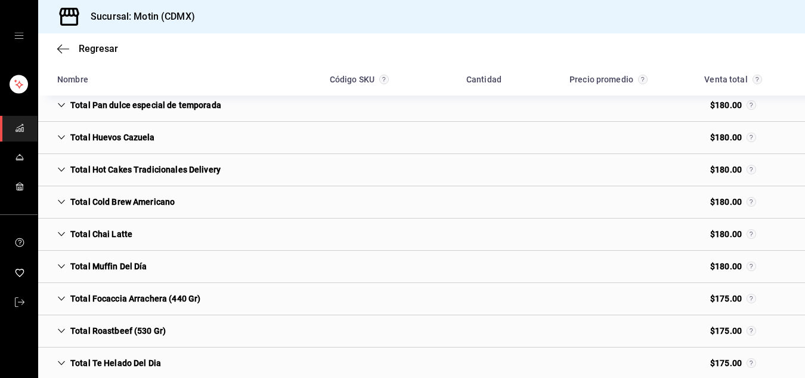
scroll to position [1873, 0]
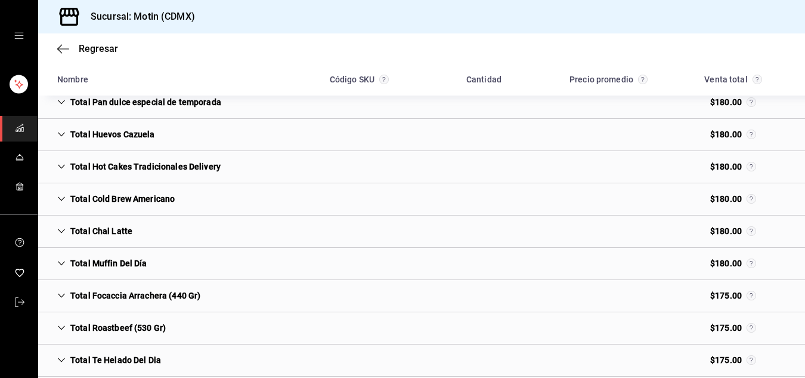
click at [61, 293] on icon "Cell" at bounding box center [61, 295] width 8 height 8
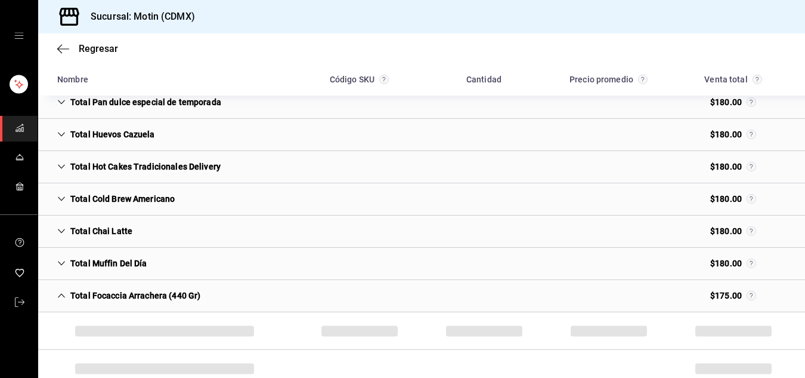
click at [61, 293] on icon "Cell" at bounding box center [61, 295] width 7 height 4
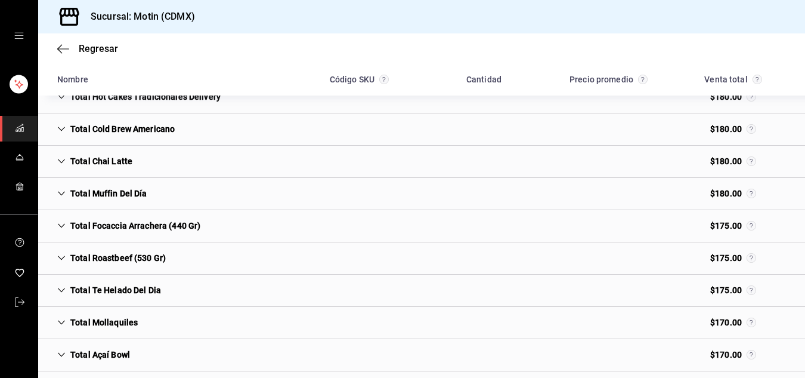
scroll to position [1945, 0]
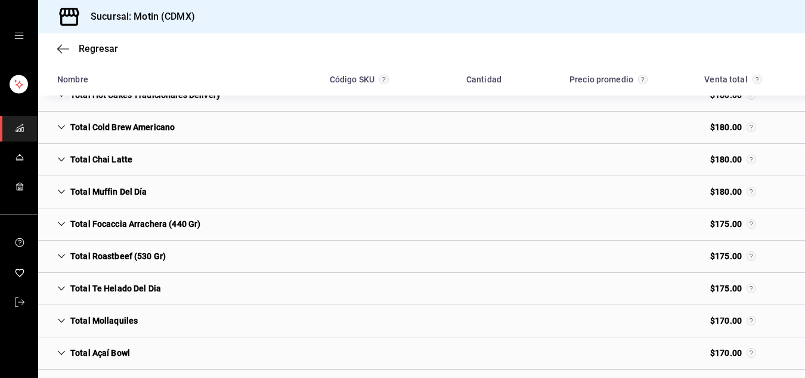
click at [146, 268] on div "Total Roastbeef (530 Gr) $175.00" at bounding box center [421, 256] width 767 height 32
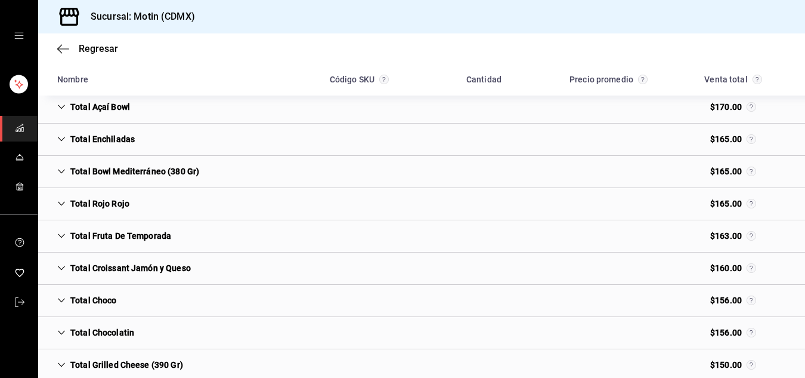
scroll to position [2279, 0]
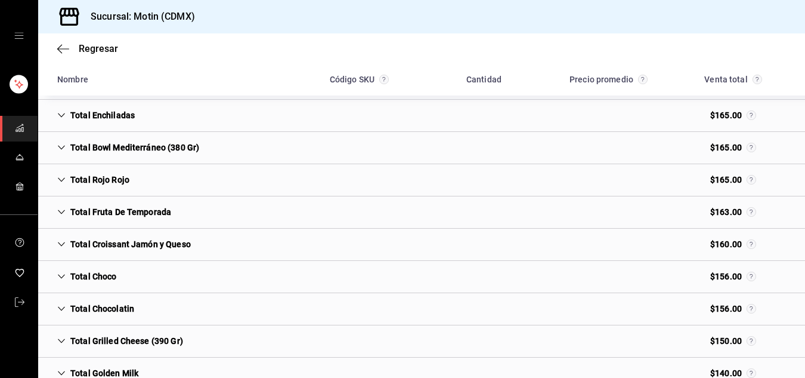
click at [141, 245] on div "Total Croissant Jamón y Queso" at bounding box center [124, 244] width 153 height 22
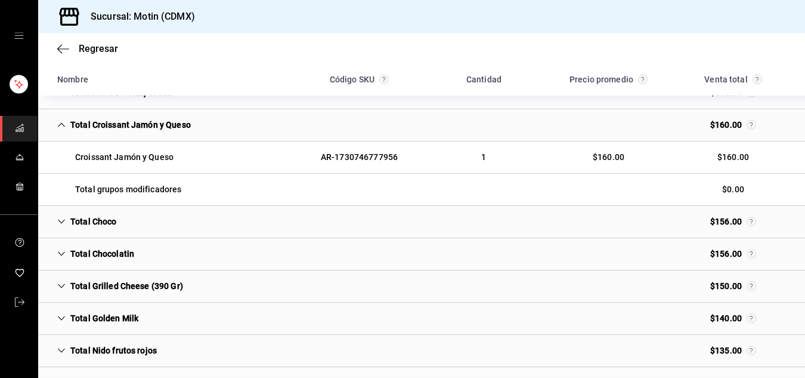
scroll to position [2422, 0]
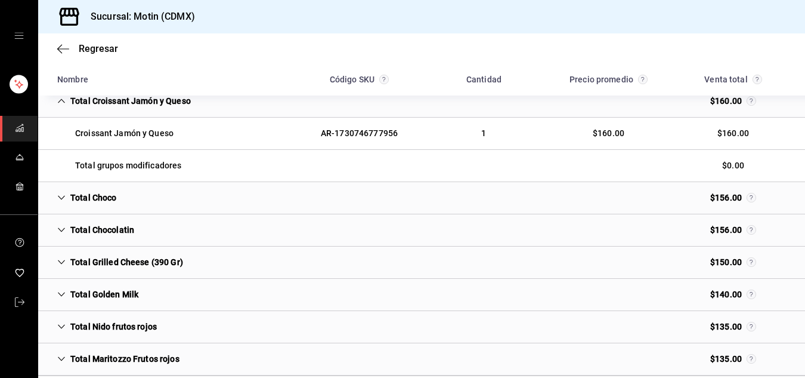
click at [139, 256] on div "Total Grilled Cheese (390 Gr)" at bounding box center [120, 262] width 145 height 22
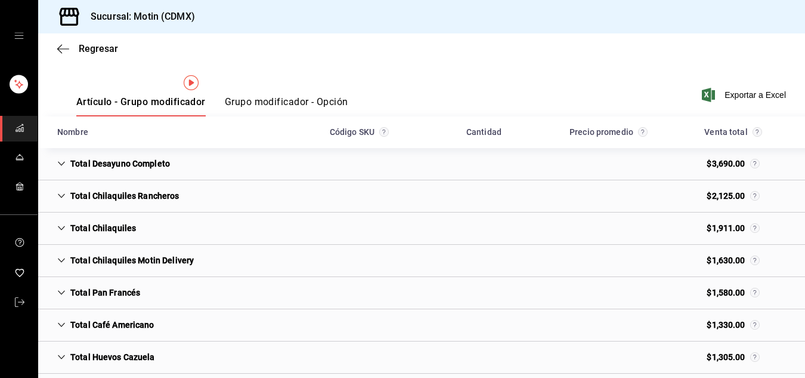
scroll to position [0, 0]
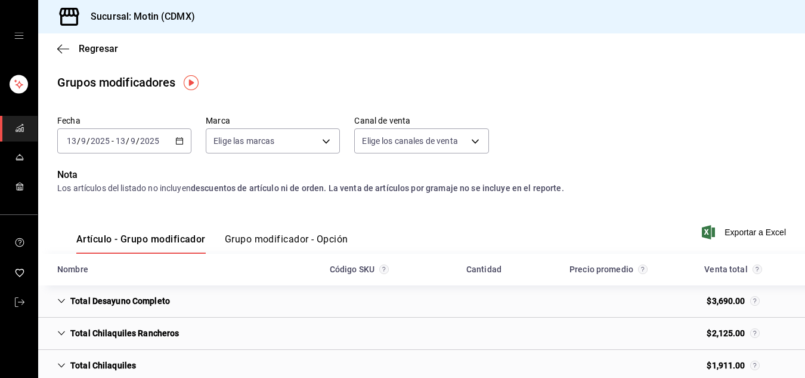
click at [177, 133] on div "[DATE] [DATE] - [DATE] [DATE]" at bounding box center [124, 140] width 134 height 25
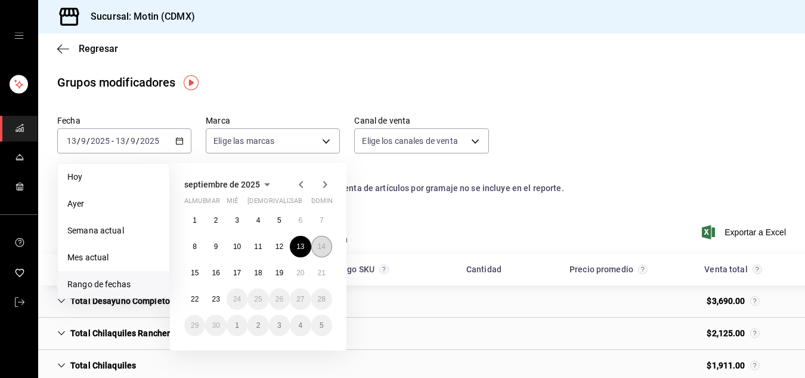
click at [324, 245] on font "14" at bounding box center [322, 246] width 8 height 8
drag, startPoint x: 321, startPoint y: 247, endPoint x: 323, endPoint y: 236, distance: 11.0
click at [323, 236] on button "14" at bounding box center [321, 246] width 21 height 21
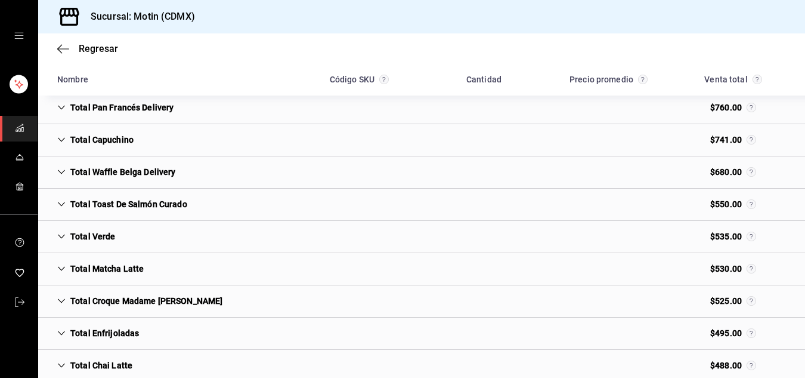
scroll to position [668, 0]
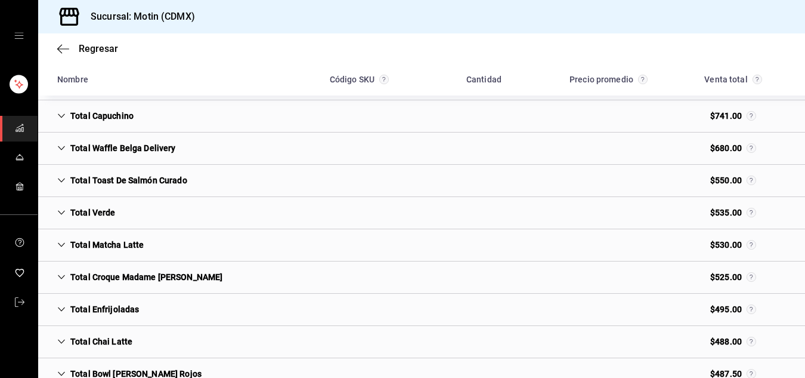
click at [184, 268] on div "Total Croque Madame [PERSON_NAME]" at bounding box center [140, 277] width 184 height 22
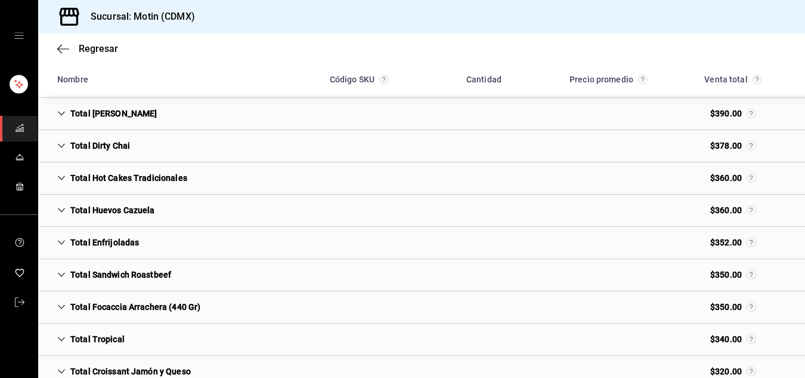
scroll to position [1145, 0]
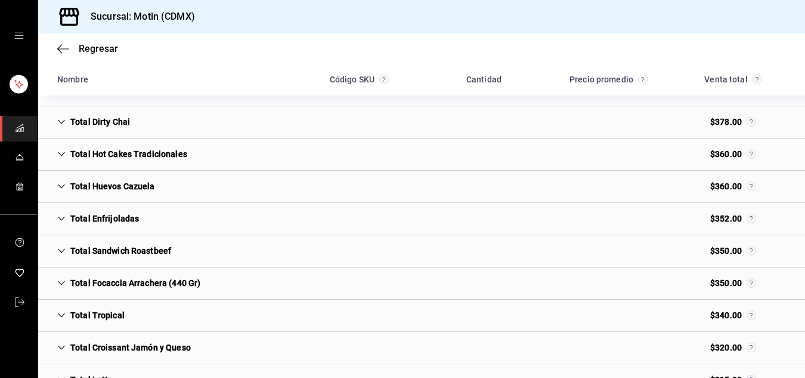
click at [162, 252] on div "Total Sandwich Roastbeef" at bounding box center [114, 251] width 133 height 22
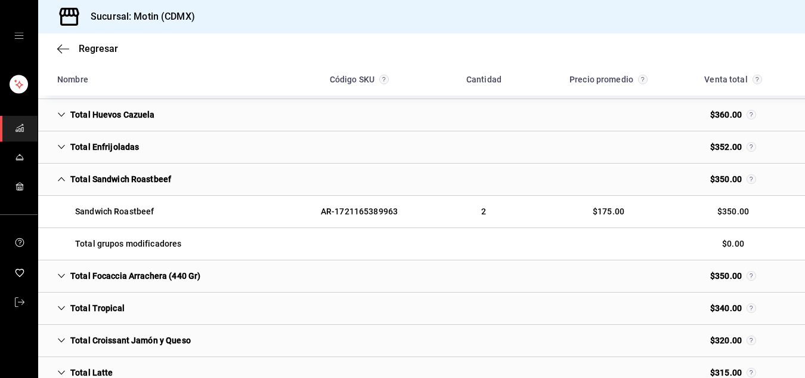
scroll to position [1241, 0]
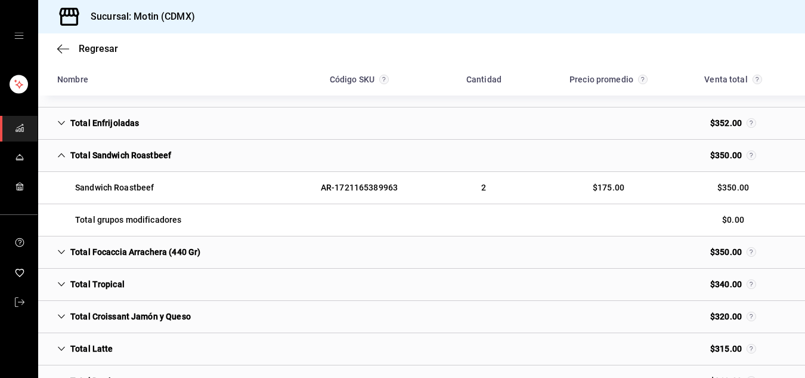
click at [162, 252] on div "Total Focaccia Arrachera (440 Gr)" at bounding box center [129, 252] width 162 height 22
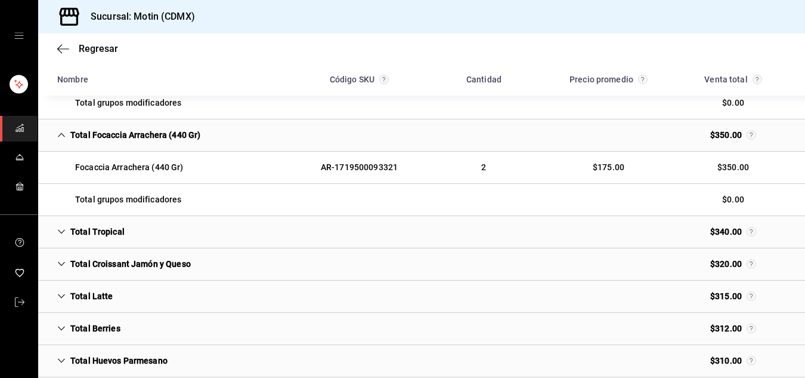
scroll to position [1360, 0]
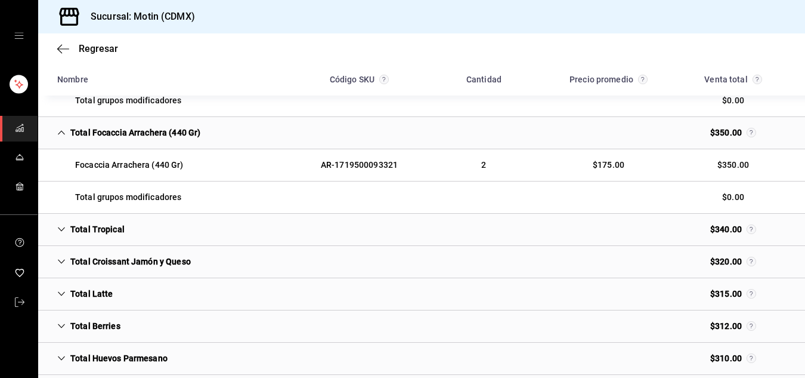
click at [162, 252] on div "Total Croissant Jamón y Queso" at bounding box center [124, 261] width 153 height 22
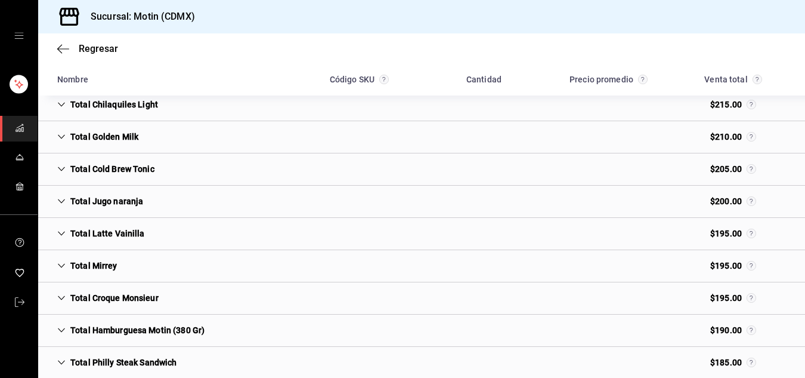
scroll to position [2052, 0]
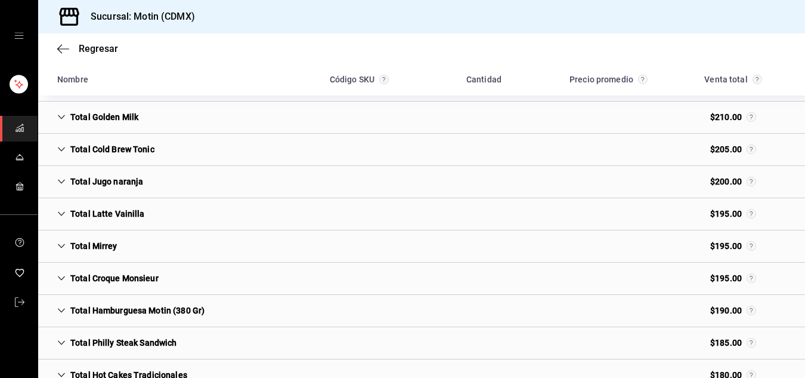
click at [149, 270] on div "Total Croque Monsieur" at bounding box center [108, 278] width 120 height 22
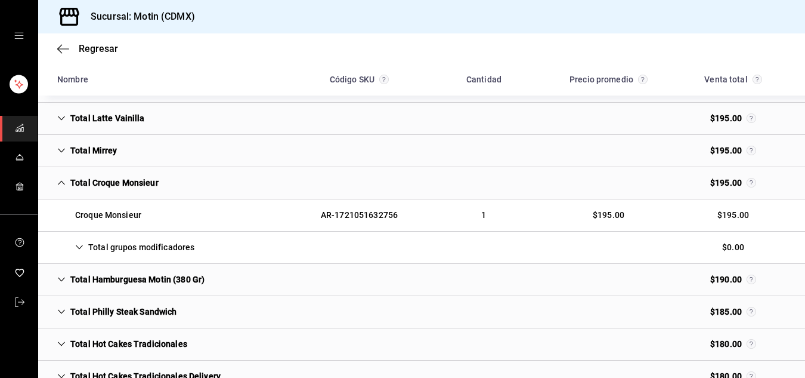
scroll to position [2171, 0]
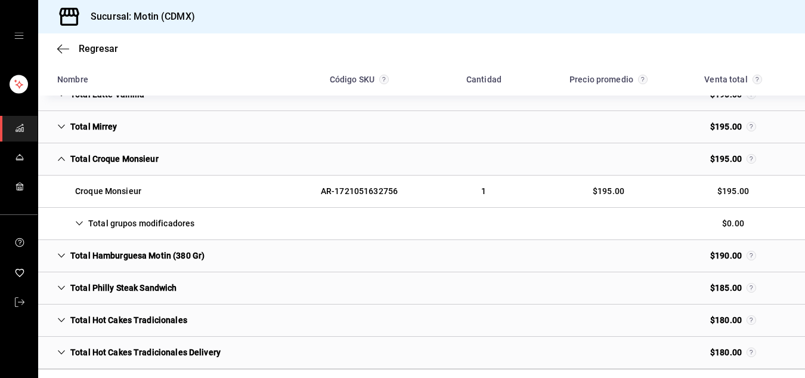
click at [150, 254] on div "Total Hamburguesa Motin (380 Gr)" at bounding box center [131, 256] width 166 height 22
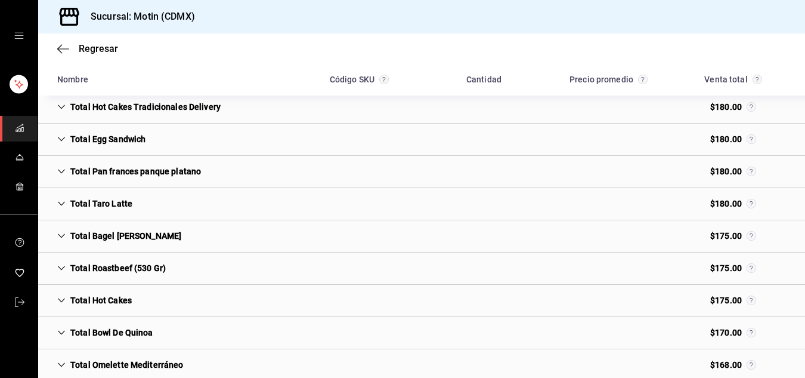
scroll to position [2481, 0]
click at [134, 270] on div "Total Roastbeef (530 Gr)" at bounding box center [112, 267] width 128 height 22
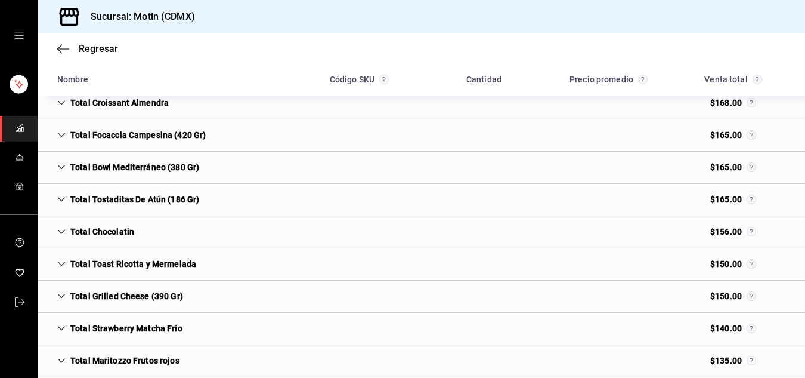
scroll to position [2863, 0]
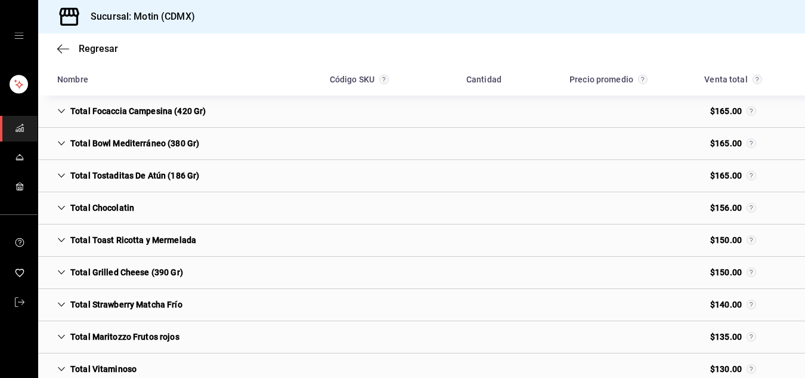
click at [134, 270] on div "Total Grilled Cheese (390 Gr)" at bounding box center [120, 272] width 145 height 22
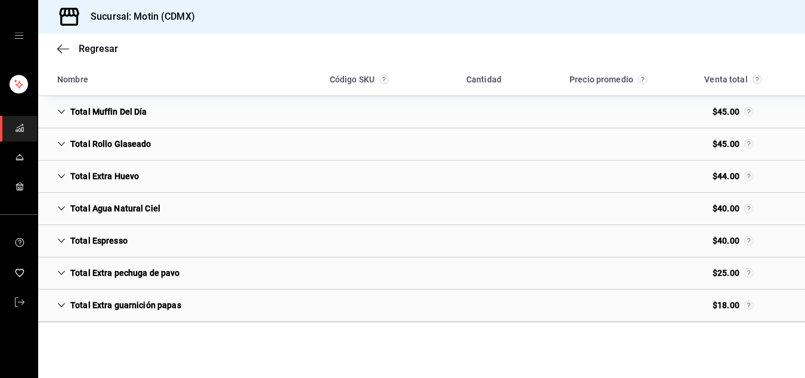
scroll to position [4313, 0]
